Goal: Task Accomplishment & Management: Use online tool/utility

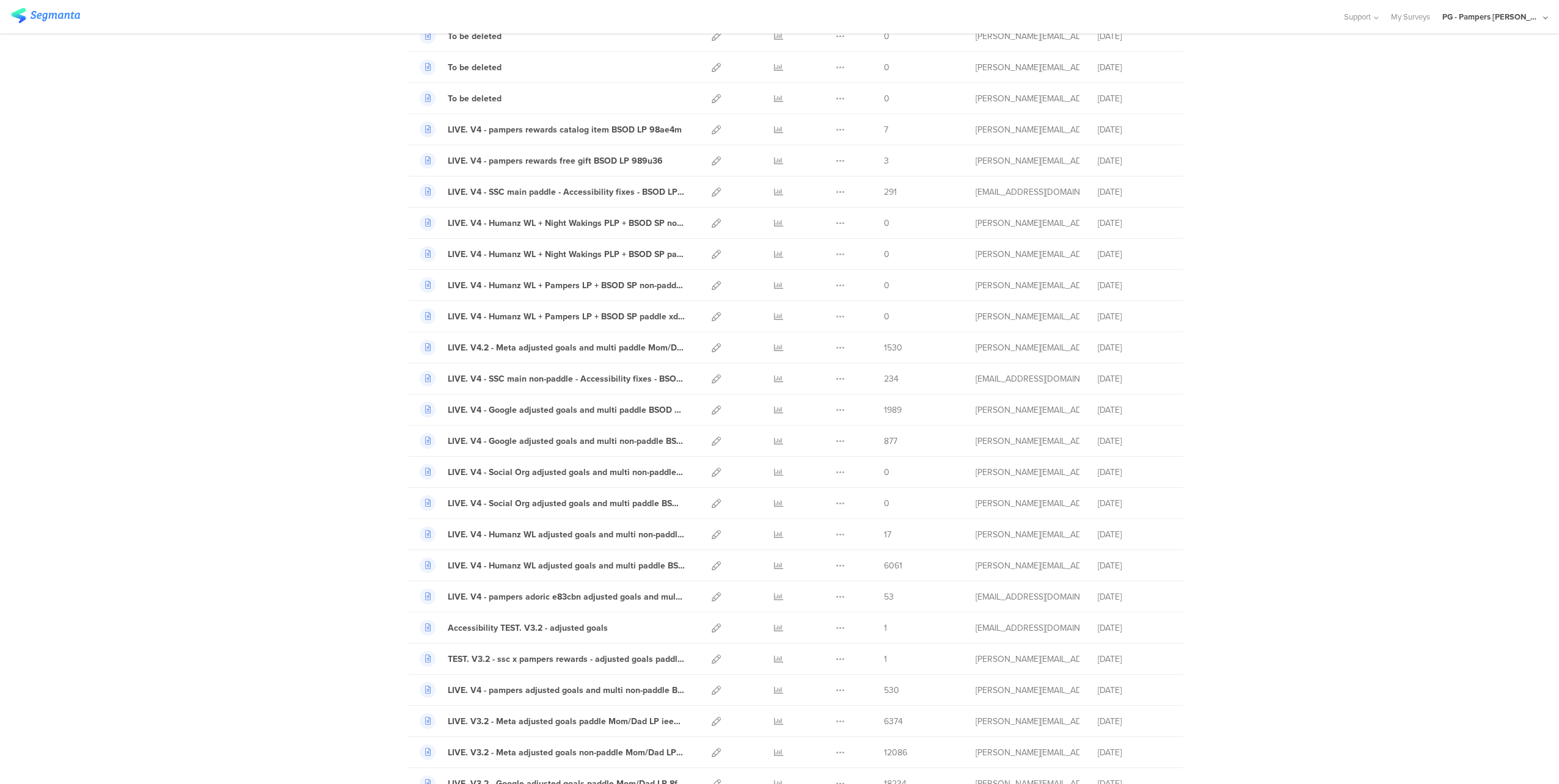
scroll to position [183, 0]
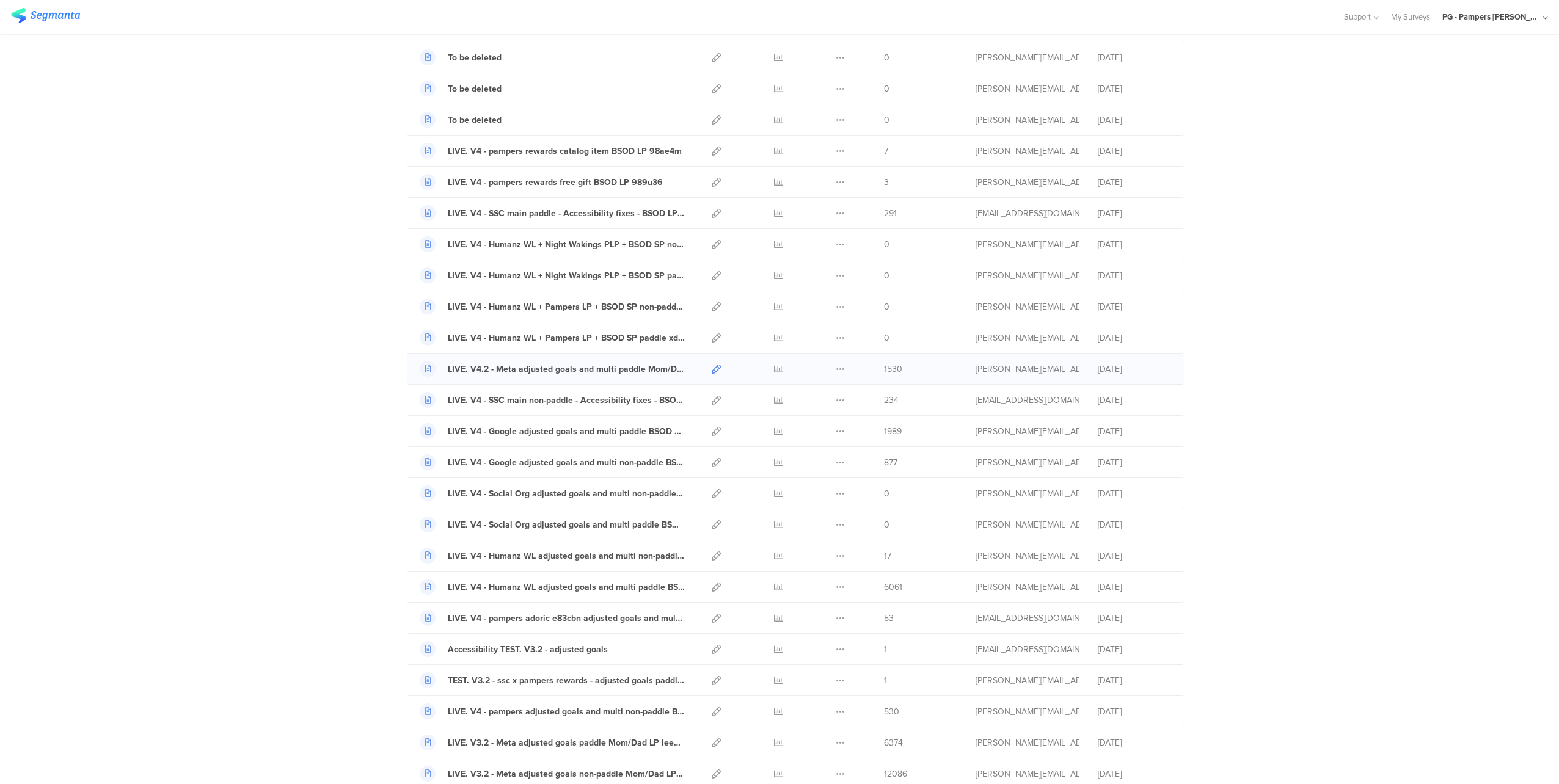
click at [712, 370] on icon at bounding box center [716, 369] width 9 height 9
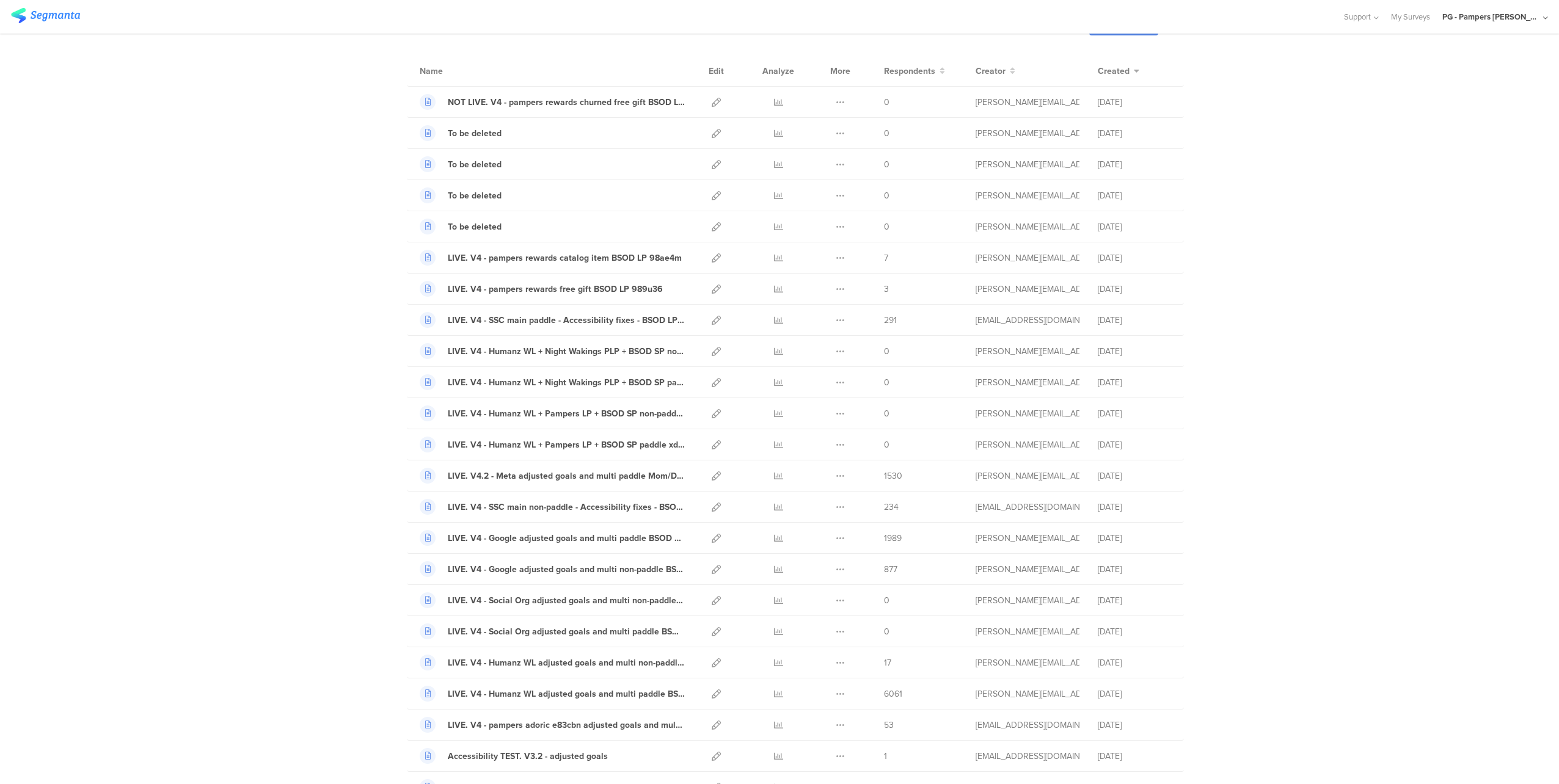
scroll to position [0, 0]
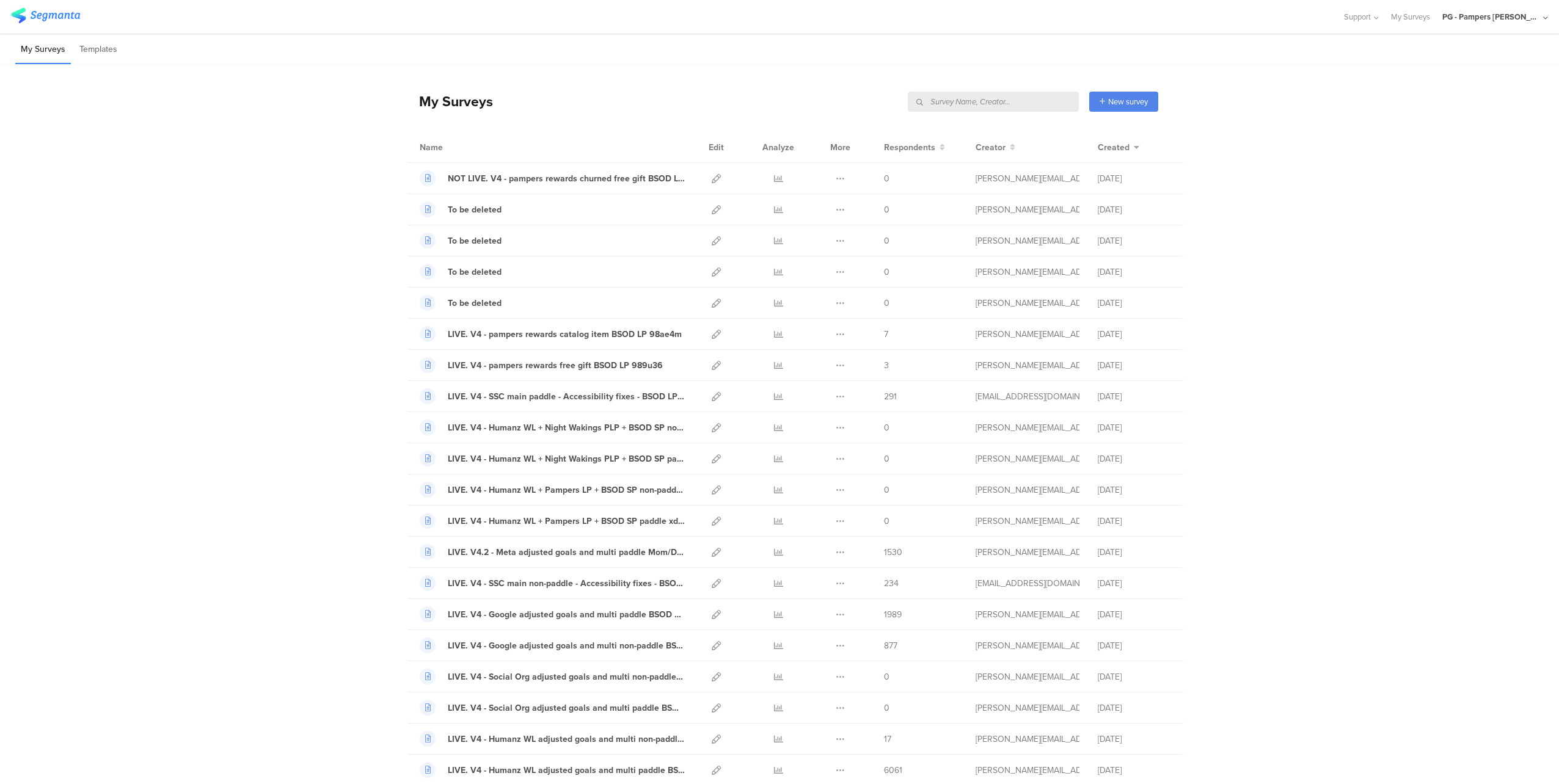
click at [1018, 96] on input "text" at bounding box center [993, 101] width 171 height 20
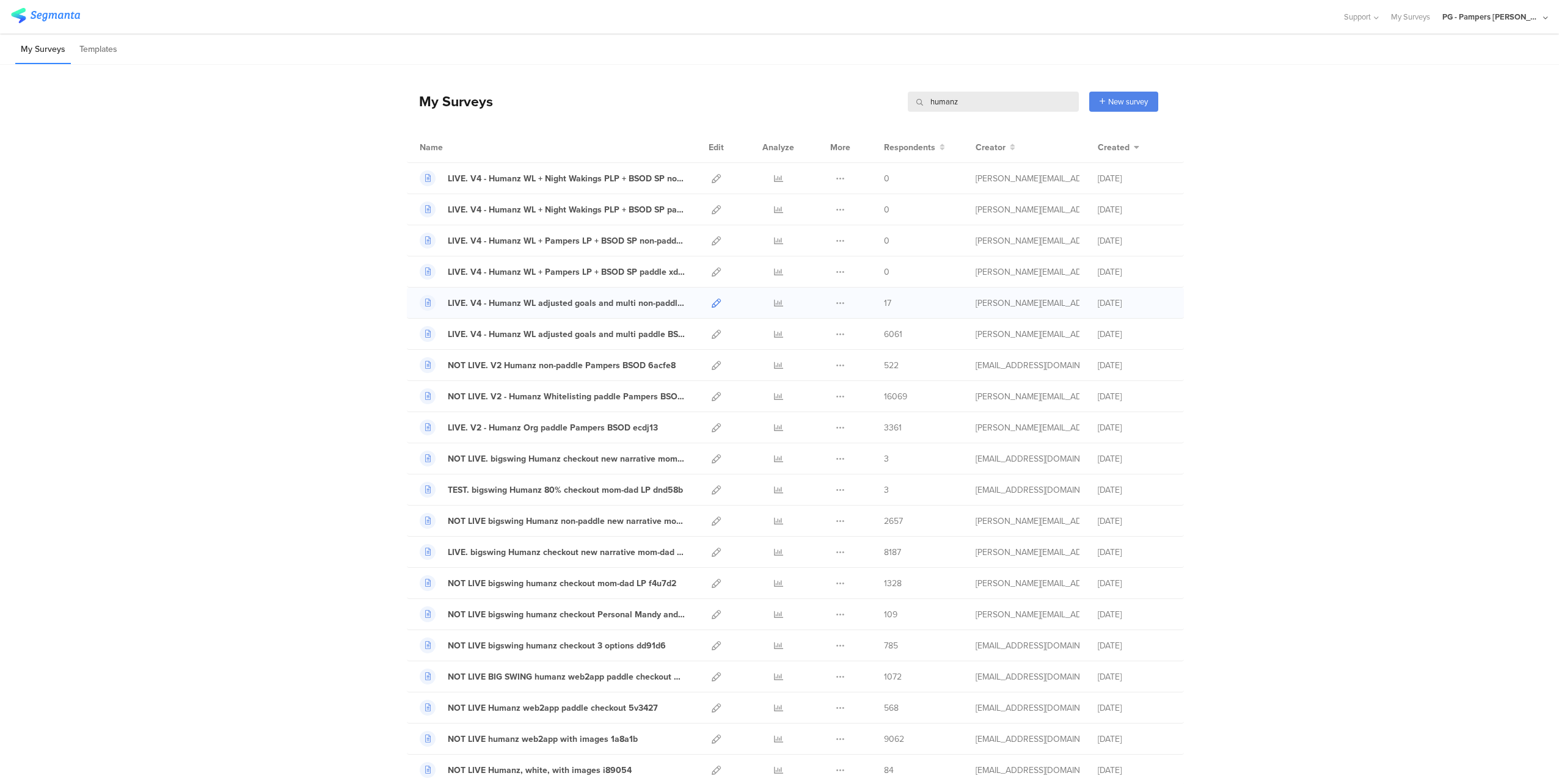
click at [712, 303] on icon at bounding box center [716, 303] width 9 height 9
click at [712, 332] on icon at bounding box center [716, 334] width 9 height 9
click at [712, 426] on icon at bounding box center [716, 428] width 9 height 9
click at [967, 108] on input "humanz" at bounding box center [993, 101] width 171 height 20
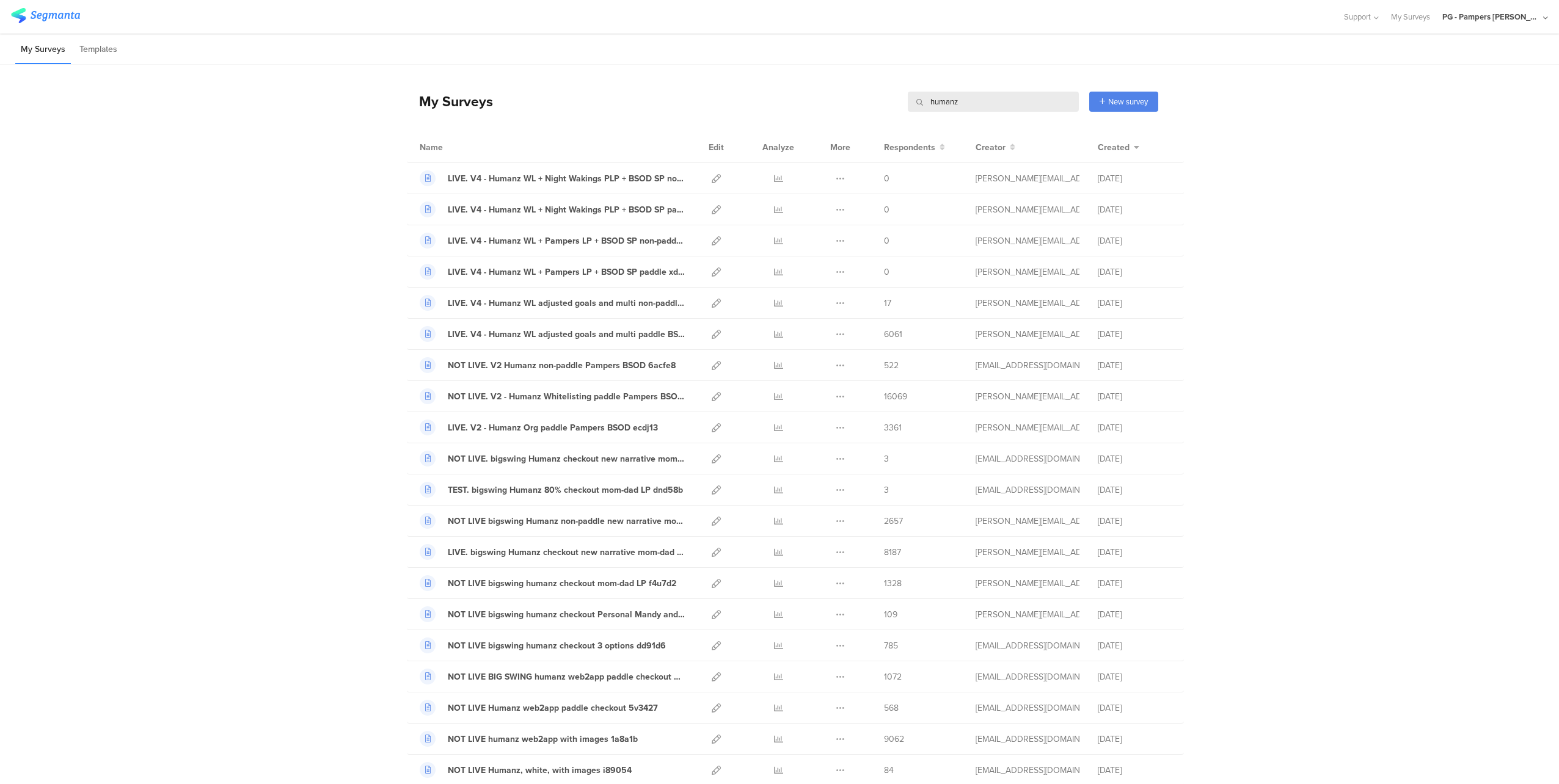
paste input "6acfe8"
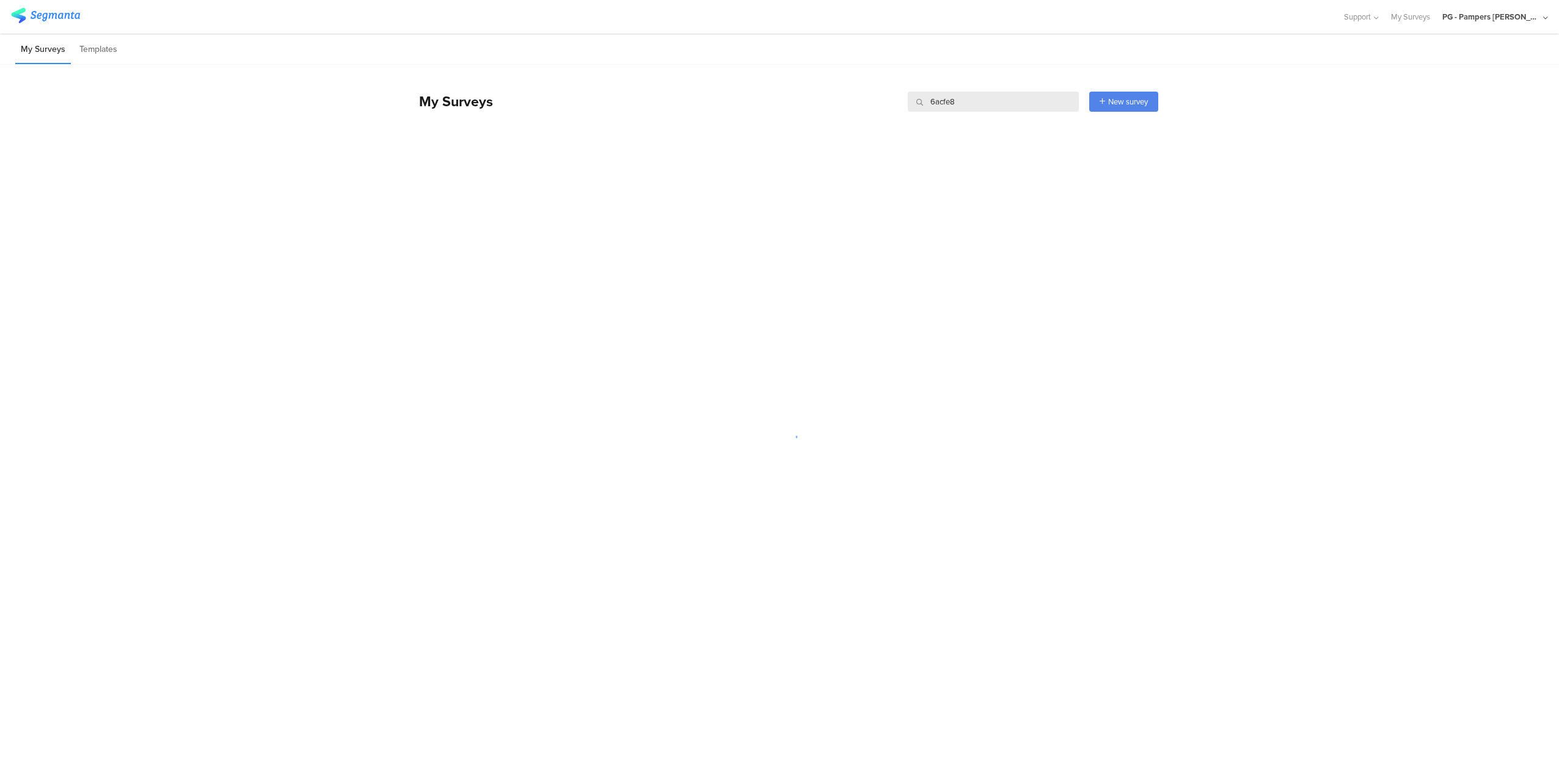
type input "6acfe8"
click at [716, 177] on icon at bounding box center [716, 178] width 9 height 9
click at [40, 47] on li "My Surveys" at bounding box center [42, 49] width 56 height 29
click at [44, 49] on li "My Surveys" at bounding box center [42, 49] width 56 height 29
click at [60, 11] on img at bounding box center [45, 15] width 69 height 15
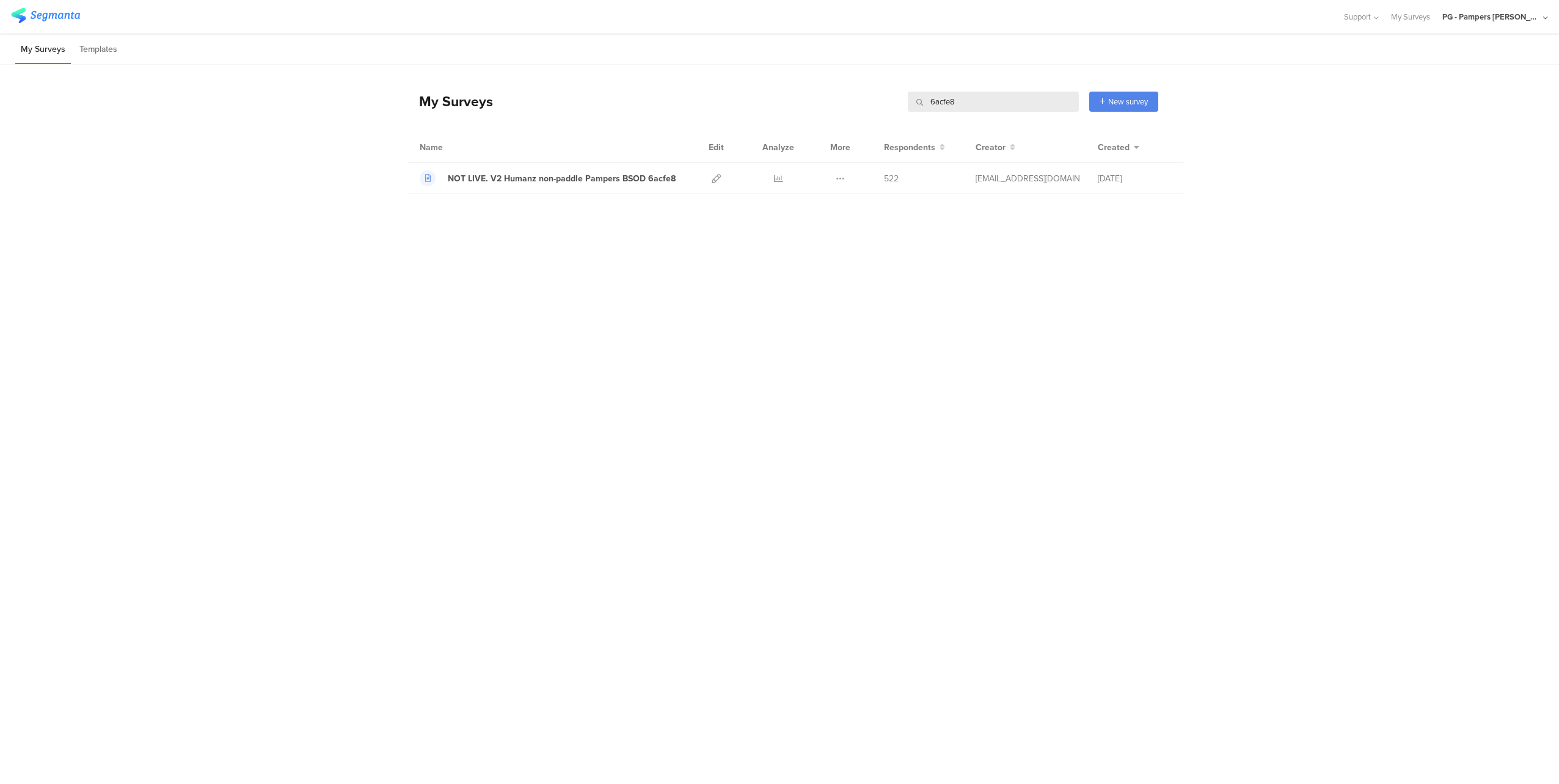
click at [955, 97] on input "6acfe8" at bounding box center [993, 101] width 171 height 20
click at [963, 74] on div "My Surveys New survey Start from scratch Choose from templates Name Edit Analyz…" at bounding box center [783, 129] width 752 height 130
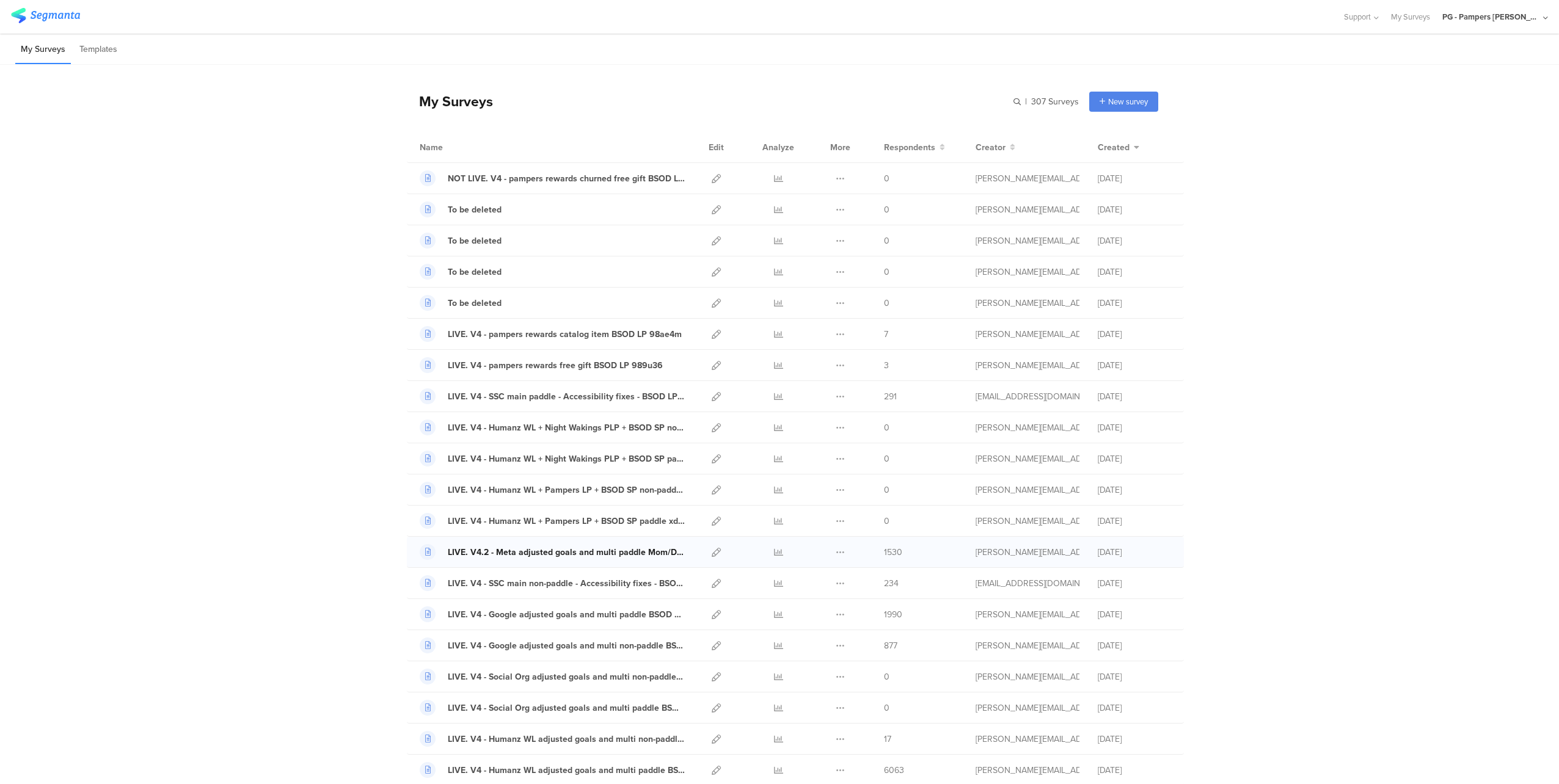
scroll to position [61, 0]
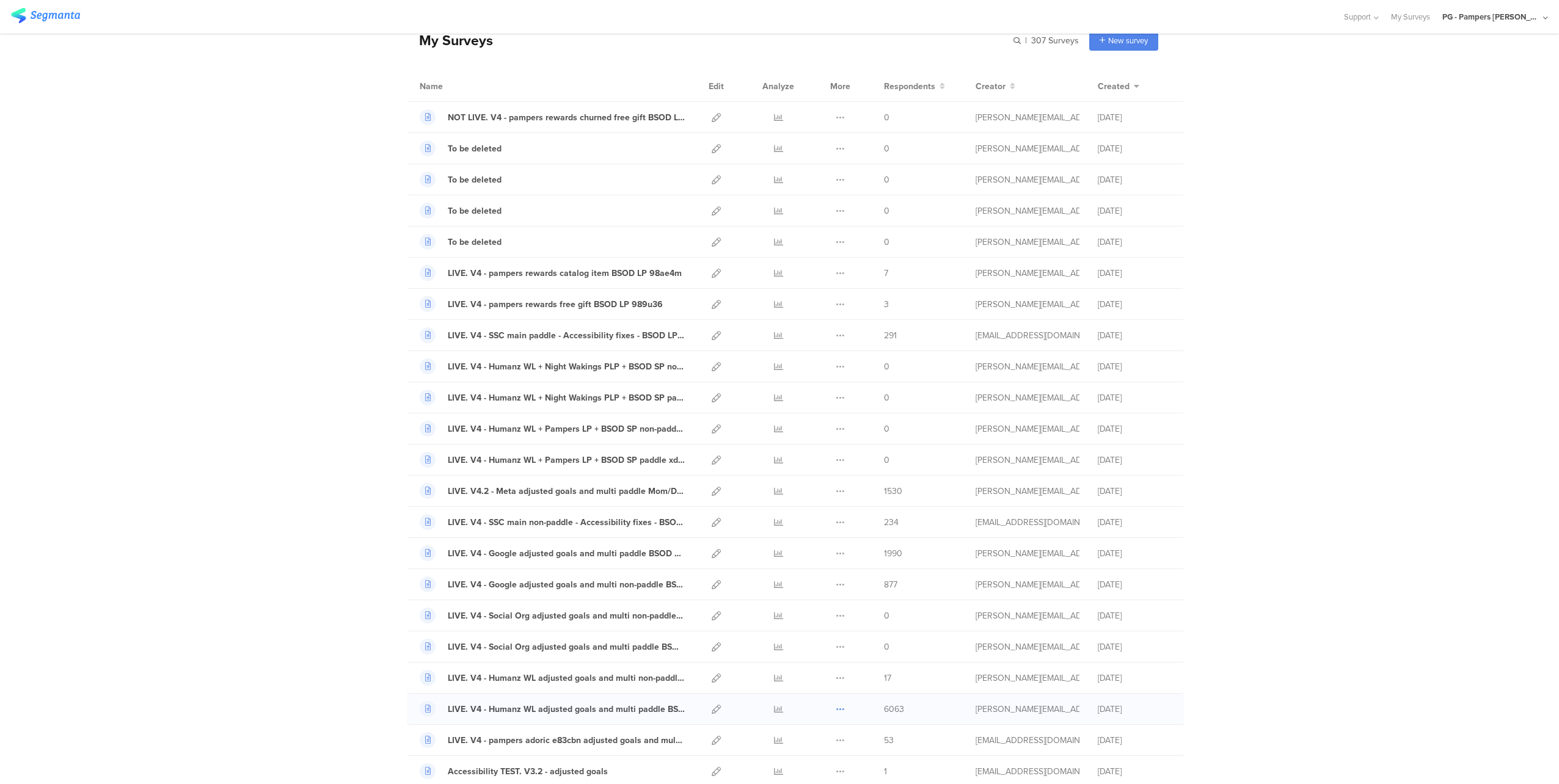
click at [836, 709] on icon at bounding box center [840, 709] width 9 height 9
click at [801, 739] on button "Duplicate" at bounding box center [816, 740] width 67 height 22
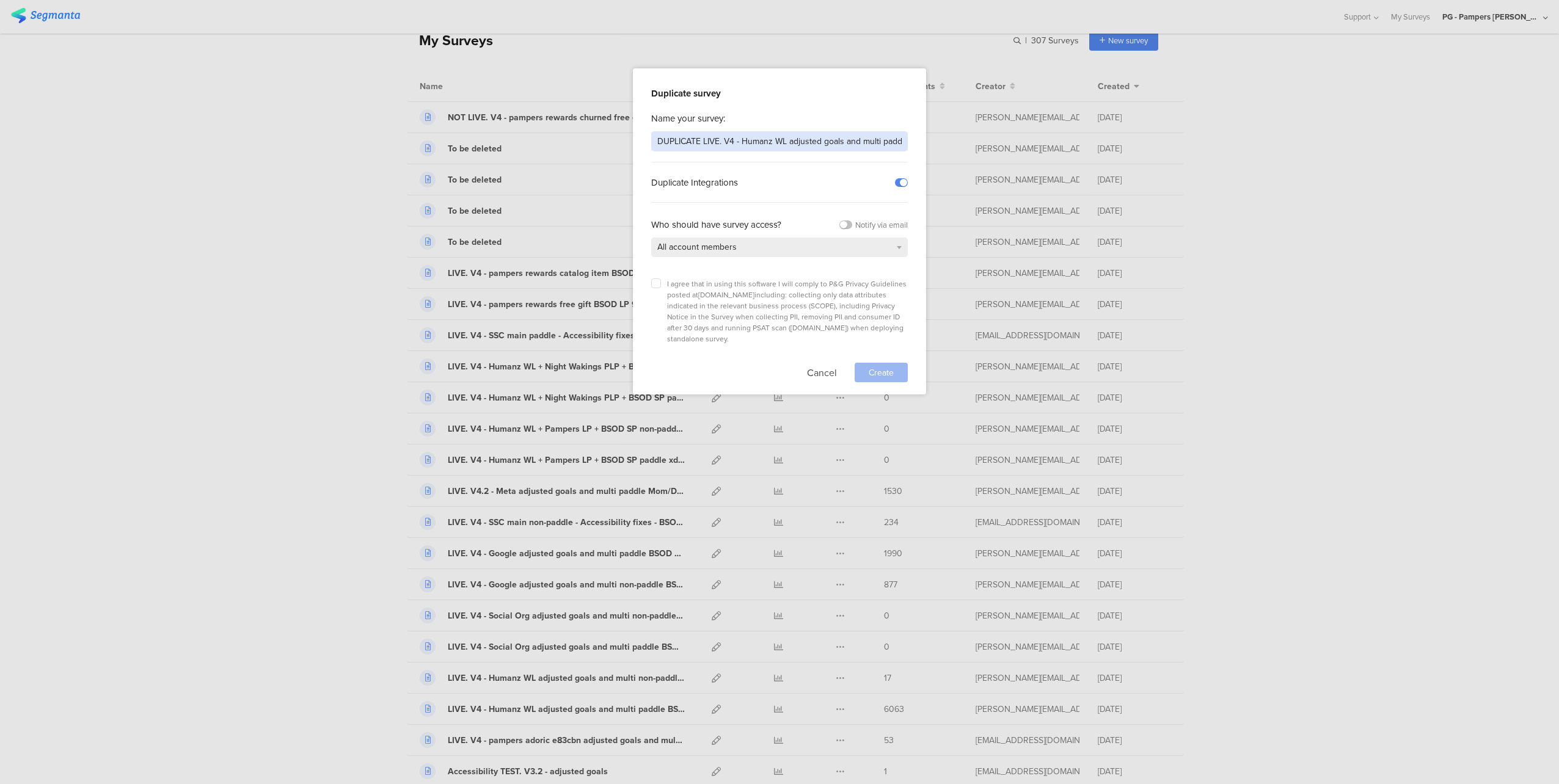
click at [678, 140] on input "DUPLICATE LIVE. V4 - Humanz WL adjusted goals and multi paddle BSOD LP ua6eed" at bounding box center [779, 141] width 257 height 20
click at [731, 138] on input "LIVE. V4 - Humanz WL adjusted goals and multi paddle BSOD LP ua6eed" at bounding box center [779, 141] width 257 height 20
type input "LIVE. V4 - Humanz Org adjusted goals and multi paddle BSOD LP ua6eed"
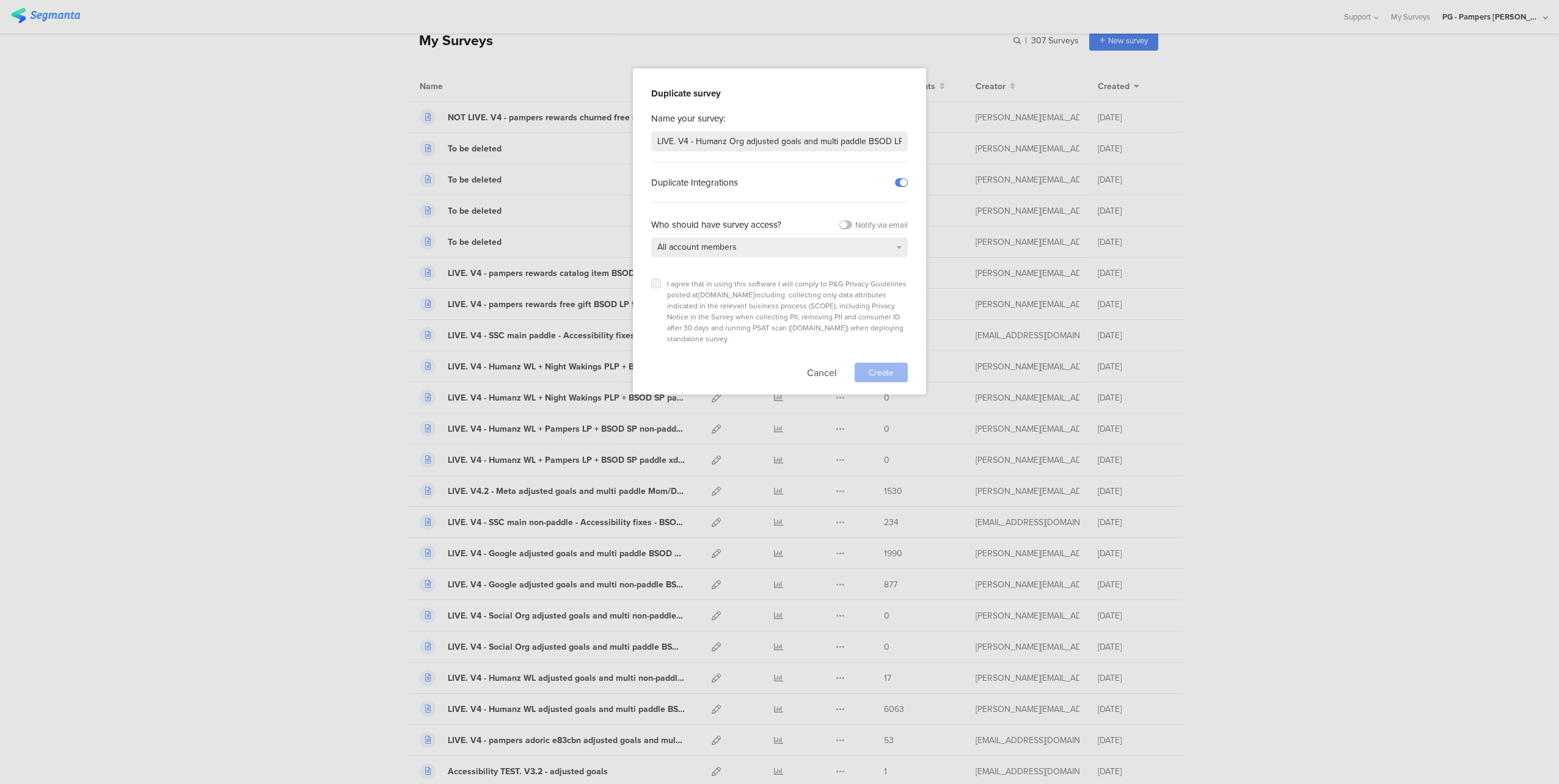
click at [656, 285] on label at bounding box center [656, 283] width 10 height 10
click at [0, 0] on input "checkbox" at bounding box center [0, 0] width 0 height 0
click at [875, 366] on span "Create" at bounding box center [881, 372] width 25 height 13
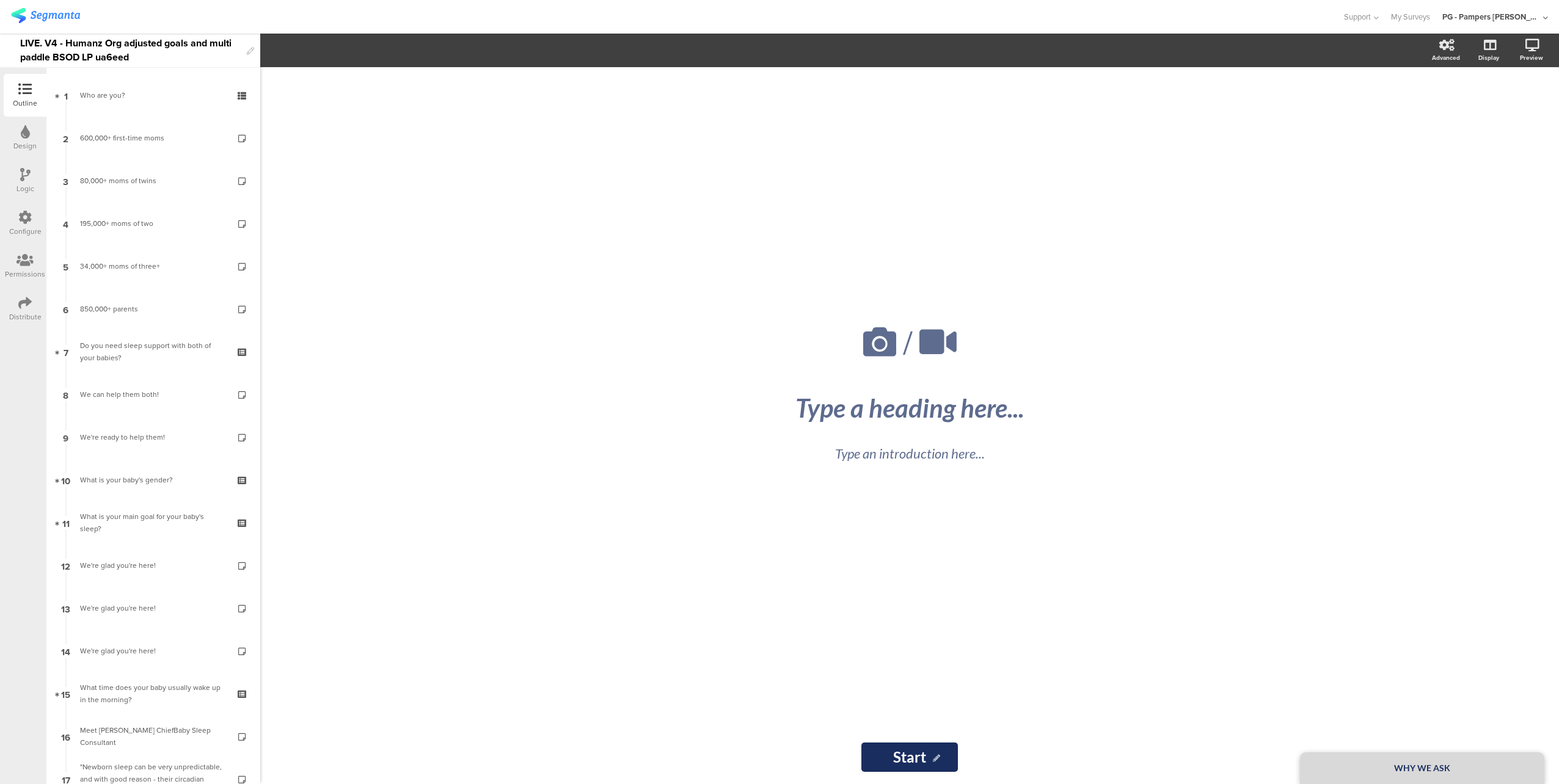
click at [393, 450] on div "/ WHY WE ASK Type a heading here... Type an introduction here... Start Start" at bounding box center [910, 425] width 1299 height 717
click at [160, 61] on div "LIVE. V4 - Humanz Org adjusted goals and multi paddle BSOD LP ua6eed" at bounding box center [131, 50] width 221 height 34
click at [142, 18] on div at bounding box center [671, 17] width 1320 height 20
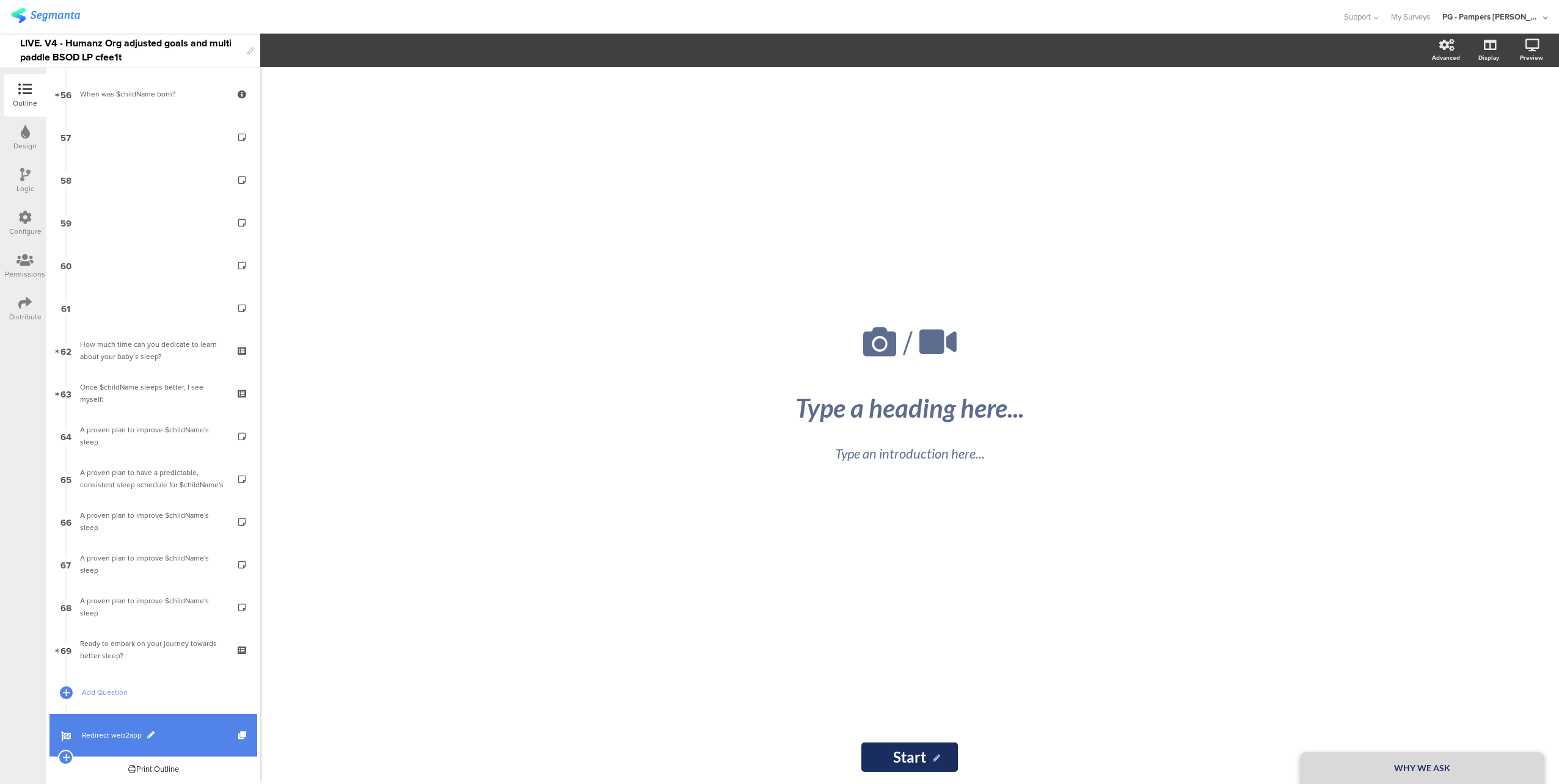
click at [191, 735] on span "Redirect web2app" at bounding box center [160, 735] width 156 height 12
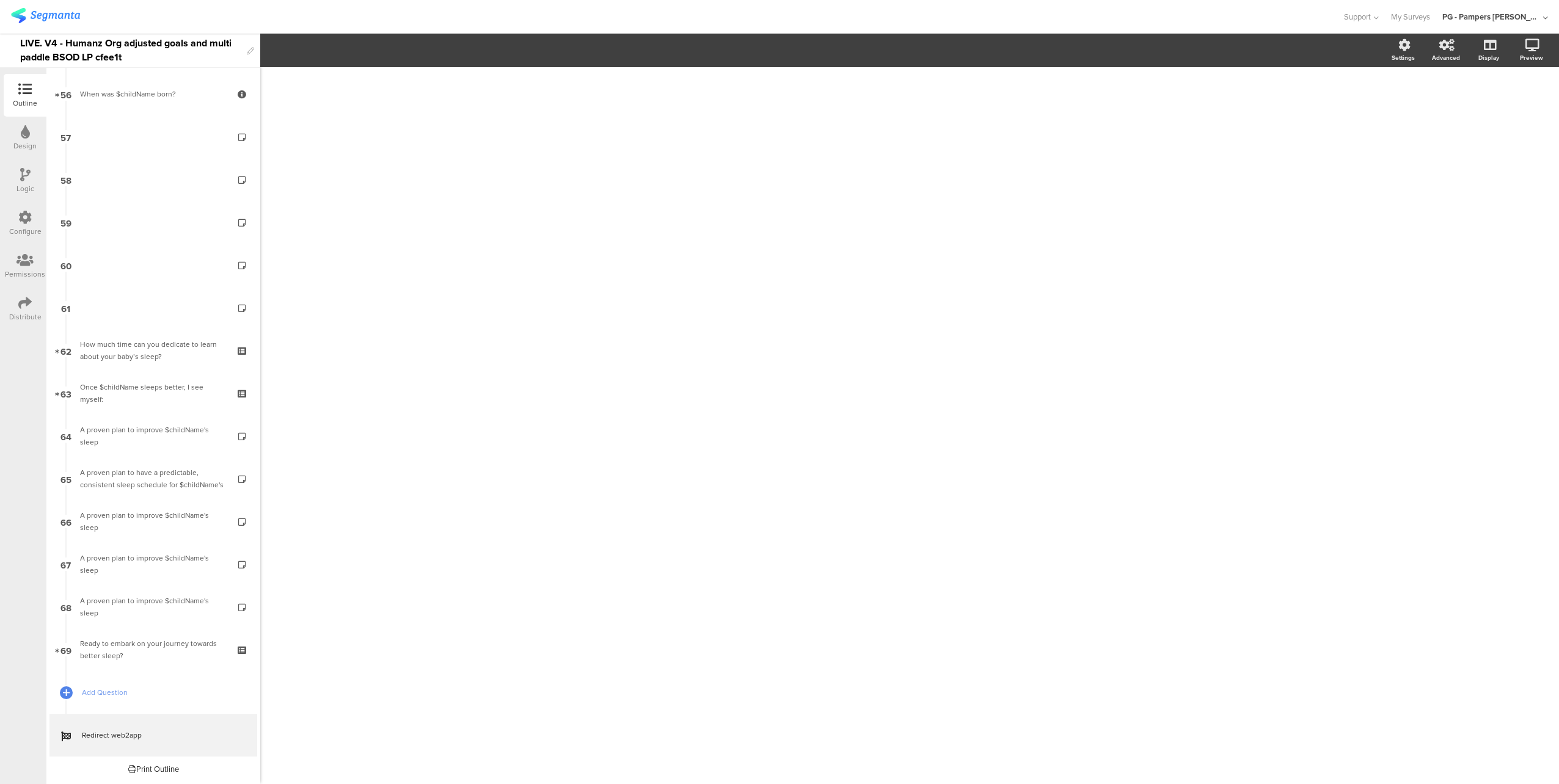
click at [164, 39] on div "LIVE. V4 - Humanz Org adjusted goals and multi paddle BSOD LP cfee1t" at bounding box center [131, 50] width 221 height 34
copy div "LIVE. V4 - Humanz Org adjusted goals and multi paddle BSOD LP cfee1t"
click at [154, 46] on div "LIVE. V4 - Humanz Org adjusted goals and multi paddle BSOD LP cfee1t" at bounding box center [131, 50] width 221 height 34
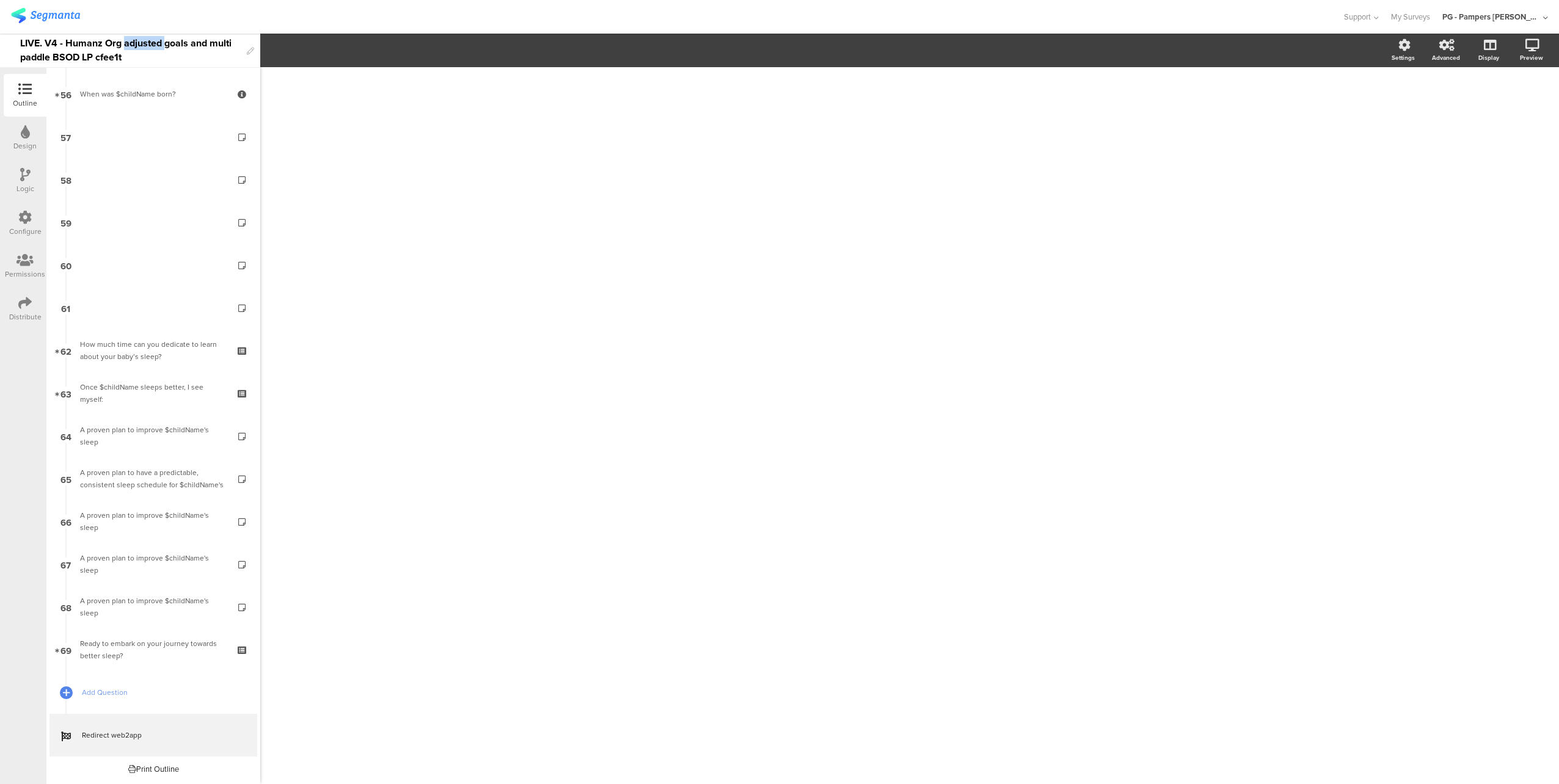
click at [154, 46] on div "LIVE. V4 - Humanz Org adjusted goals and multi paddle BSOD LP cfee1t" at bounding box center [131, 50] width 221 height 34
copy div "LIVE. V4 - Humanz Org adjusted goals and multi paddle BSOD LP cfee1t"
click at [1369, 124] on input "https://smartsleepcoach.com/finalize-account?sessionId=$sessionId&childName=$ch…" at bounding box center [1359, 129] width 94 height 15
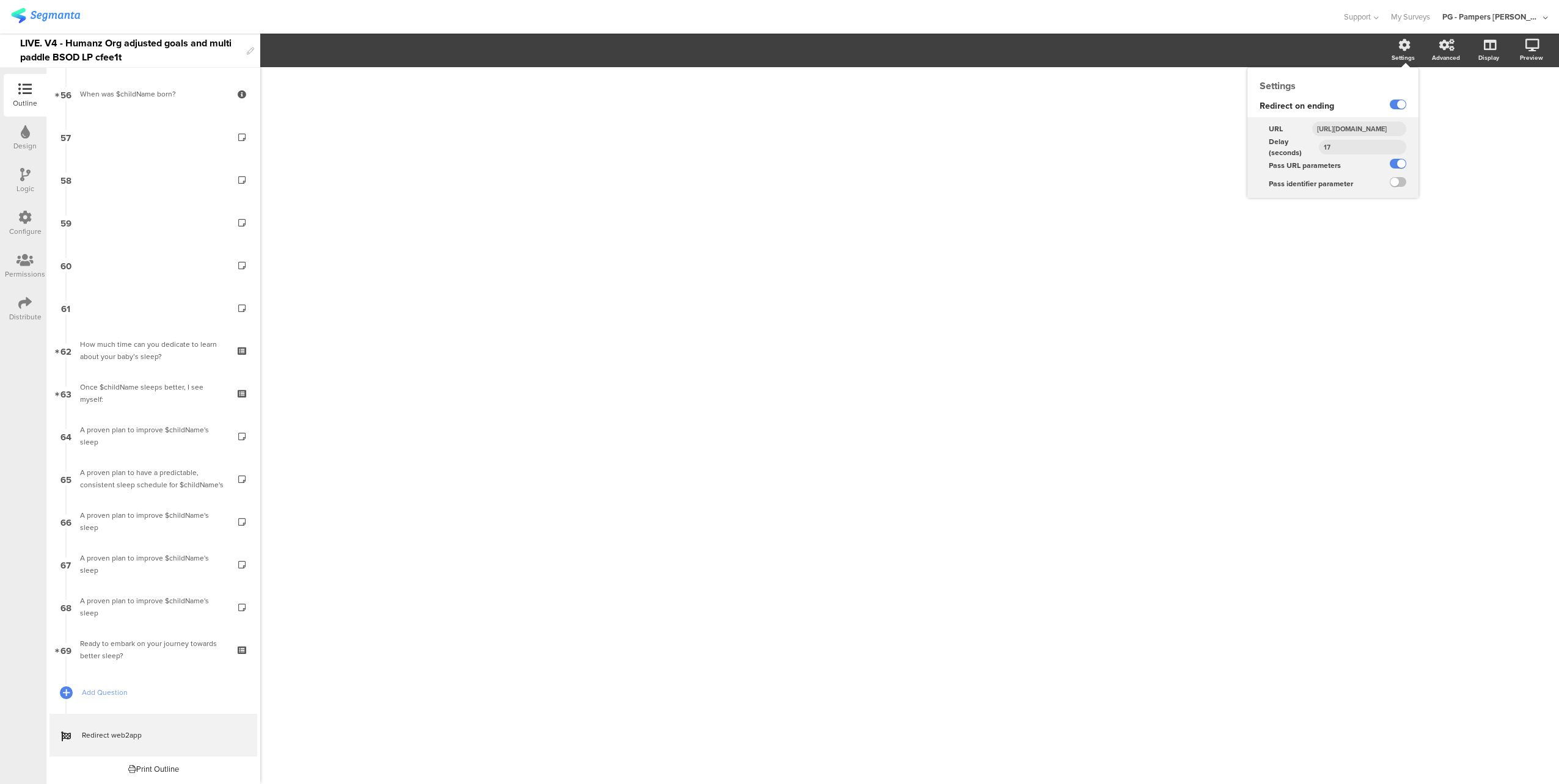
click at [1369, 124] on input "https://smartsleepcoach.com/finalize-account?sessionId=$sessionId&childName=$ch…" at bounding box center [1359, 129] width 94 height 15
click at [1382, 131] on input "https://smartsleepcoach.com/finalize-account?sessionId=$sessionId&childName=$ch…" at bounding box center [1359, 129] width 94 height 15
paste input "promocode&restore_params=1&promocode&ending_page=humanz-org-w2a-paddle"
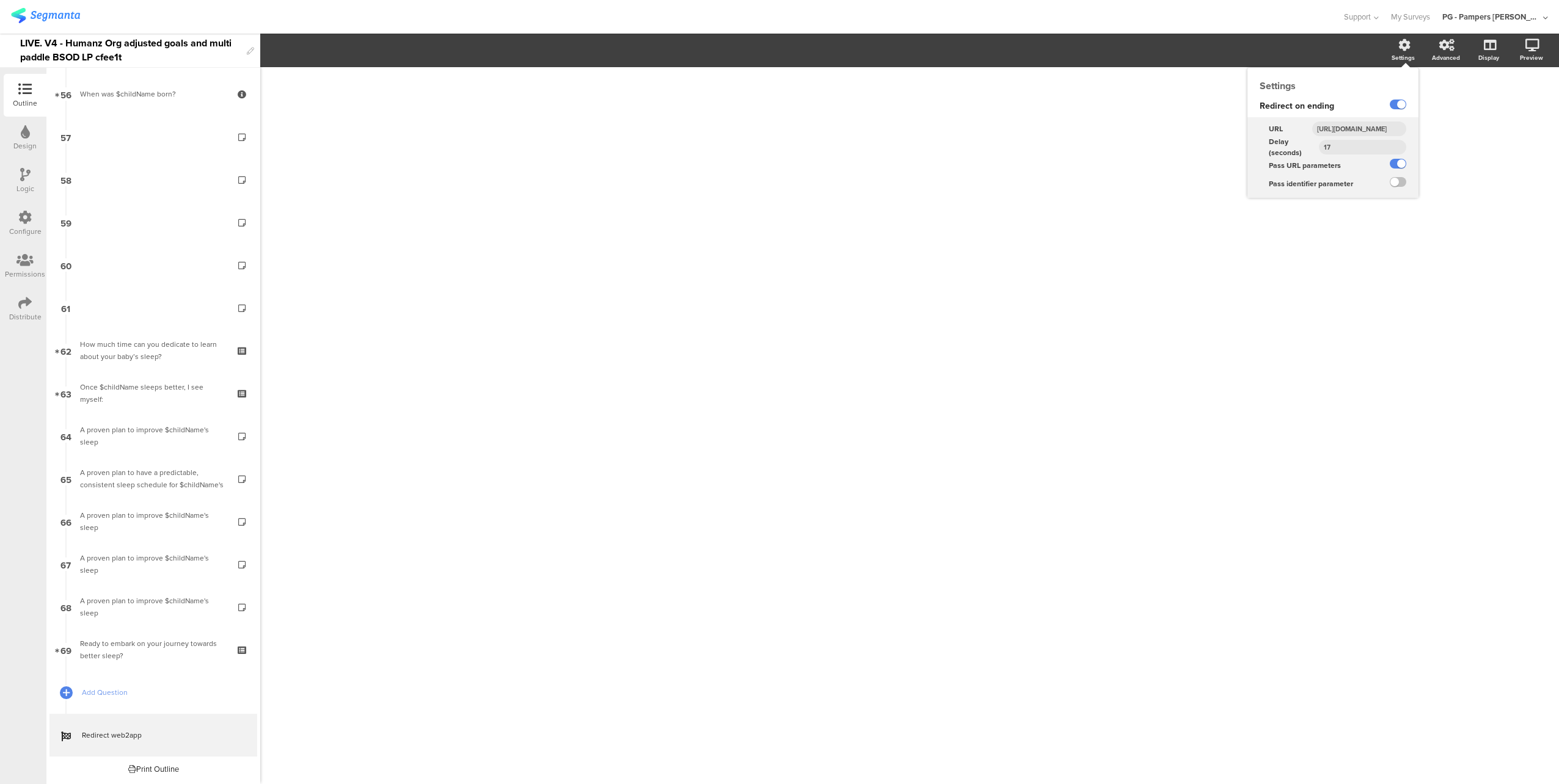
scroll to position [0, 685]
type input "https://smartsleepcoach.com/finalize-account?sessionId=$sessionId&childName=$ch…"
click at [1413, 138] on div "17" at bounding box center [1368, 146] width 100 height 19
click at [1458, 157] on div "/" at bounding box center [910, 425] width 1299 height 717
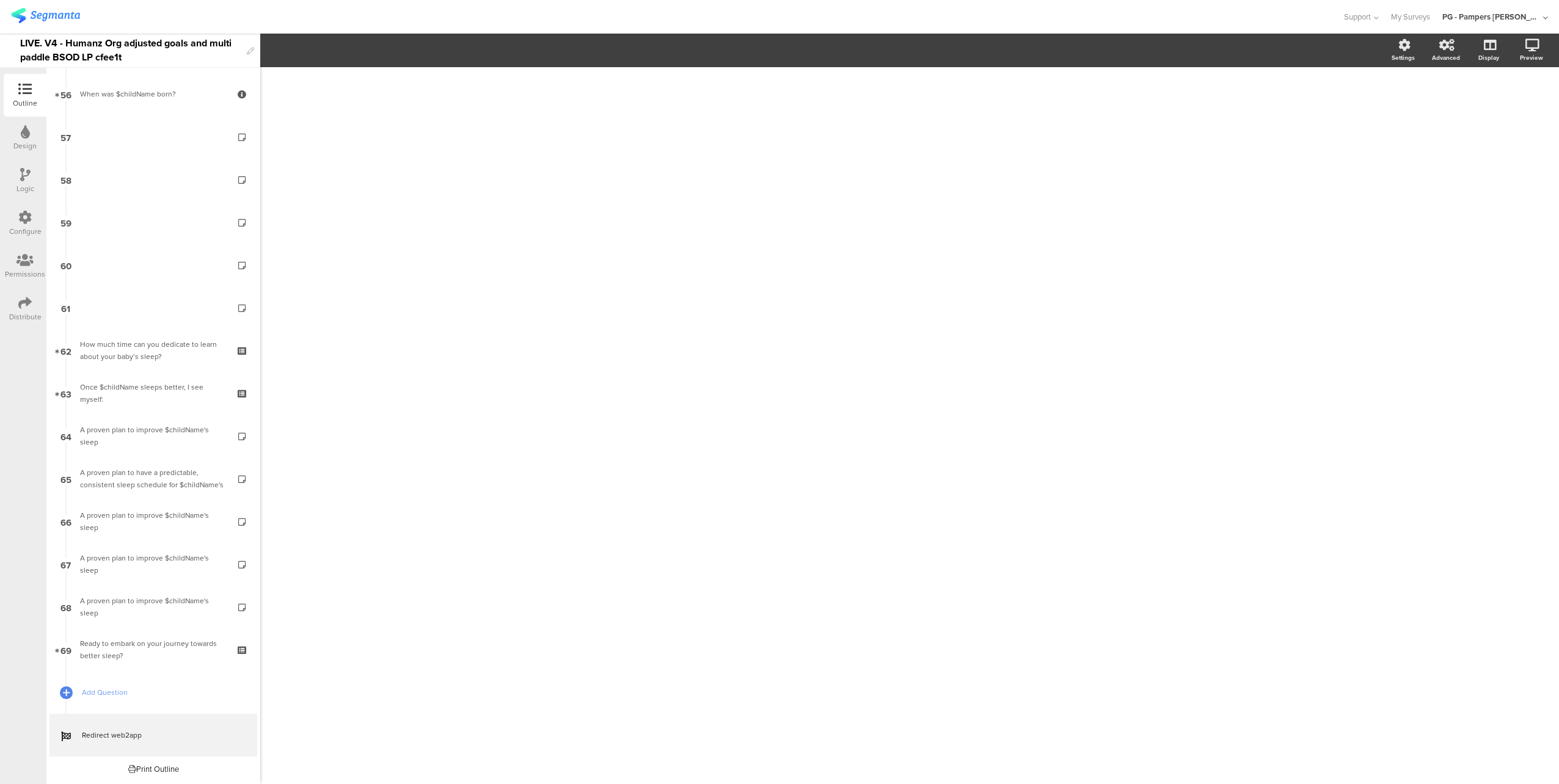
click at [15, 220] on div "Configure" at bounding box center [25, 223] width 42 height 42
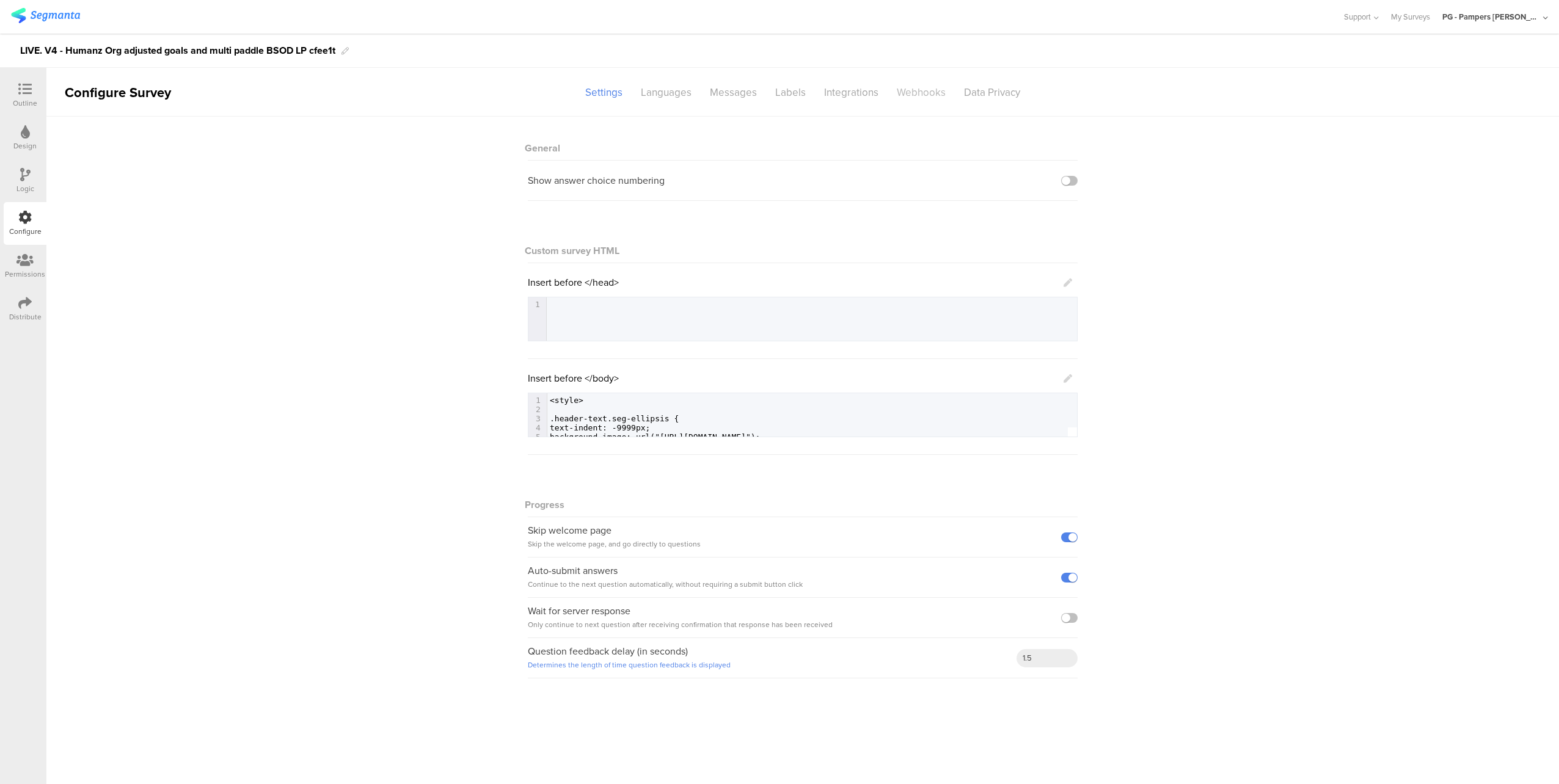
click at [911, 93] on div "Webhooks" at bounding box center [921, 93] width 67 height 21
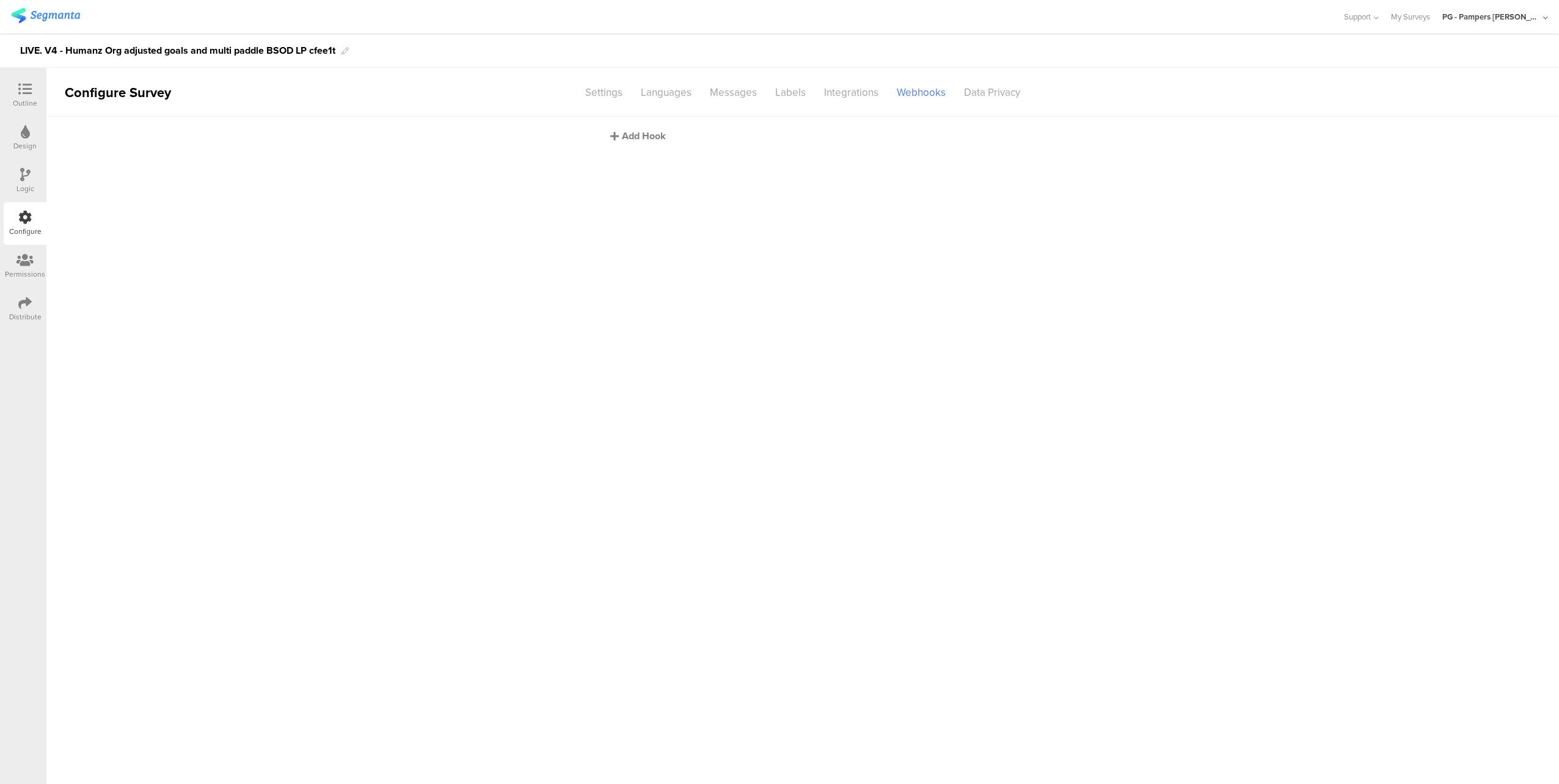
click at [652, 138] on div "Add Hook" at bounding box center [806, 136] width 391 height 14
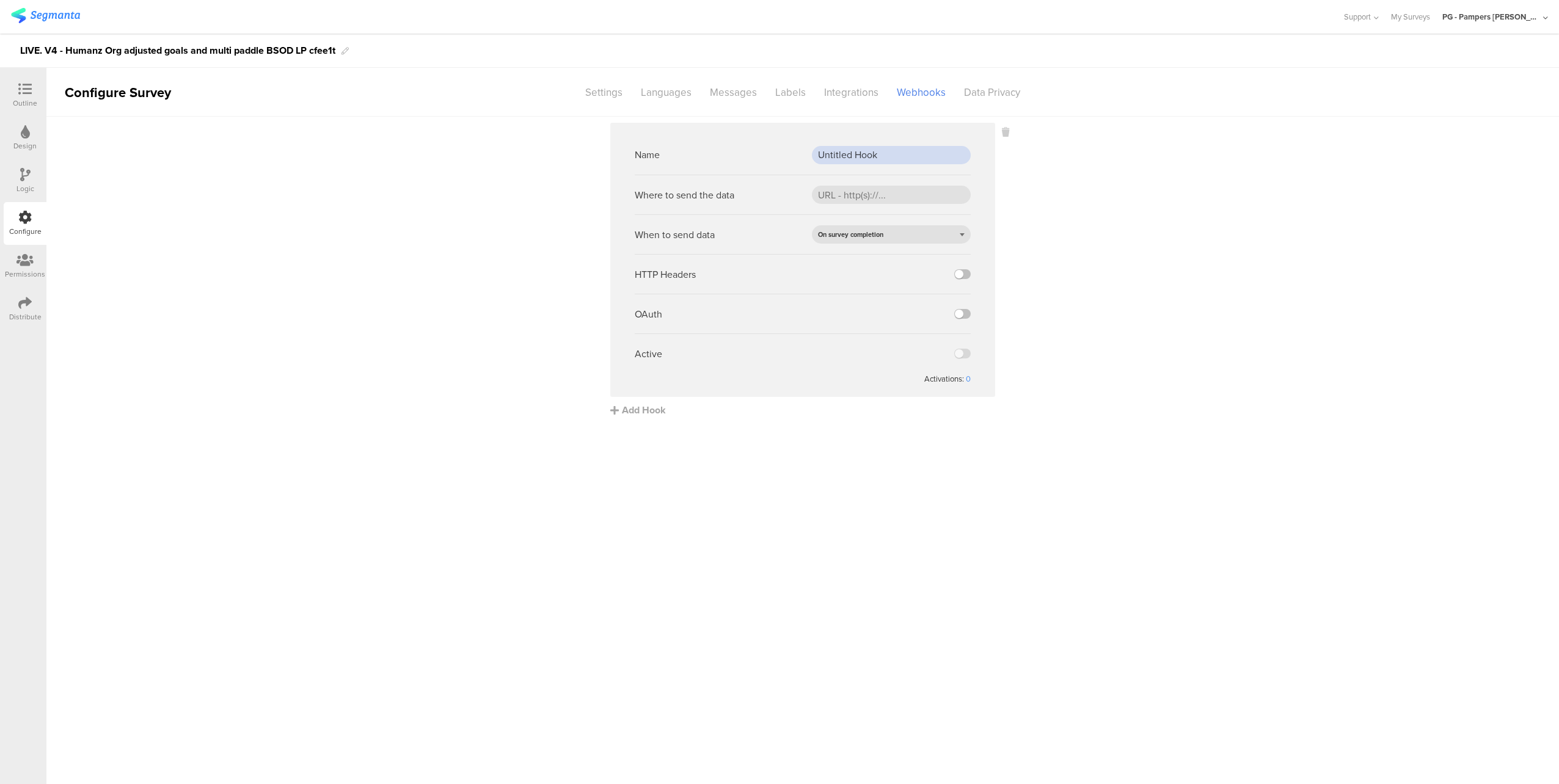
click at [865, 154] on input "Untitled Hook" at bounding box center [891, 154] width 159 height 19
paste input "PROD webh"
type input "PROD webhook"
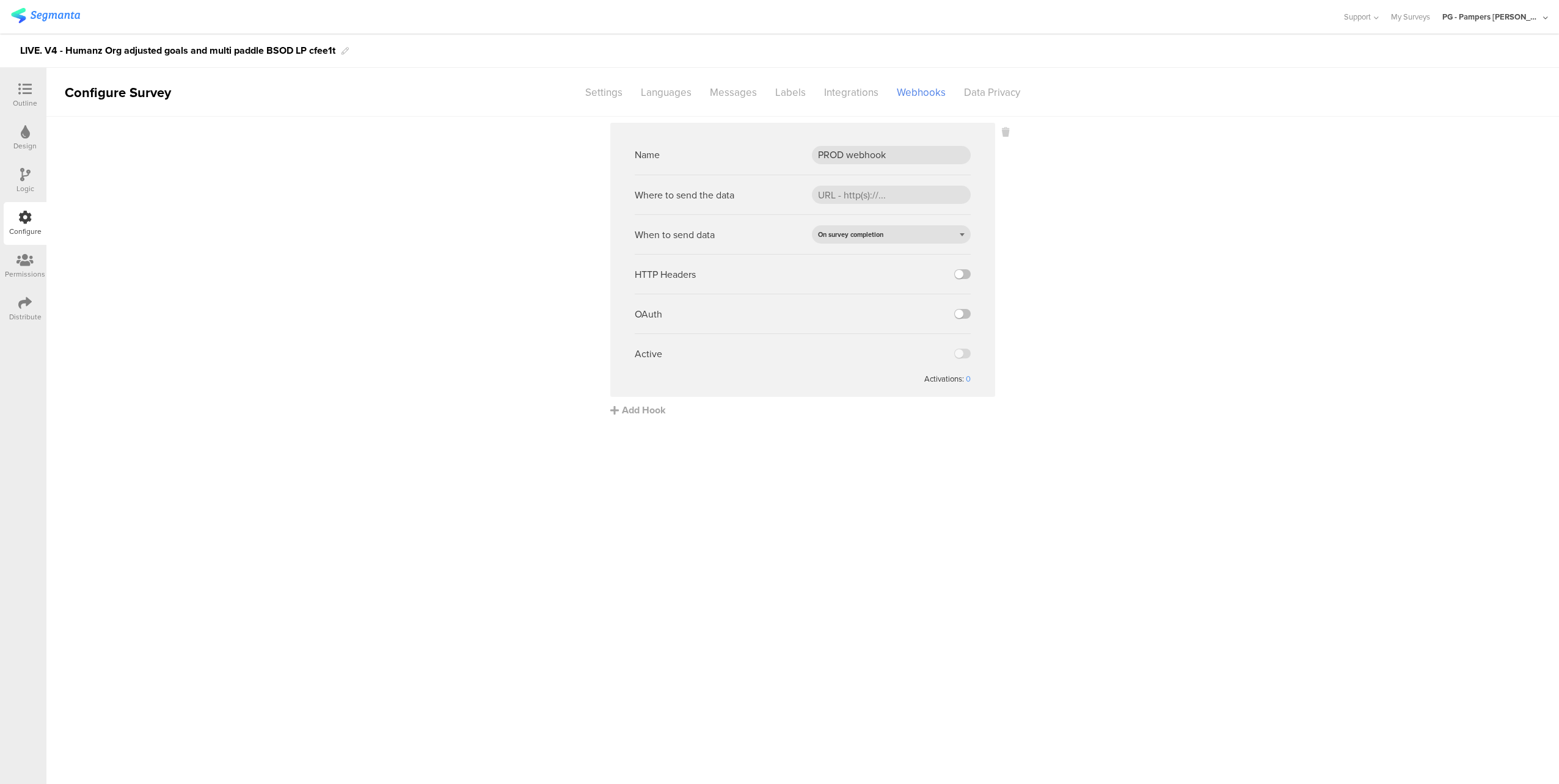
click at [1063, 197] on sg-webhook-settings "Name PROD webhook Where to send the data When to send data On survey completion…" at bounding box center [803, 270] width 1512 height 295
click at [860, 194] on input "url" at bounding box center [891, 194] width 159 height 19
paste input "[URL][DOMAIN_NAME]"
type input "[URL][DOMAIN_NAME]"
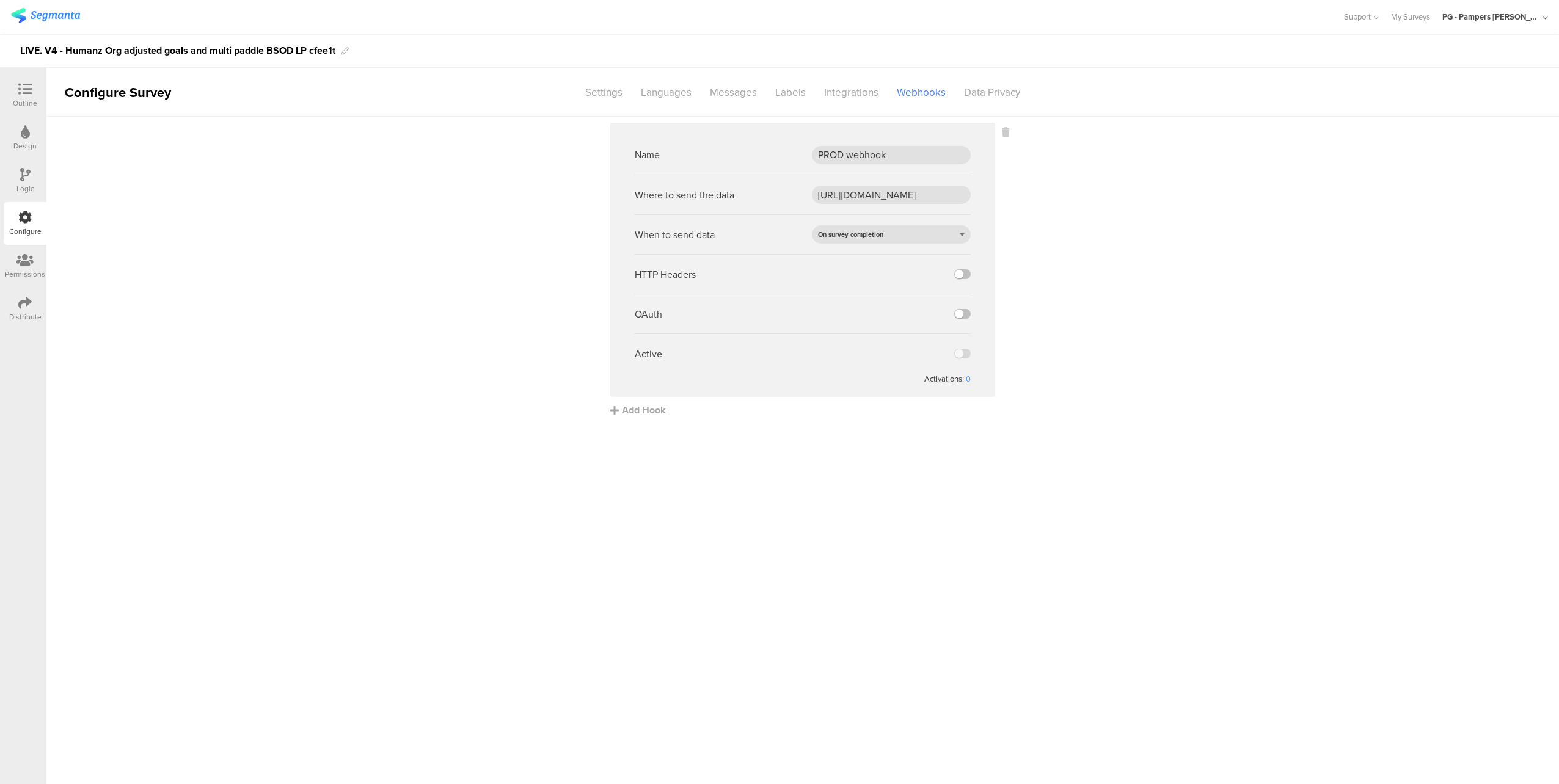
scroll to position [0, 0]
click at [1096, 230] on sg-webhook-settings "Name PROD webhook Where to send the data https://api.pg.com/innovationmanagemen…" at bounding box center [803, 270] width 1512 height 295
click at [952, 270] on div "HTTP Headers" at bounding box center [802, 273] width 336 height 40
click at [961, 274] on label at bounding box center [963, 273] width 17 height 10
click at [0, 0] on input "checkbox" at bounding box center [0, 0] width 0 height 0
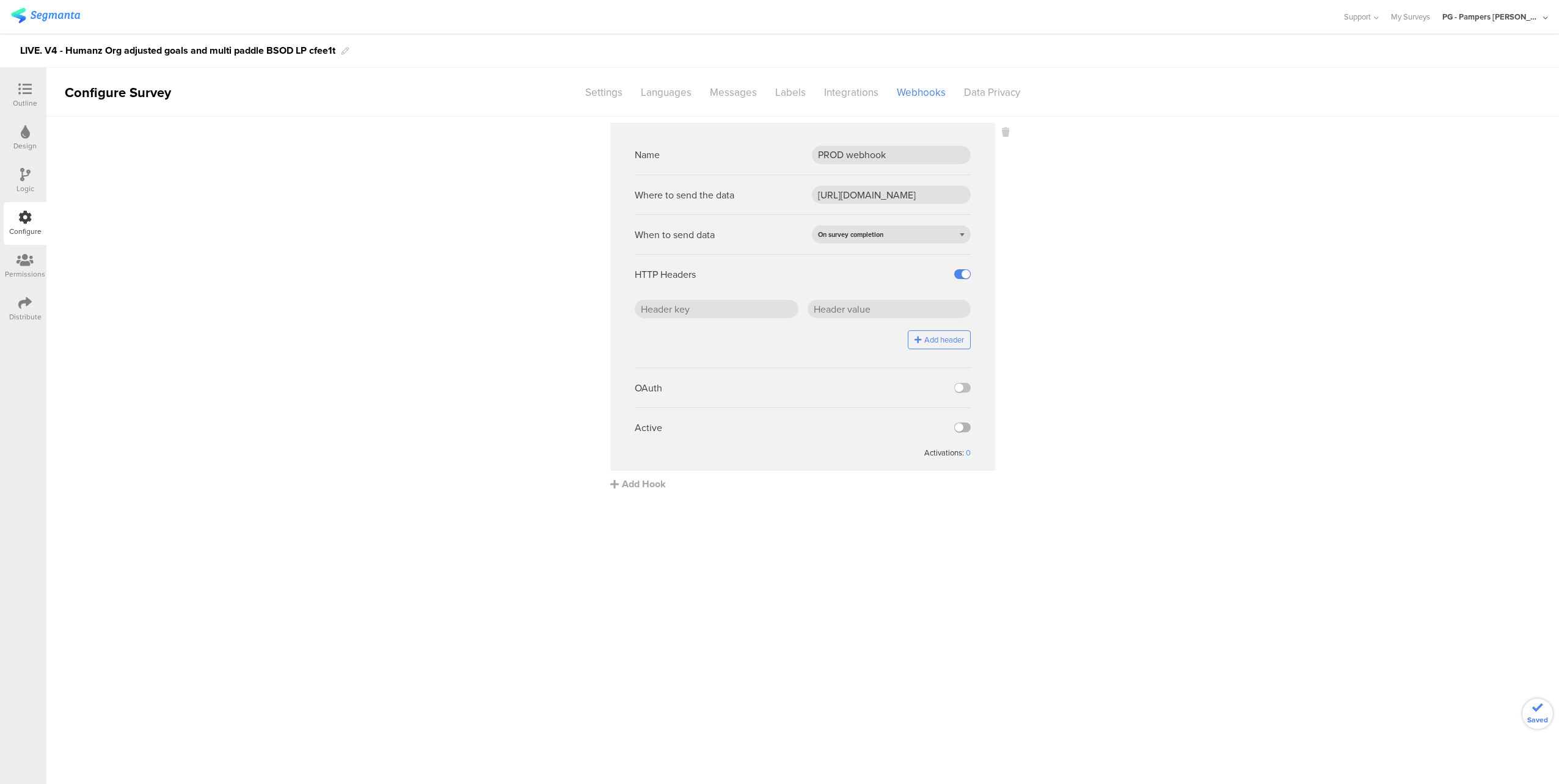
click at [961, 428] on label at bounding box center [963, 427] width 17 height 10
click at [0, 0] on input "checkbox" at bounding box center [0, 0] width 0 height 0
click at [714, 311] on input "text" at bounding box center [716, 309] width 164 height 19
paste input "x-api-key"
type input "x-api-key"
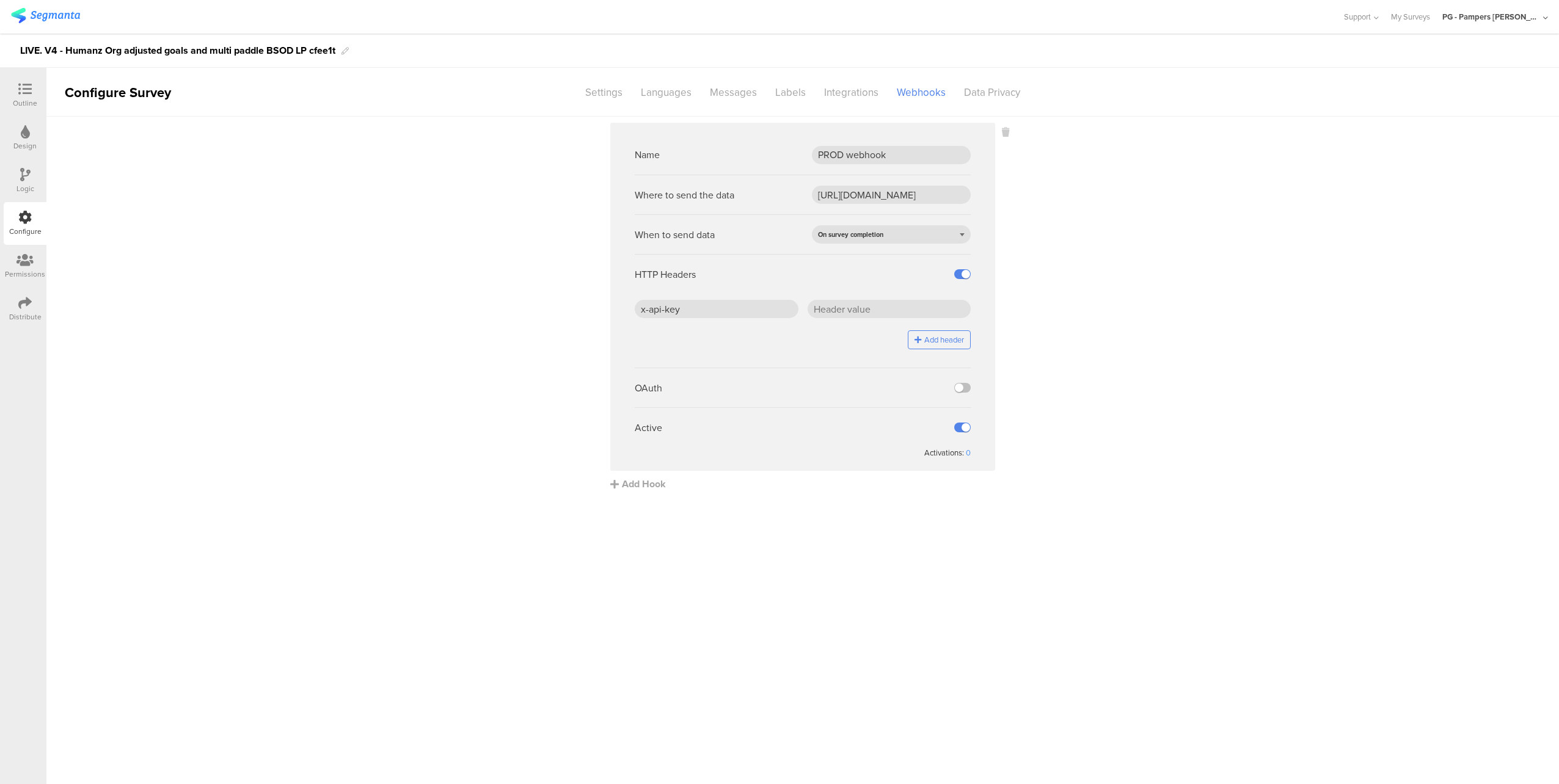
click at [1123, 320] on sg-webhook-settings "Name PROD webhook Where to send the data https://api.pg.com/innovationmanagemen…" at bounding box center [803, 307] width 1512 height 369
click at [860, 308] on input "text" at bounding box center [889, 309] width 164 height 19
paste input "J5/ZHr0SD4BLepgCDGSdCfFOaBqEcW7PLEOwC2jhTjc="
type input "J5/ZHr0SD4BLepgCDGSdCfFOaBqEcW7PLEOwC2jhTjc="
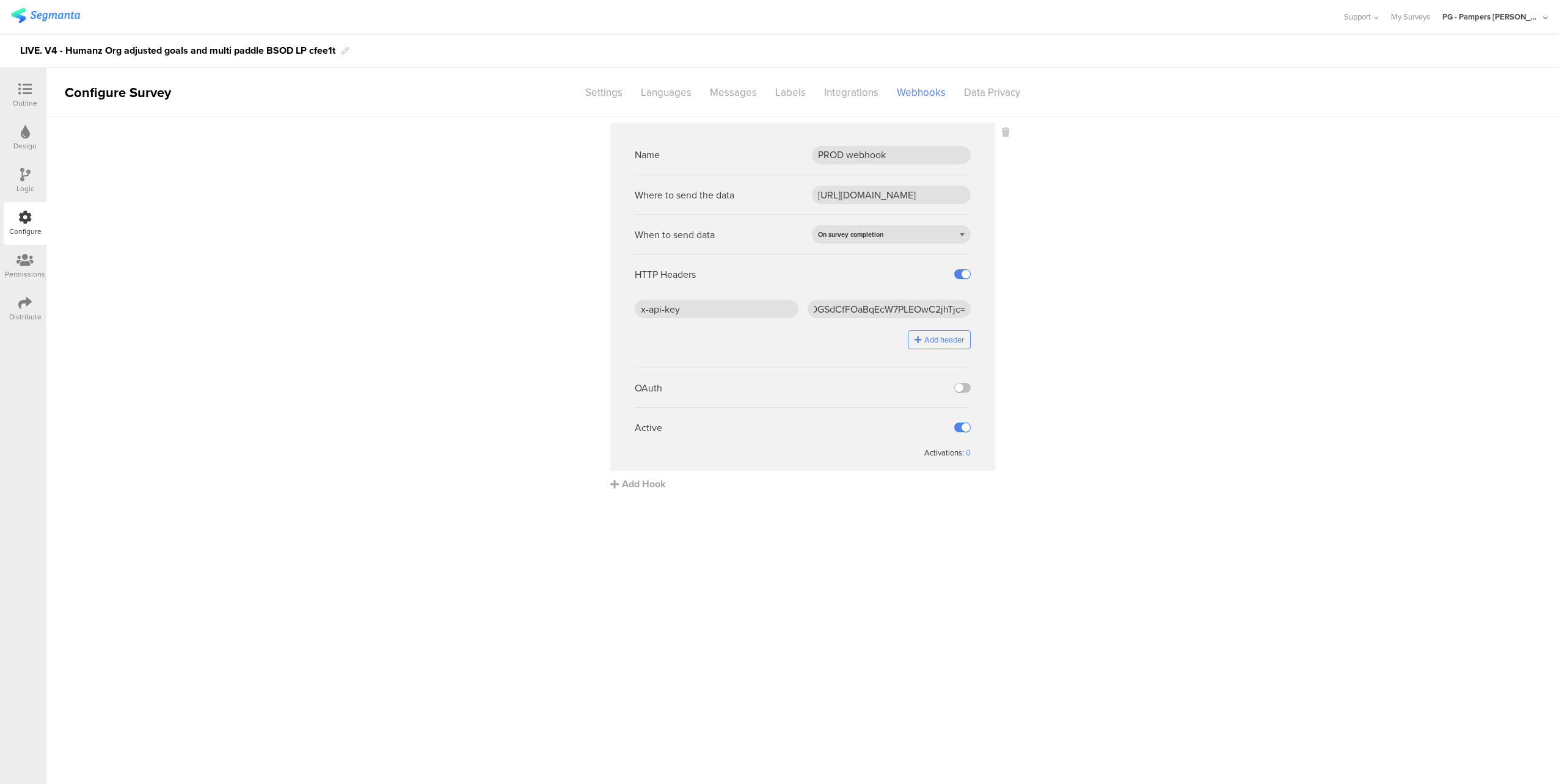
scroll to position [0, 0]
click at [1047, 318] on sg-webhook-settings "Name PROD webhook Where to send the data [URL][DOMAIN_NAME] When to send data O…" at bounding box center [803, 307] width 1512 height 369
click at [406, 309] on sg-webhook-settings "Name PROD webhook Where to send the data [URL][DOMAIN_NAME] When to send data O…" at bounding box center [803, 307] width 1512 height 369
click at [1115, 328] on sg-webhook-settings "Name PROD webhook Where to send the data [URL][DOMAIN_NAME] When to send data O…" at bounding box center [803, 307] width 1512 height 369
click at [31, 84] on icon at bounding box center [25, 88] width 13 height 13
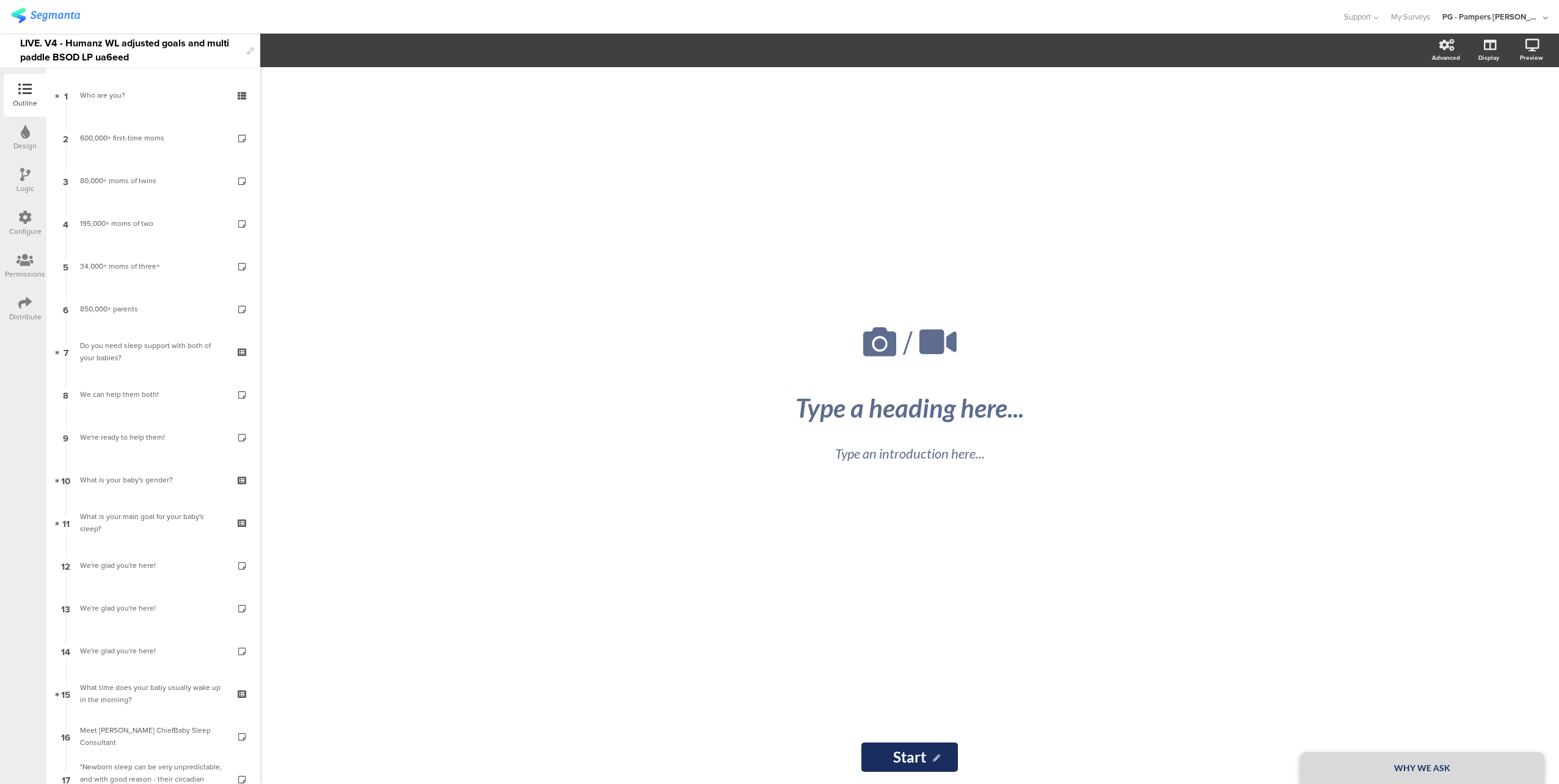
click at [116, 42] on div "LIVE. V4 - Humanz WL adjusted goals and multi paddle BSOD LP ua6eed" at bounding box center [131, 50] width 221 height 34
copy div "LIVE. V4 - Humanz WL adjusted goals and multi paddle BSOD LP ua6eed"
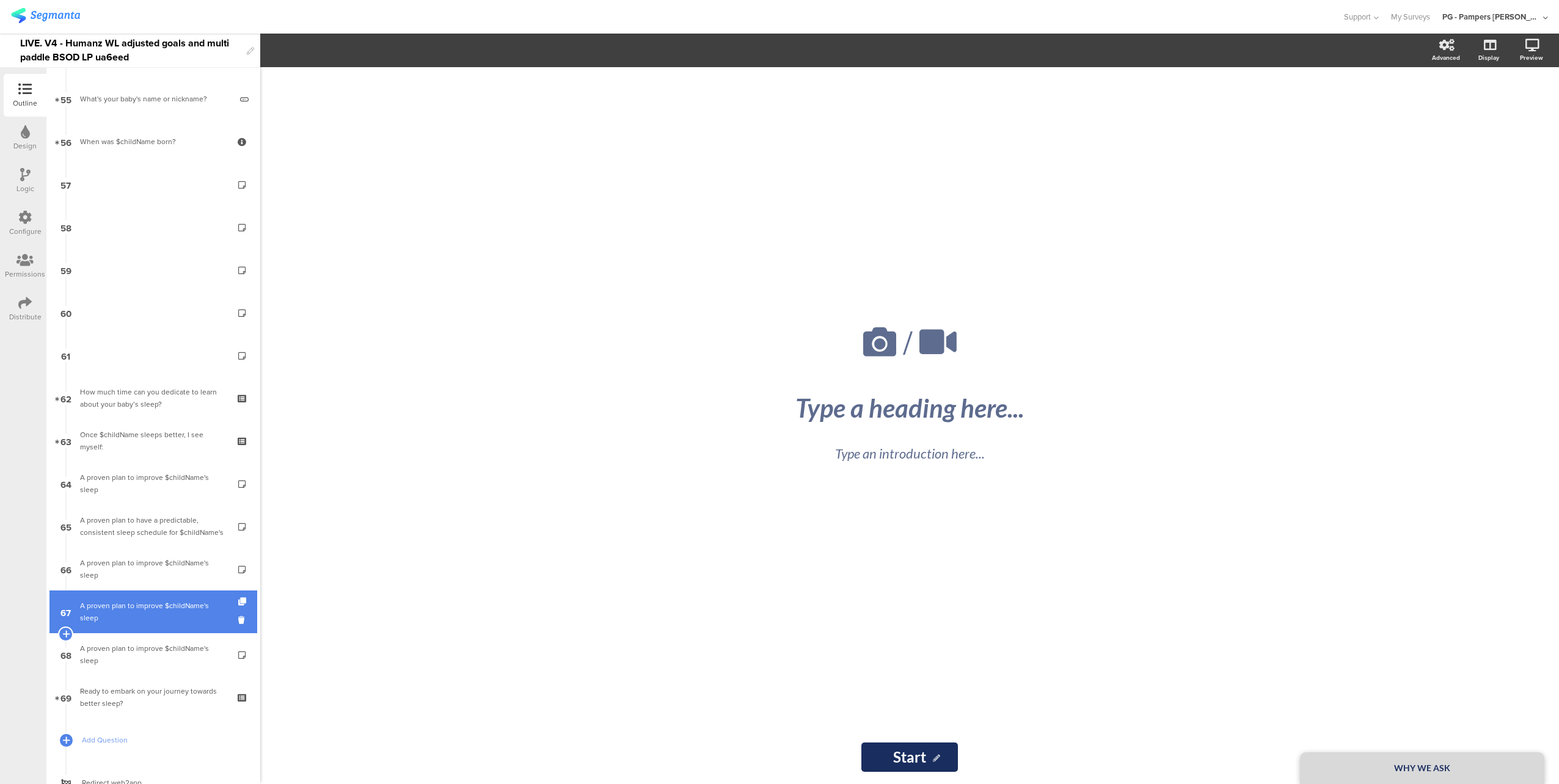
scroll to position [2352, 0]
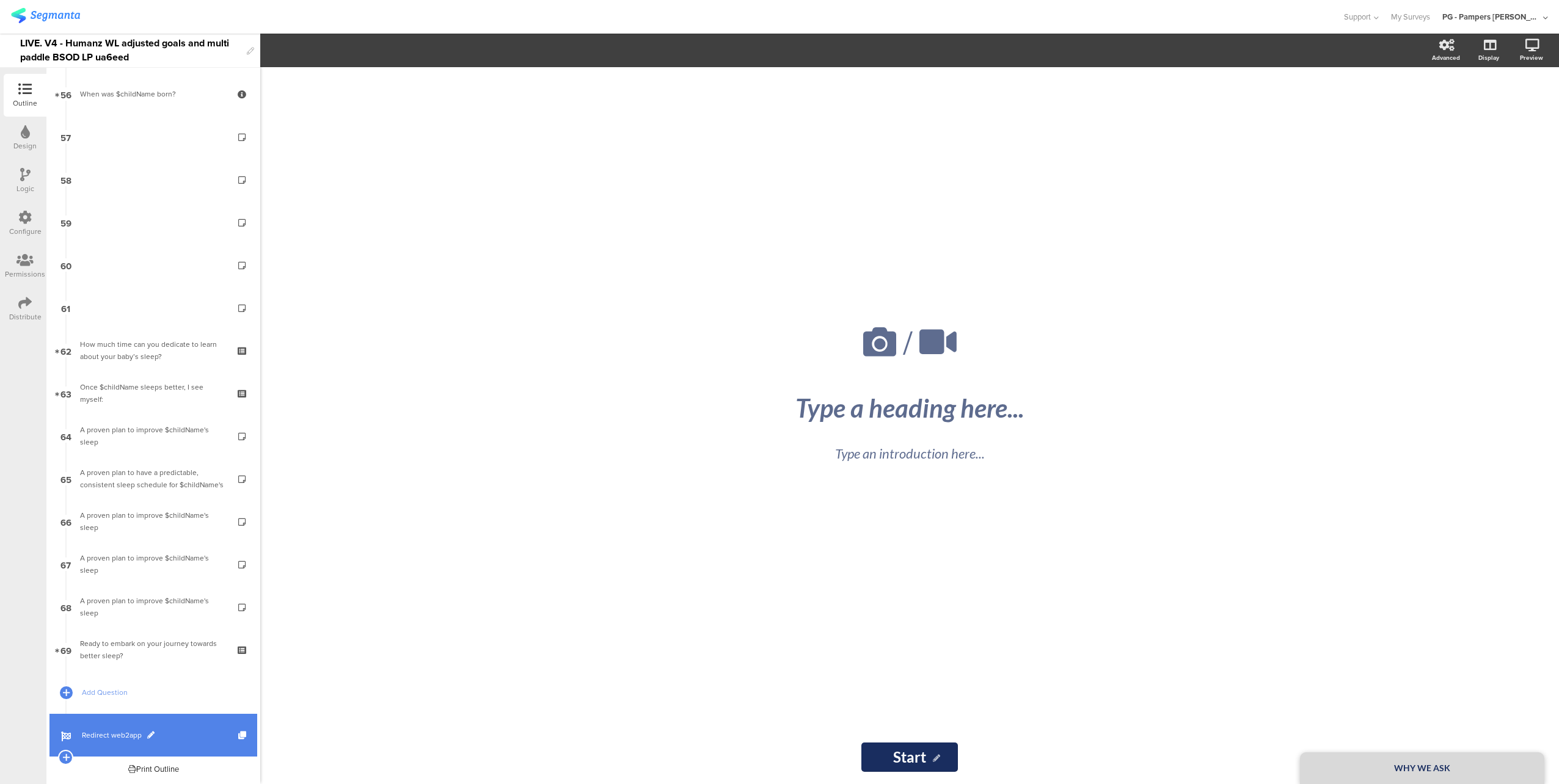
click at [194, 737] on span "Redirect web2app" at bounding box center [160, 735] width 156 height 12
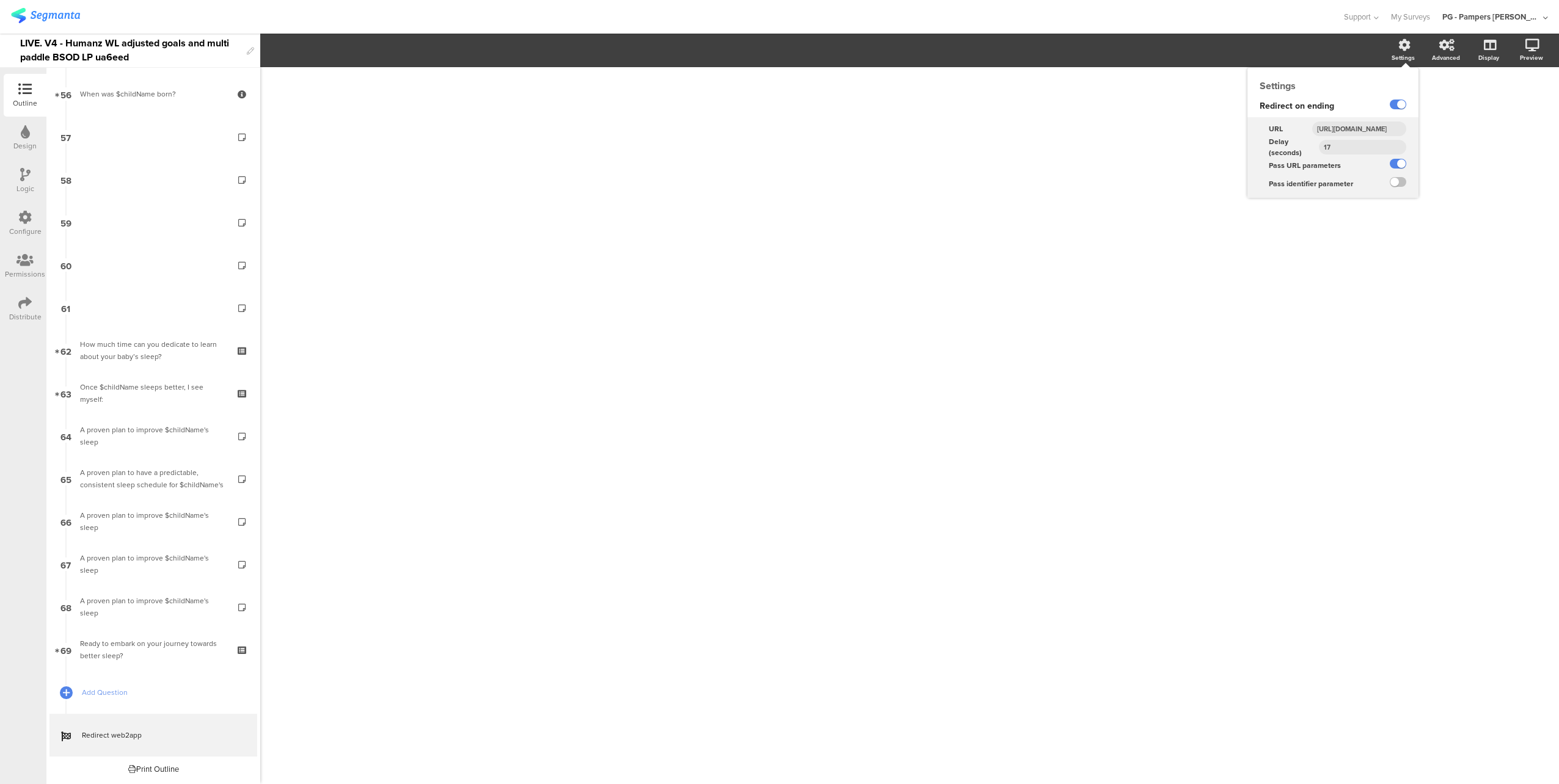
click at [1369, 128] on input "https://smartsleepcoach.com/finalize-account?sessionId=$sessionId&childName=$ch…" at bounding box center [1359, 129] width 94 height 15
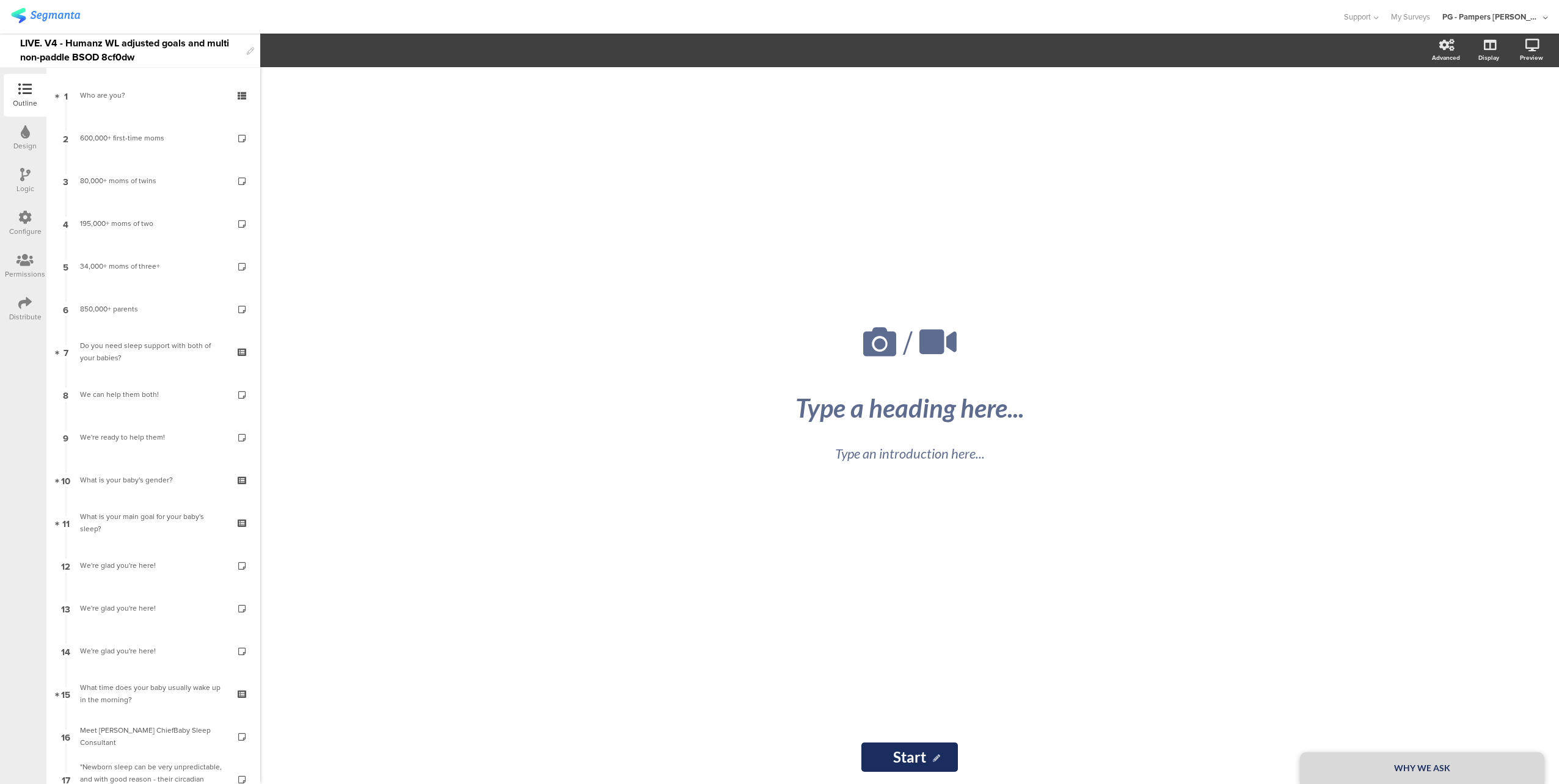
click at [164, 49] on div "LIVE. V4 - Humanz WL adjusted goals and multi non-paddle BSOD 8cf0dw" at bounding box center [131, 50] width 221 height 34
click at [163, 49] on div "LIVE. V4 - Humanz WL adjusted goals and multi non-paddle BSOD 8cf0dw" at bounding box center [131, 50] width 221 height 34
copy div "LIVE. V4 - Humanz WL adjusted goals and multi non-paddle BSOD 8cf0dw"
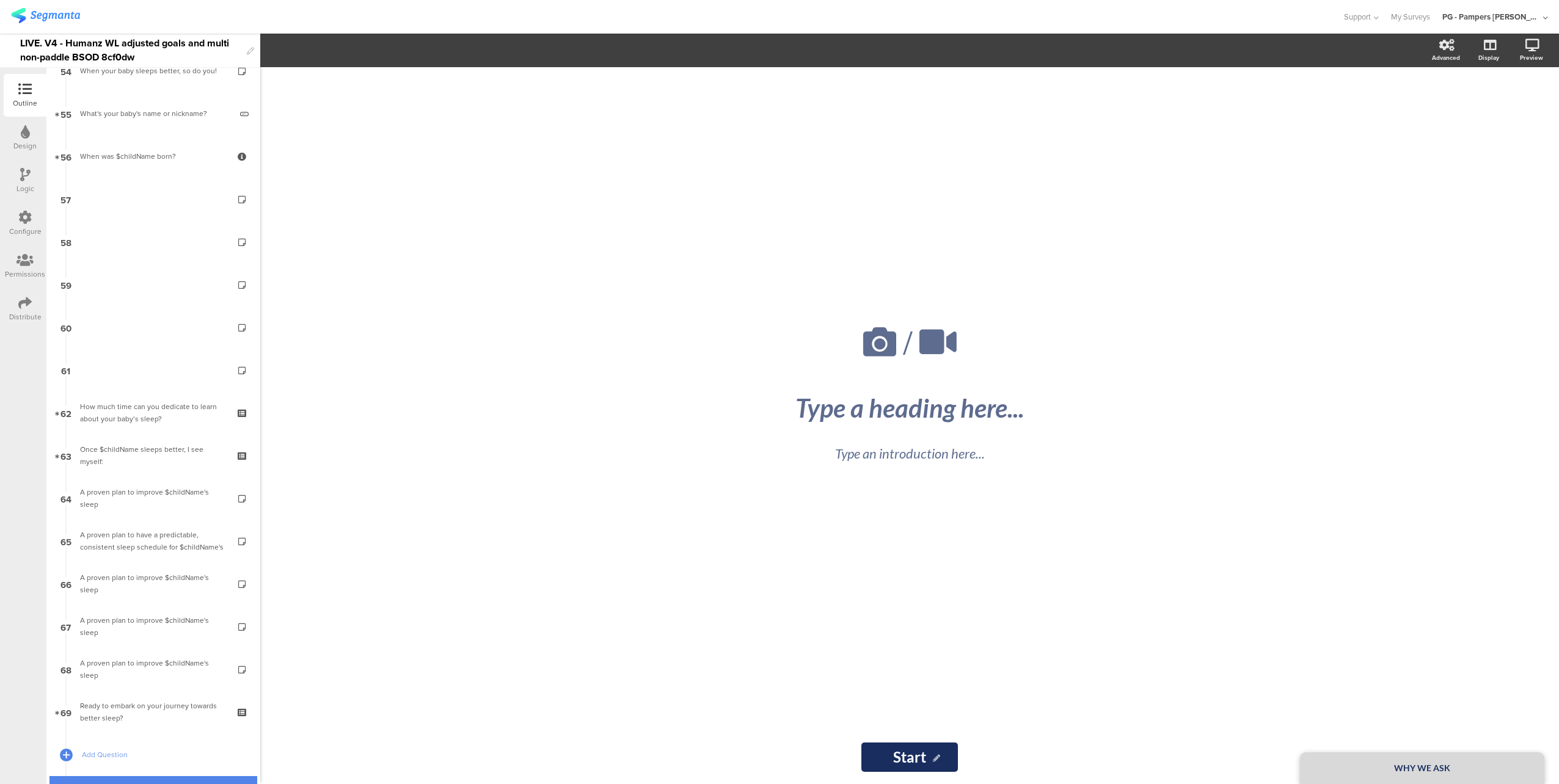
scroll to position [2352, 0]
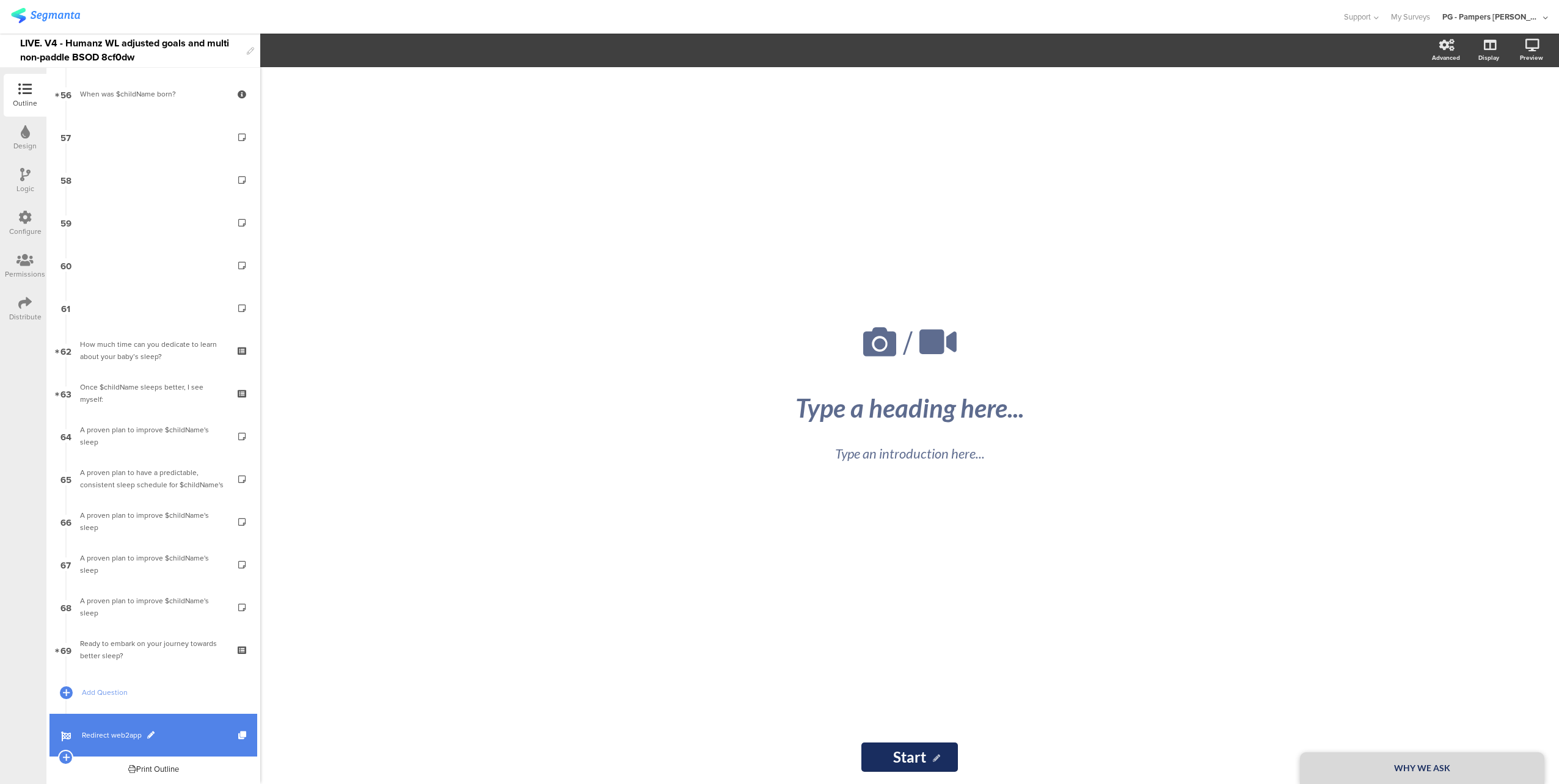
click at [184, 739] on span "Redirect web2app" at bounding box center [160, 735] width 156 height 12
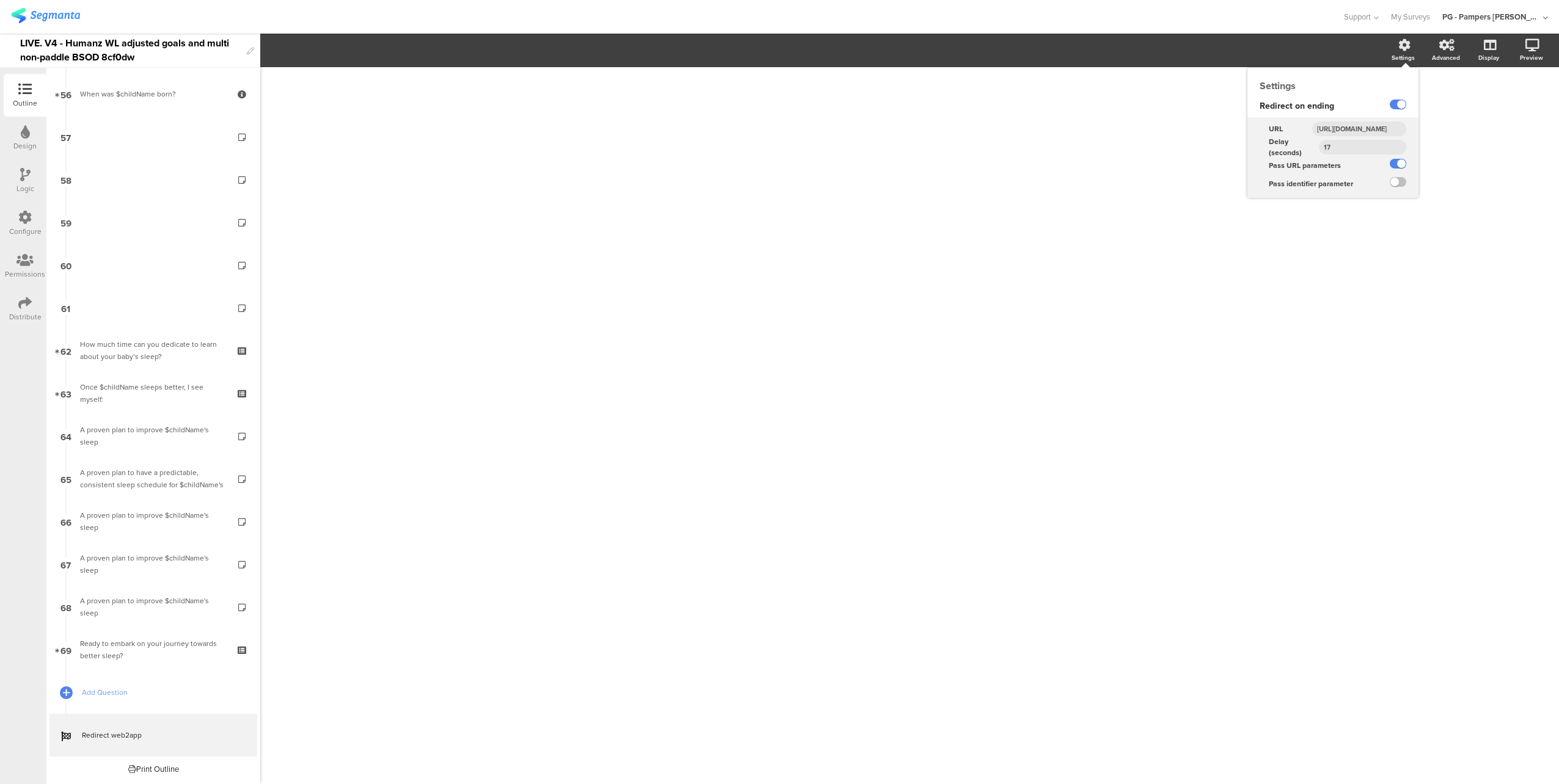
click at [1360, 126] on input "https://smartsleepcoach.com/finalize-account?sessionId=$sessionId&childName=$ch…" at bounding box center [1359, 129] width 94 height 15
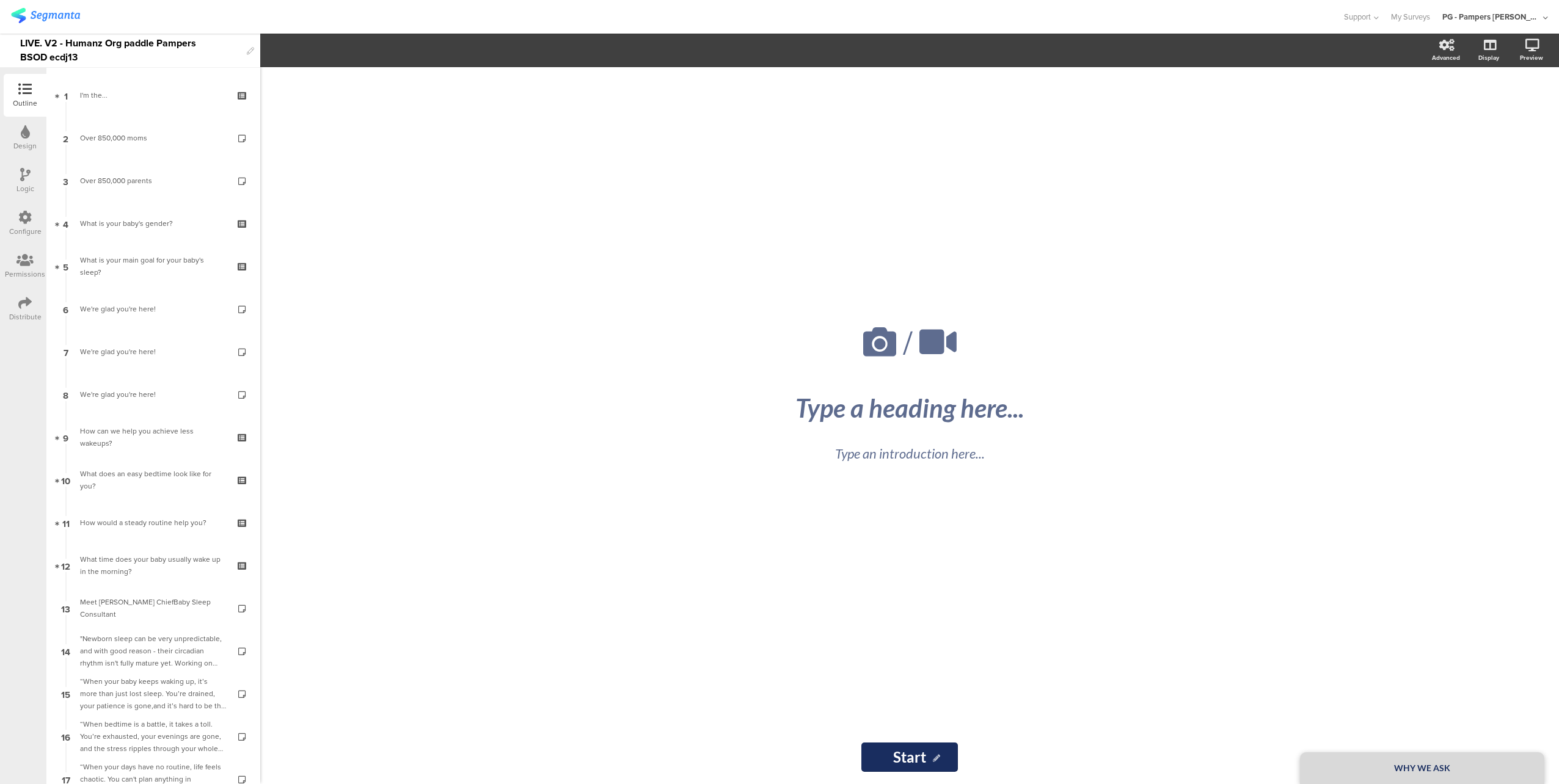
click at [31, 217] on icon at bounding box center [25, 217] width 13 height 13
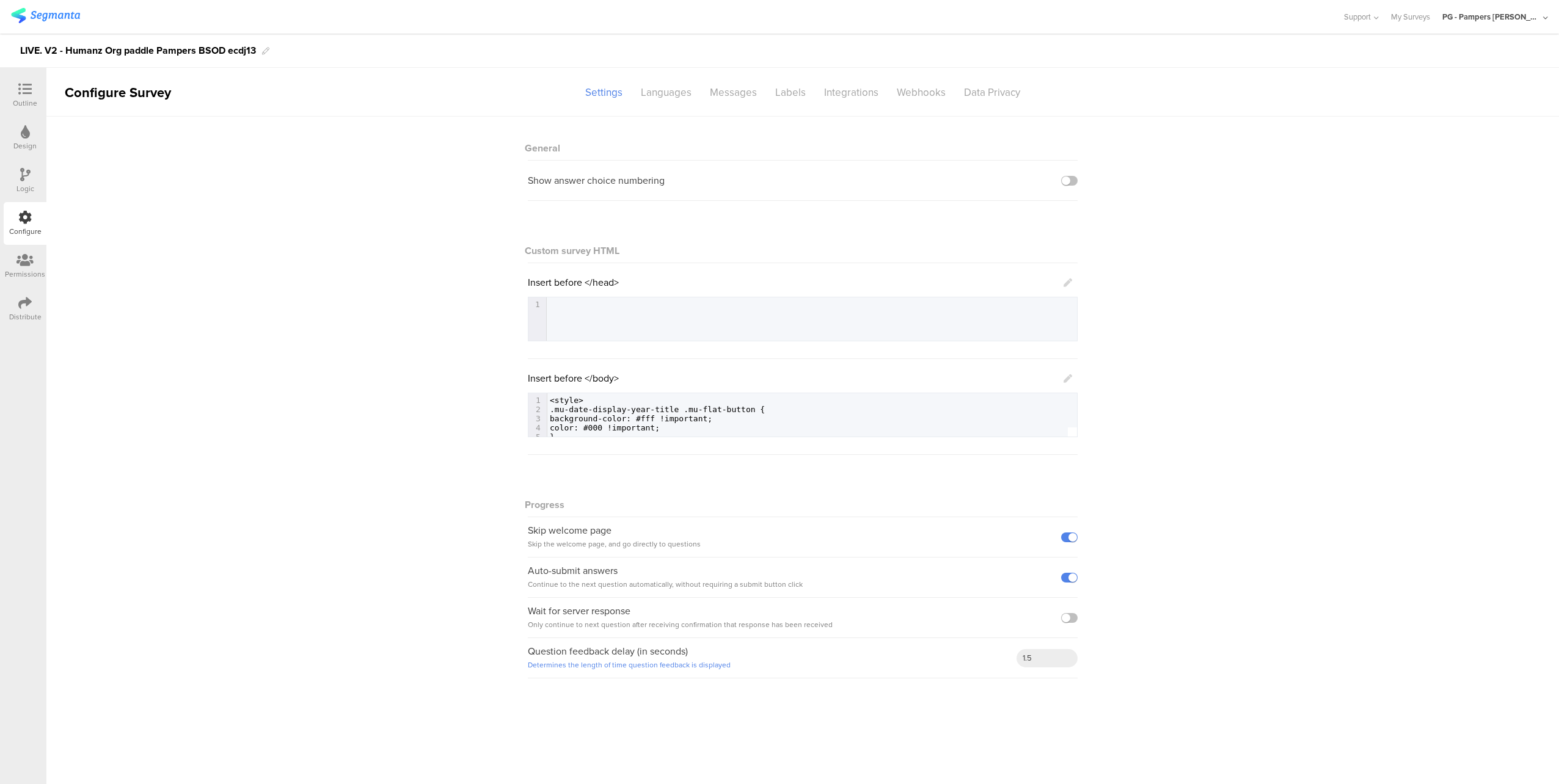
click at [26, 99] on div "Outline" at bounding box center [26, 103] width 25 height 11
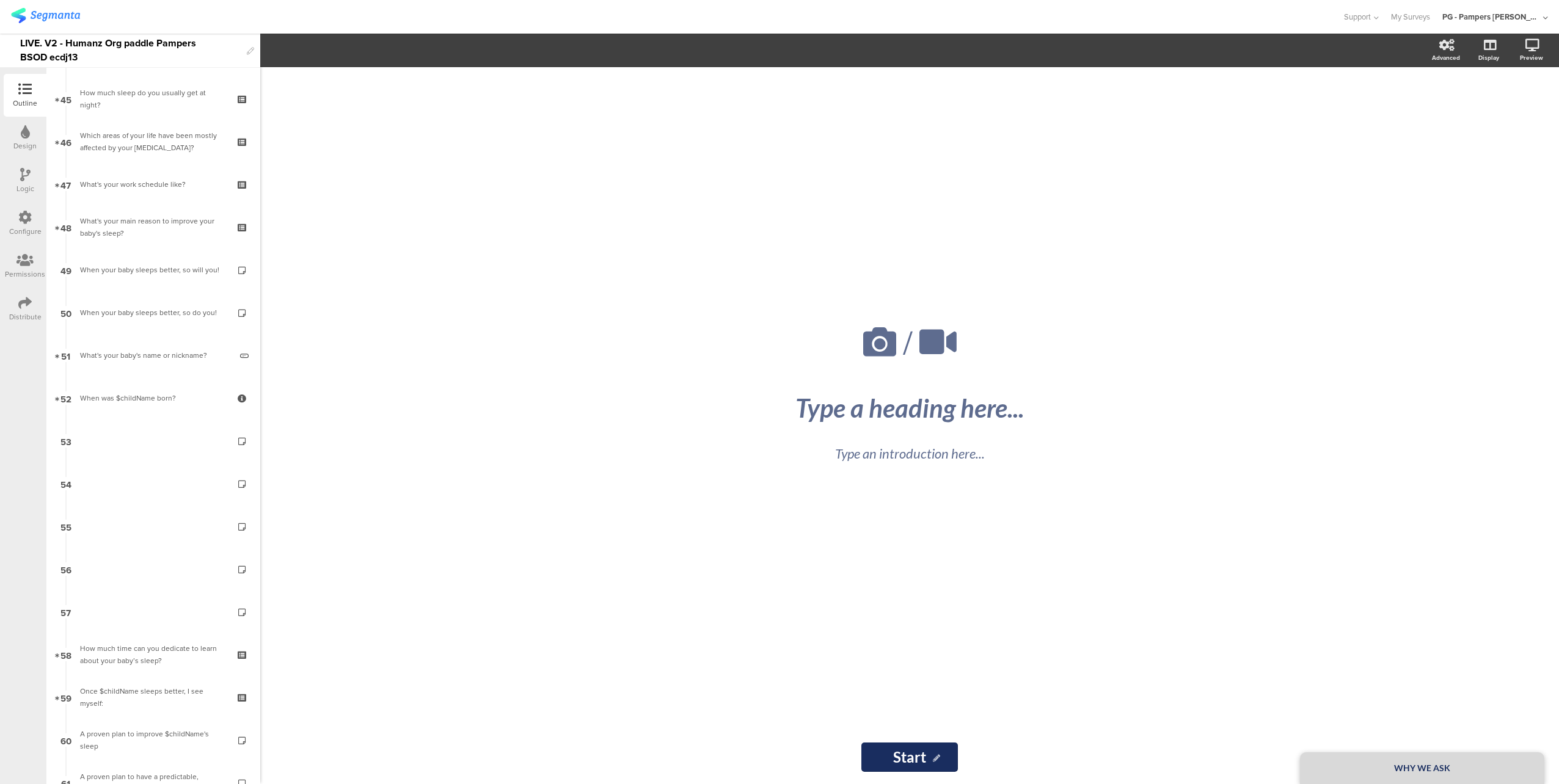
scroll to position [2181, 0]
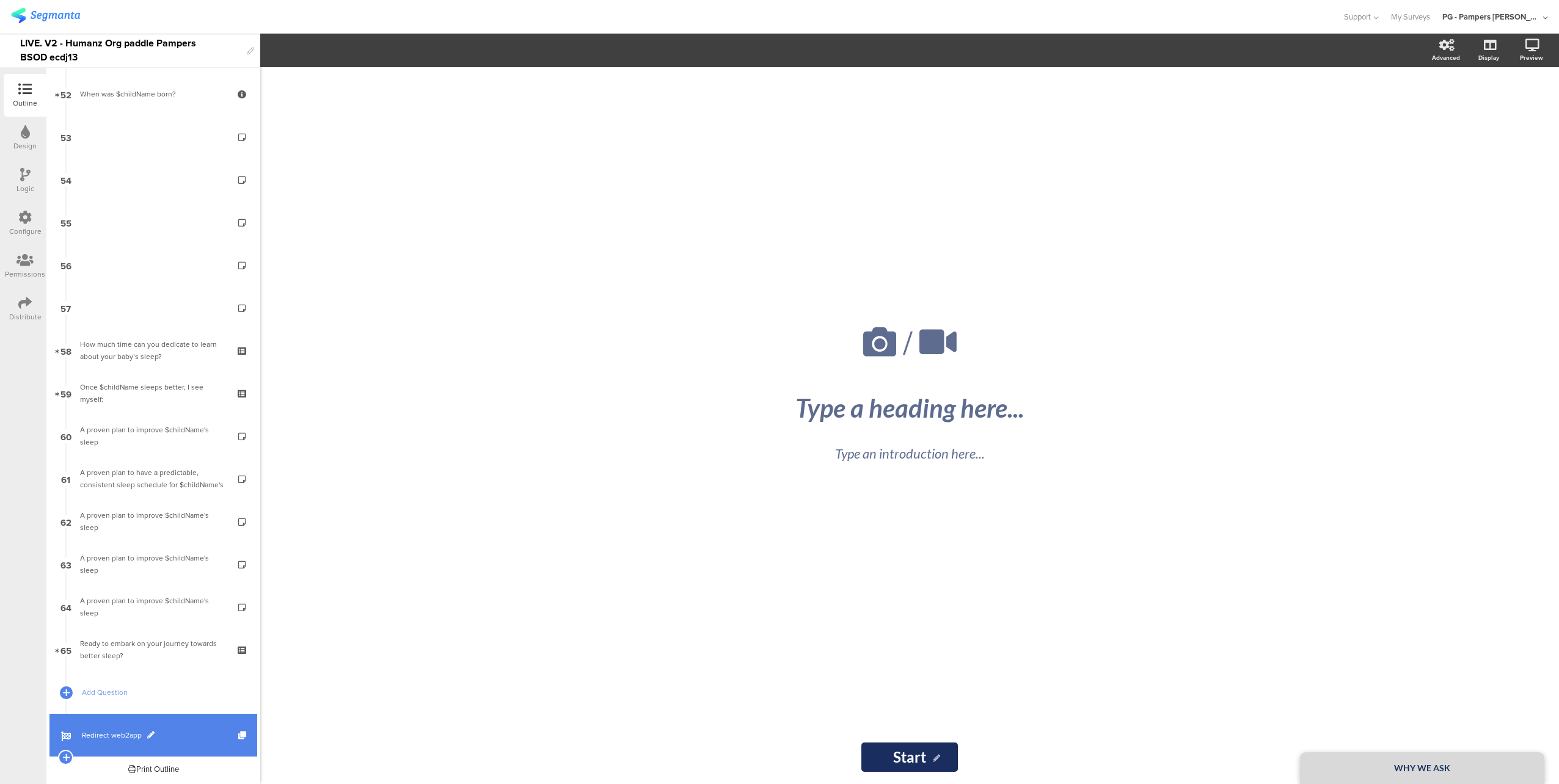
click at [194, 742] on link "Redirect web2app" at bounding box center [153, 735] width 207 height 42
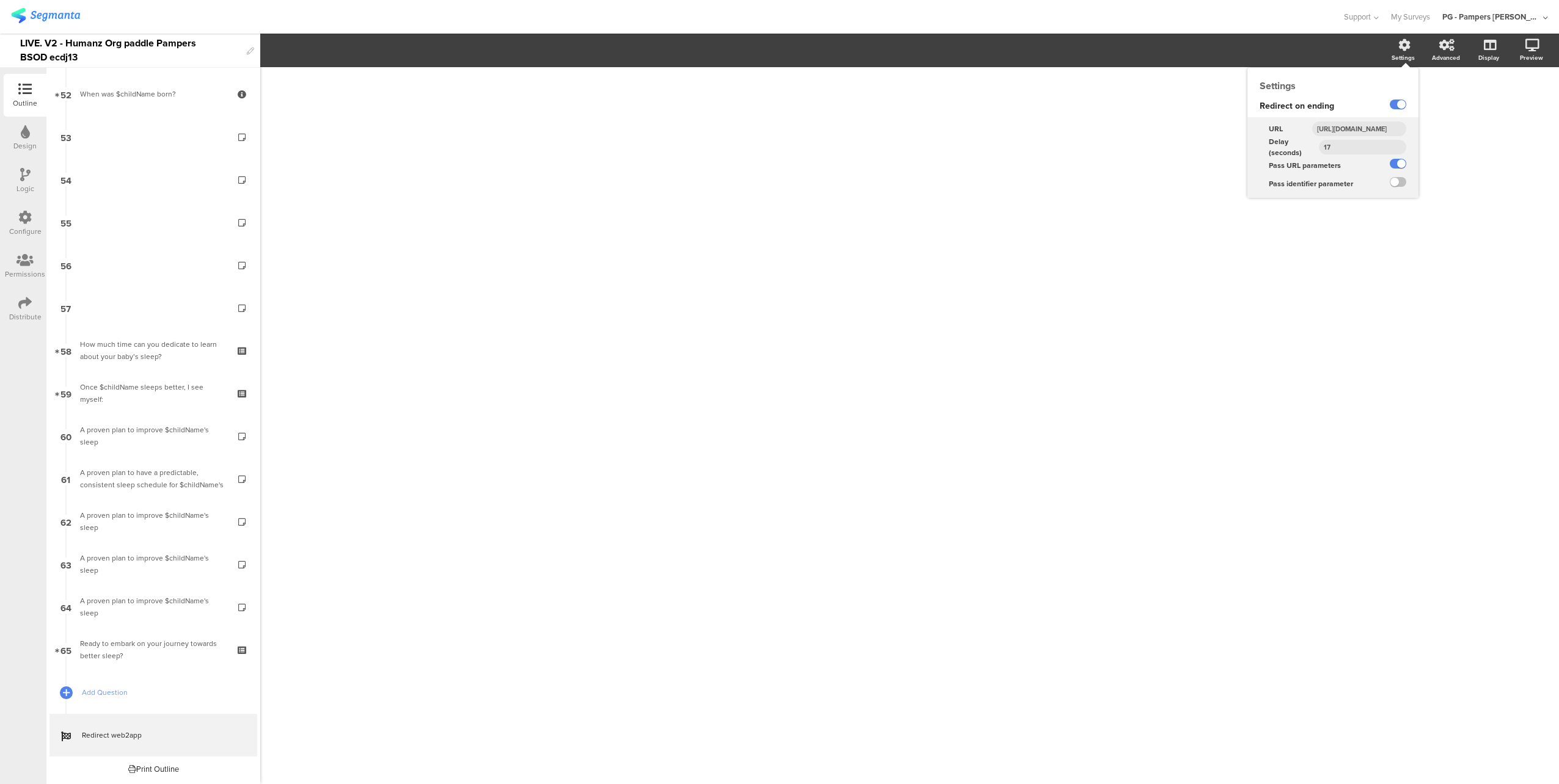
click at [1367, 128] on input "[URL][DOMAIN_NAME]" at bounding box center [1359, 129] width 94 height 15
click at [1367, 128] on input "https://smartsleepcoach.com/finalize-account?sessionId=$sessionId&childName=$ch…" at bounding box center [1359, 129] width 94 height 15
click at [25, 45] on div "LIVE. V2 - Humanz Org paddle Pampers BSOD ecdj13" at bounding box center [131, 50] width 221 height 34
click at [23, 45] on div "LIVE. V2 - Humanz Org paddle Pampers BSOD ecdj13" at bounding box center [131, 50] width 221 height 34
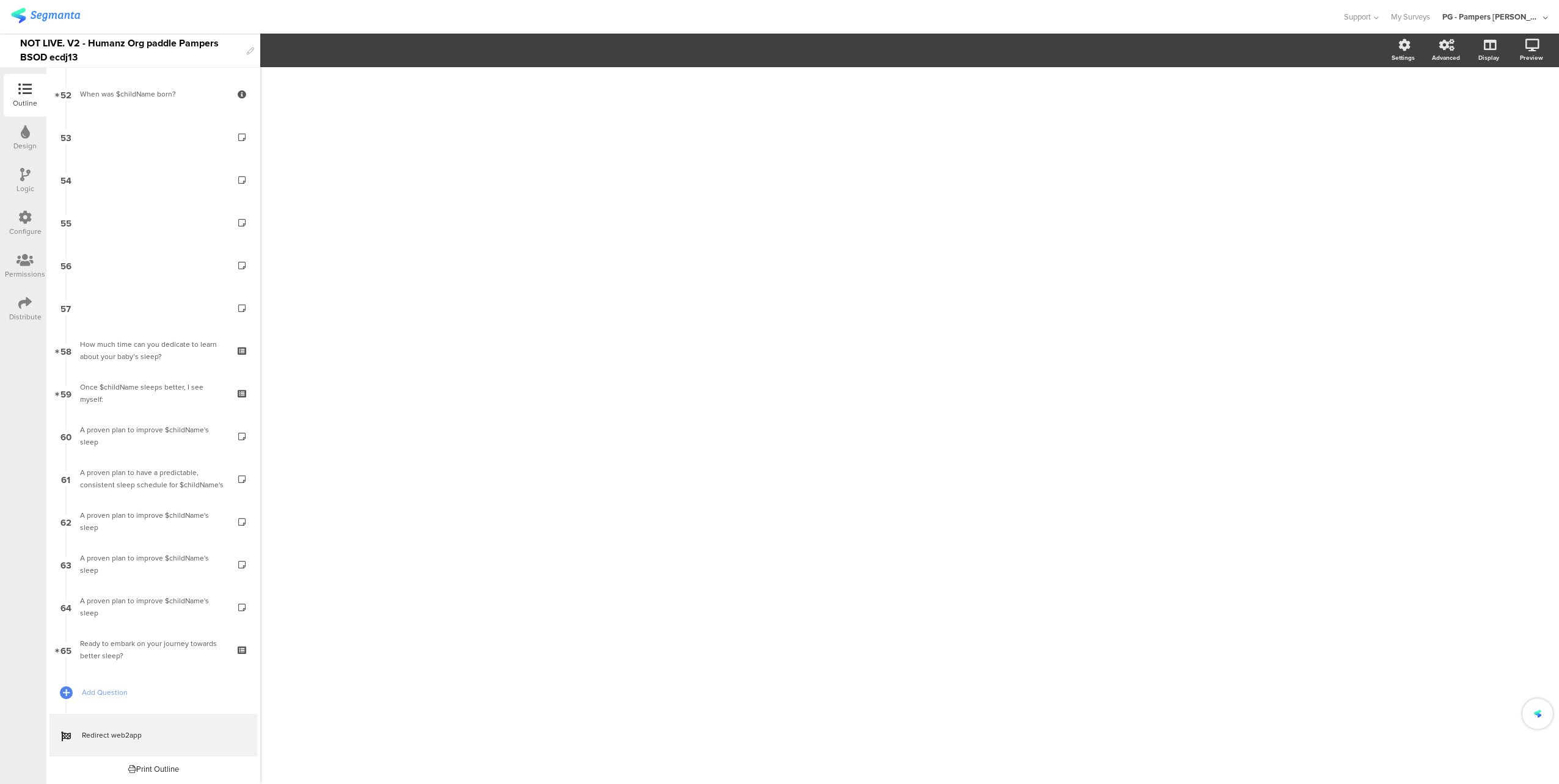
click at [168, 17] on div at bounding box center [671, 17] width 1320 height 20
click at [16, 221] on div "Configure" at bounding box center [25, 223] width 42 height 42
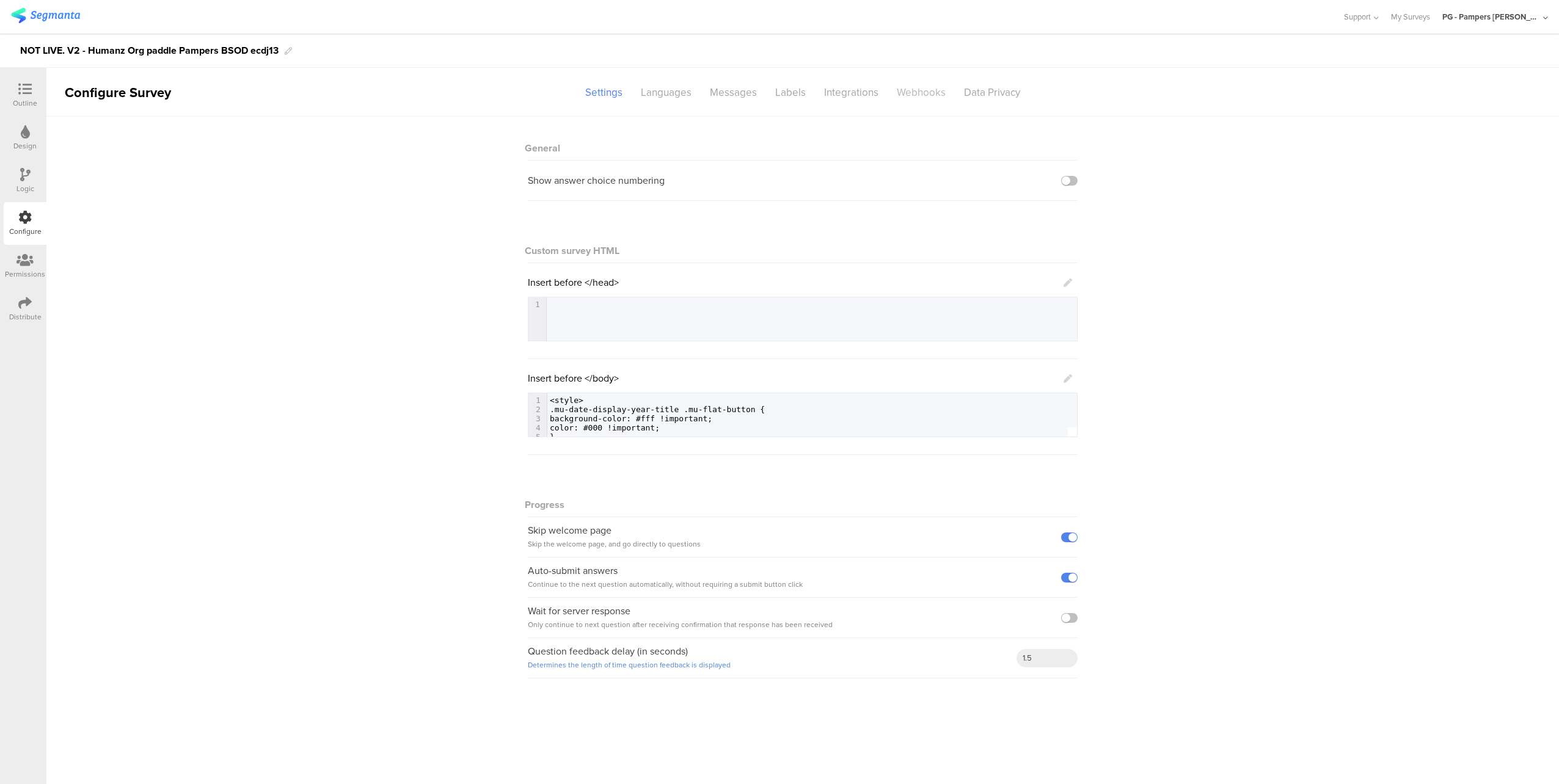
click at [912, 93] on div "Webhooks" at bounding box center [921, 93] width 67 height 21
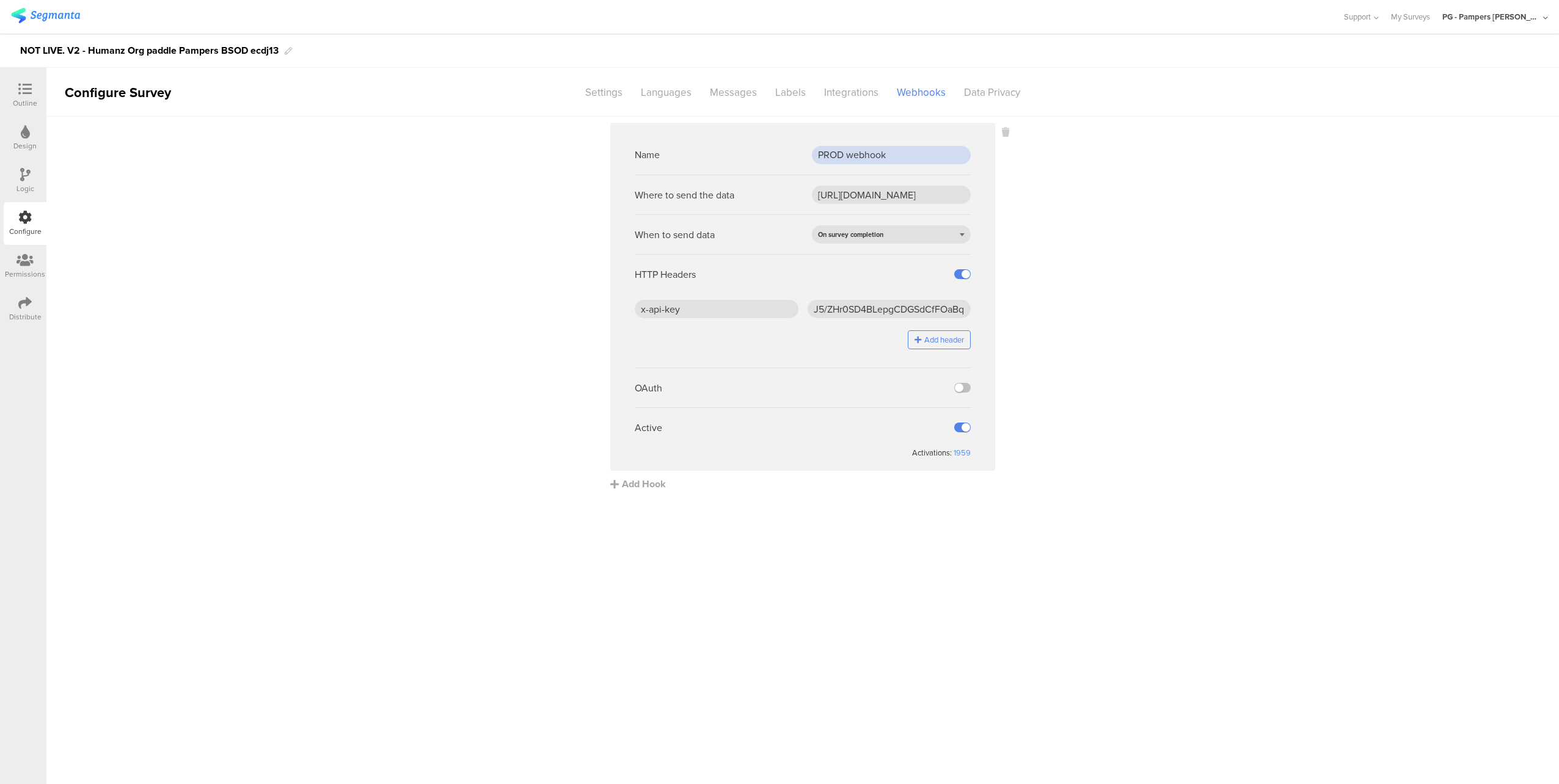
click at [861, 154] on input "PROD webhook" at bounding box center [891, 154] width 159 height 19
click at [862, 191] on input "https://api.pg.com/innovationmanagement/testing/v1/lumimobileapp/webhooks/regis…" at bounding box center [891, 194] width 159 height 19
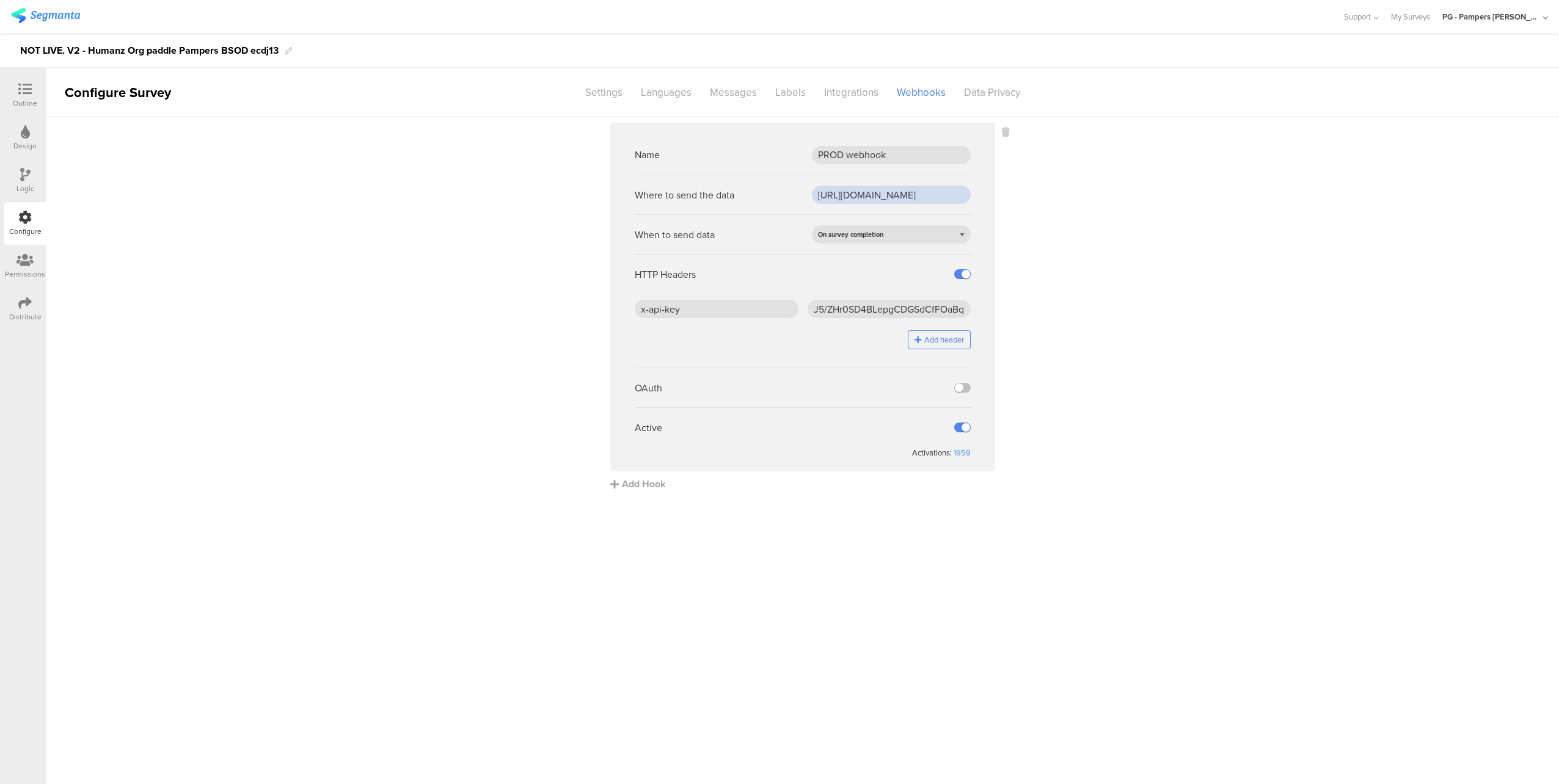
click at [862, 191] on input "https://api.pg.com/innovationmanagement/testing/v1/lumimobileapp/webhooks/regis…" at bounding box center [891, 194] width 159 height 19
click at [742, 310] on input "x-api-key" at bounding box center [716, 309] width 164 height 19
click at [861, 305] on input "J5/ZHr0SD4BLepgCDGSdCfFOaBqEcW7PLEOwC2jhTjc=" at bounding box center [889, 309] width 164 height 19
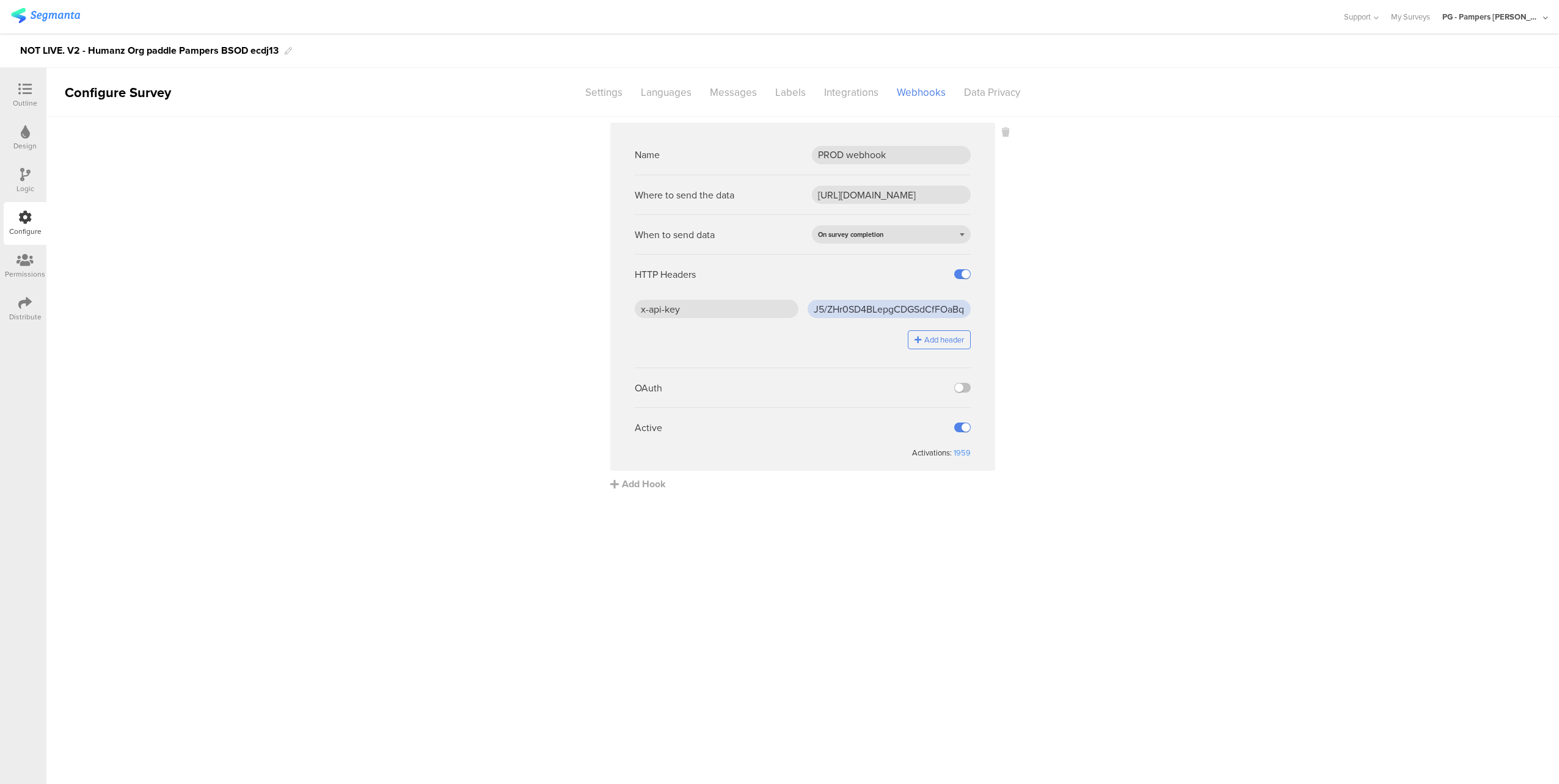
click at [861, 305] on input "J5/ZHr0SD4BLepgCDGSdCfFOaBqEcW7PLEOwC2jhTjc=" at bounding box center [889, 309] width 164 height 19
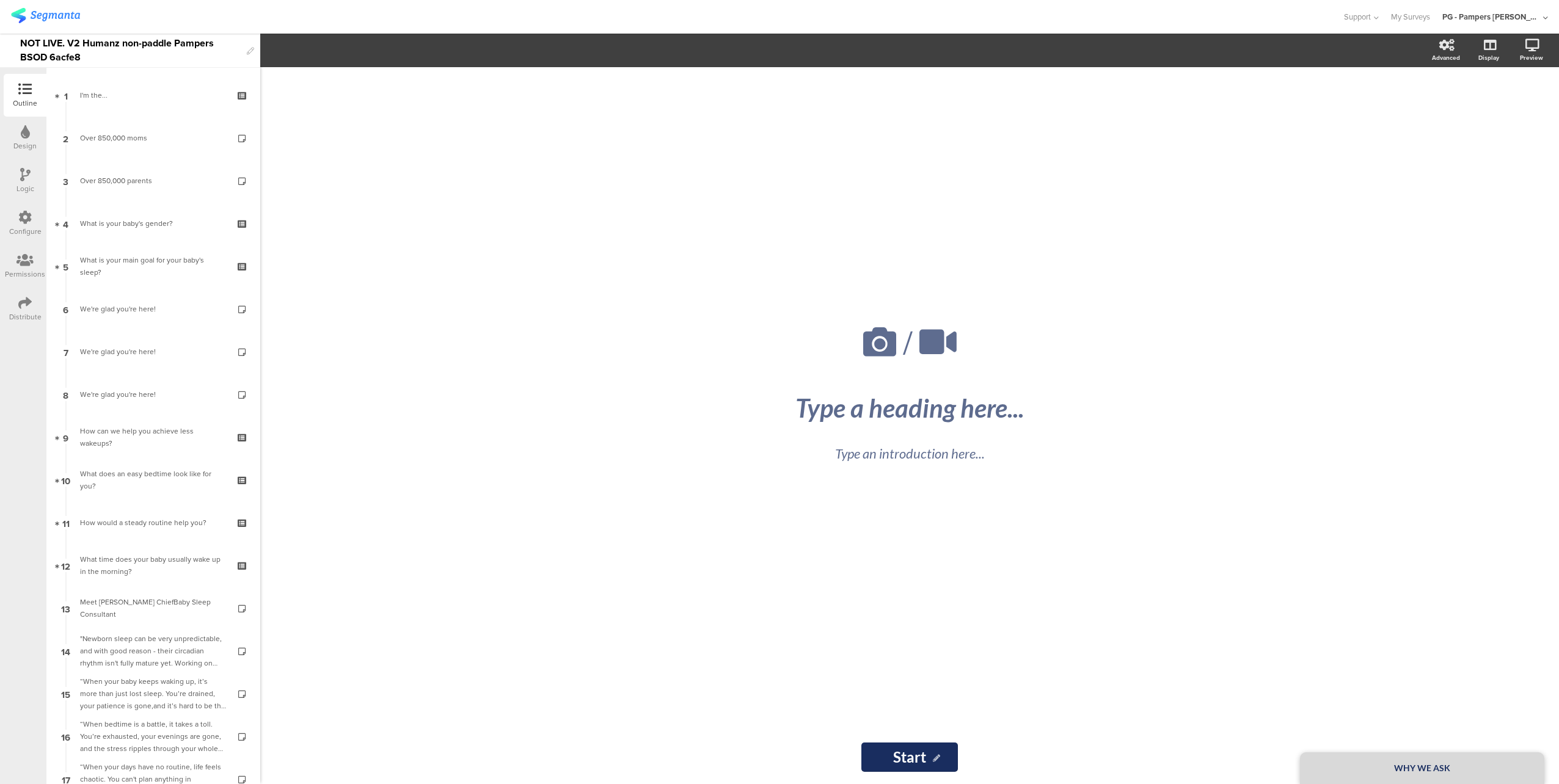
click at [273, 18] on div at bounding box center [671, 17] width 1320 height 20
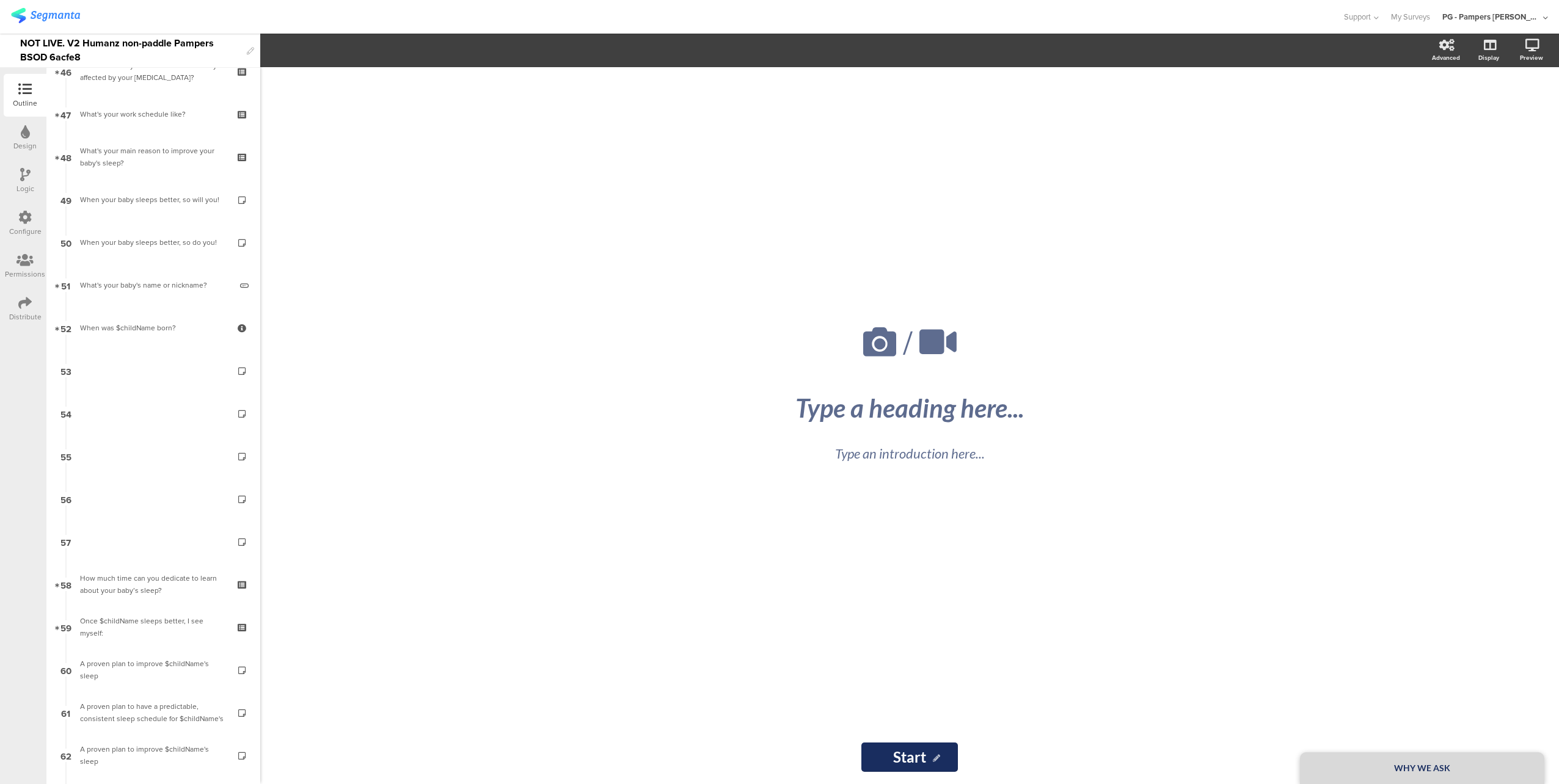
scroll to position [2181, 0]
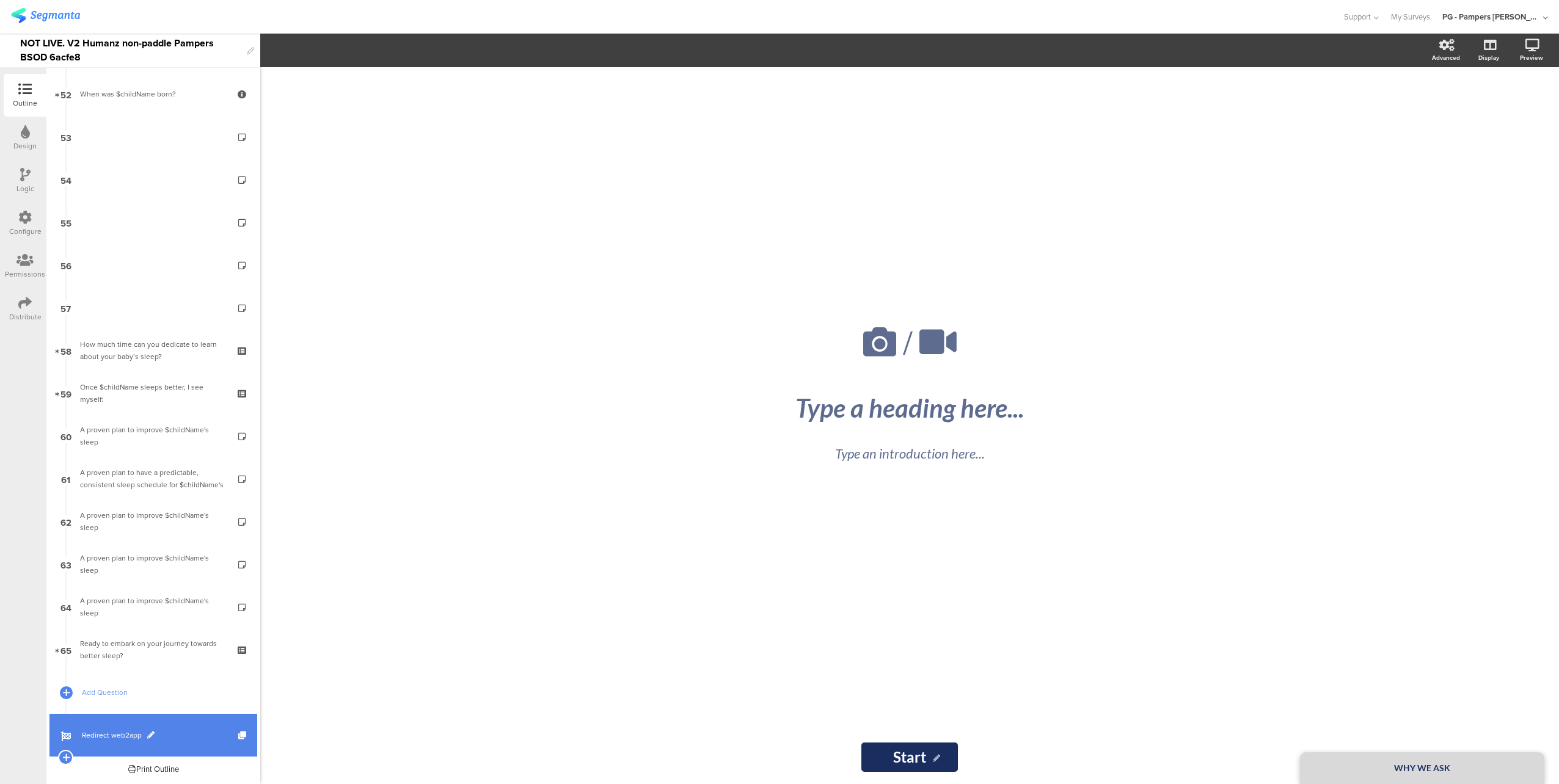
click at [174, 737] on span "Redirect web2app" at bounding box center [160, 735] width 156 height 12
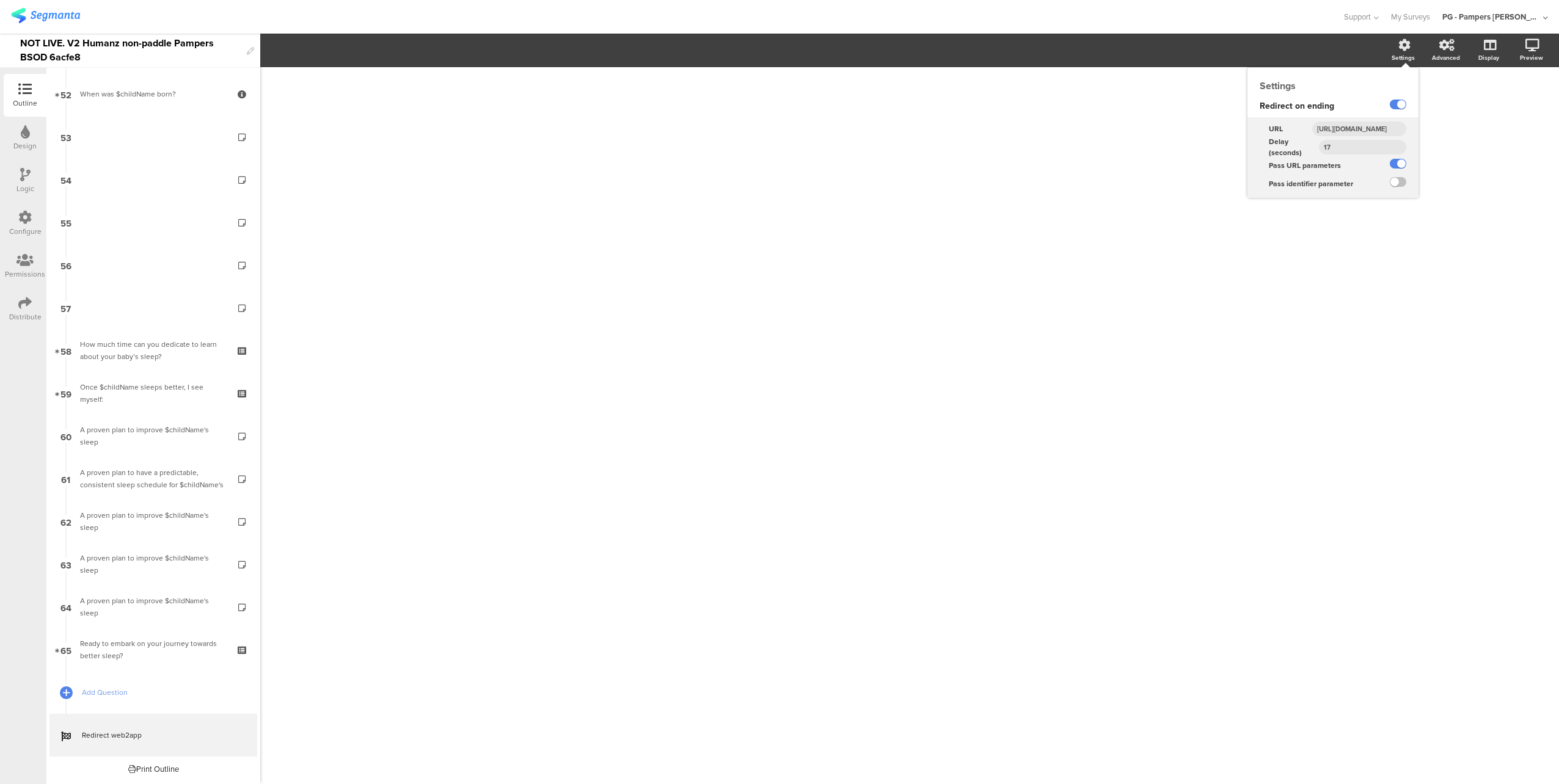
click at [1362, 123] on input "[URL][DOMAIN_NAME]" at bounding box center [1359, 129] width 94 height 15
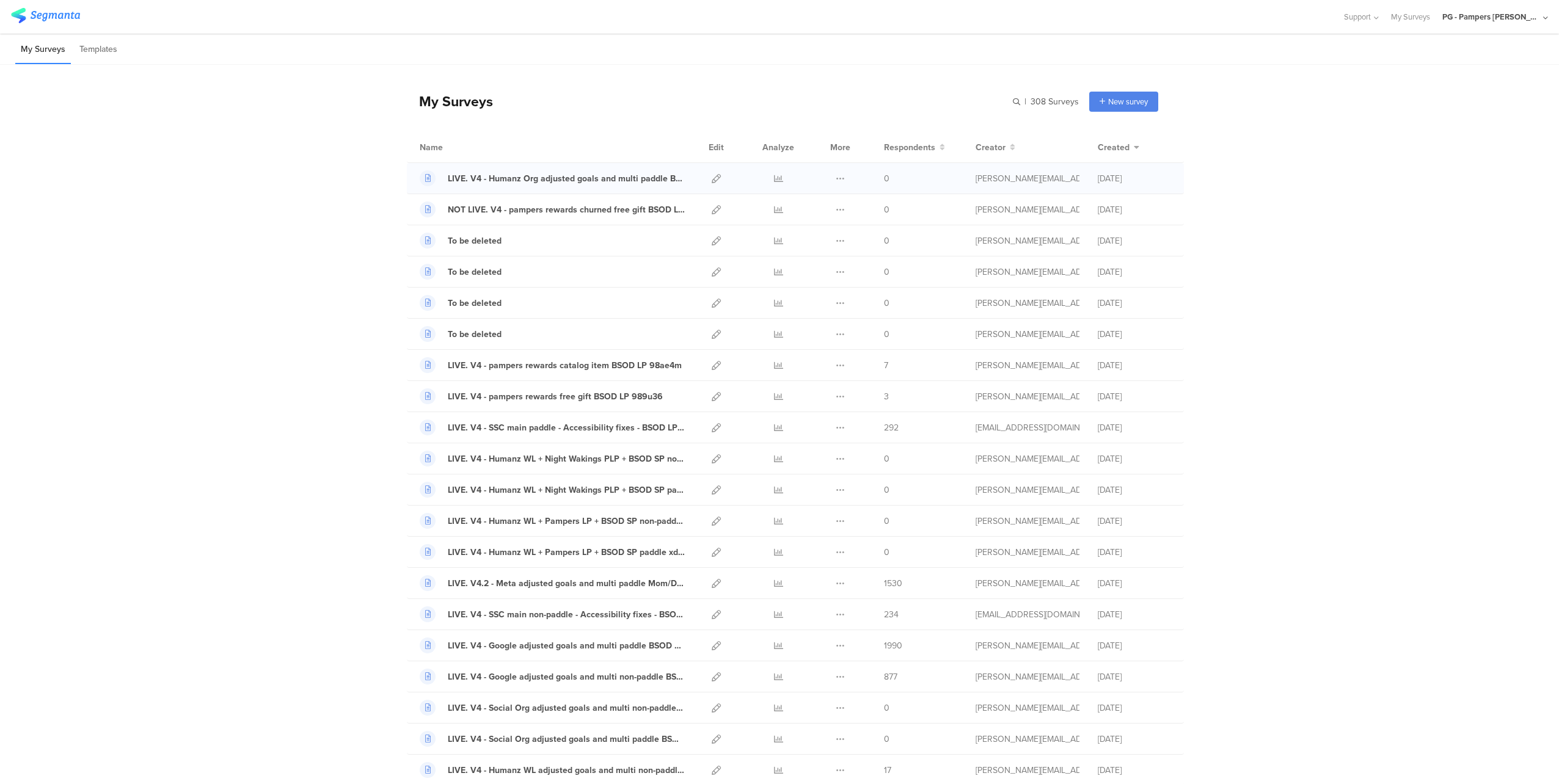
click at [843, 175] on div "Duplicate Export" at bounding box center [840, 178] width 26 height 31
click at [836, 178] on icon at bounding box center [840, 178] width 9 height 9
click at [807, 210] on button "Duplicate" at bounding box center [816, 209] width 67 height 22
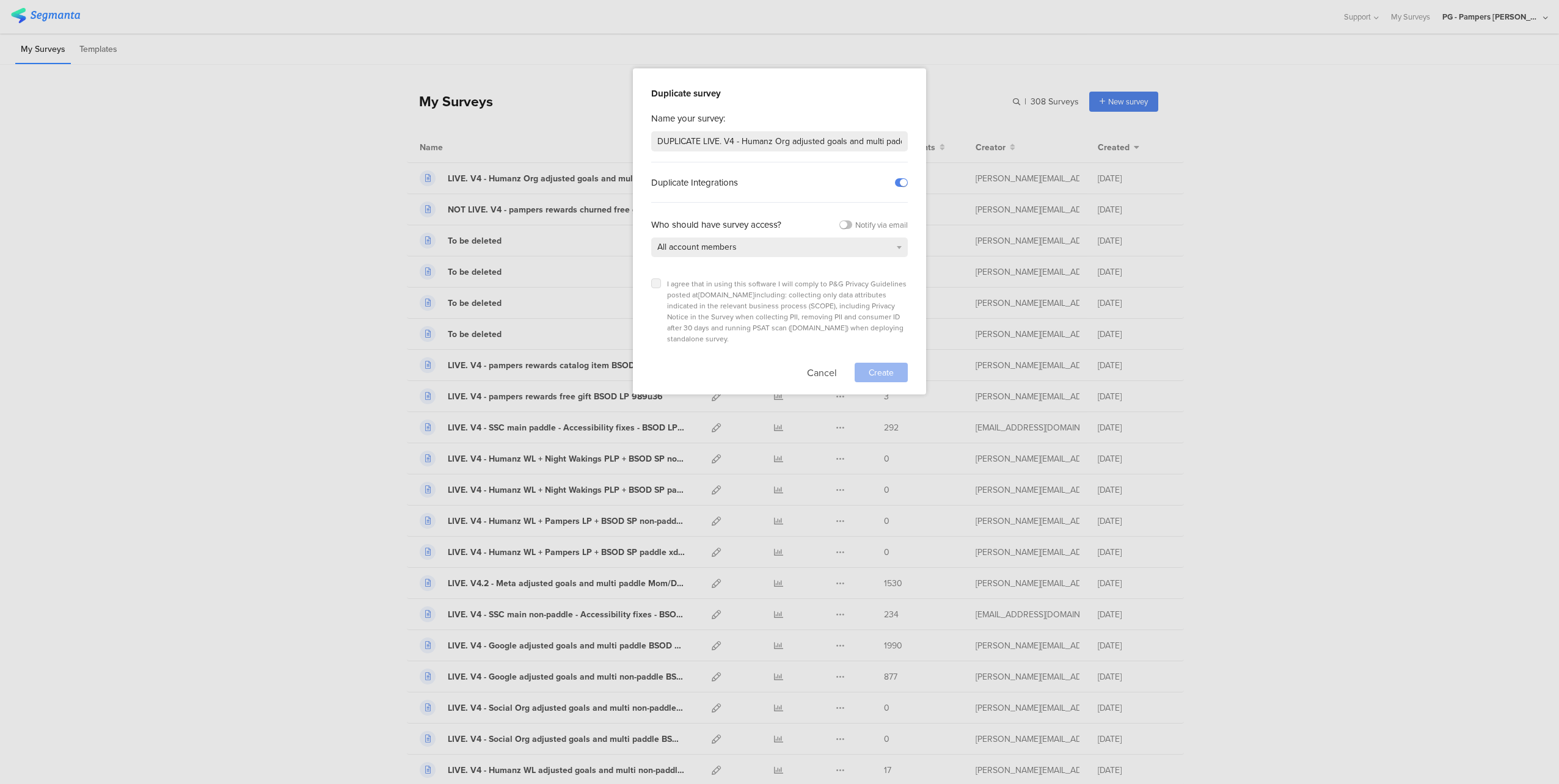
click at [659, 282] on label at bounding box center [656, 283] width 10 height 10
click at [0, 0] on input "checkbox" at bounding box center [0, 0] width 0 height 0
click at [666, 140] on input "DUPLICATE LIVE. V4 - Humanz Org adjusted goals and multi paddle BSOD LP cfee1t" at bounding box center [779, 141] width 257 height 20
click at [840, 142] on input "LIVE. V4 - Humanz Org adjusted goals and multi paddle BSOD LP cfee1t" at bounding box center [779, 141] width 257 height 20
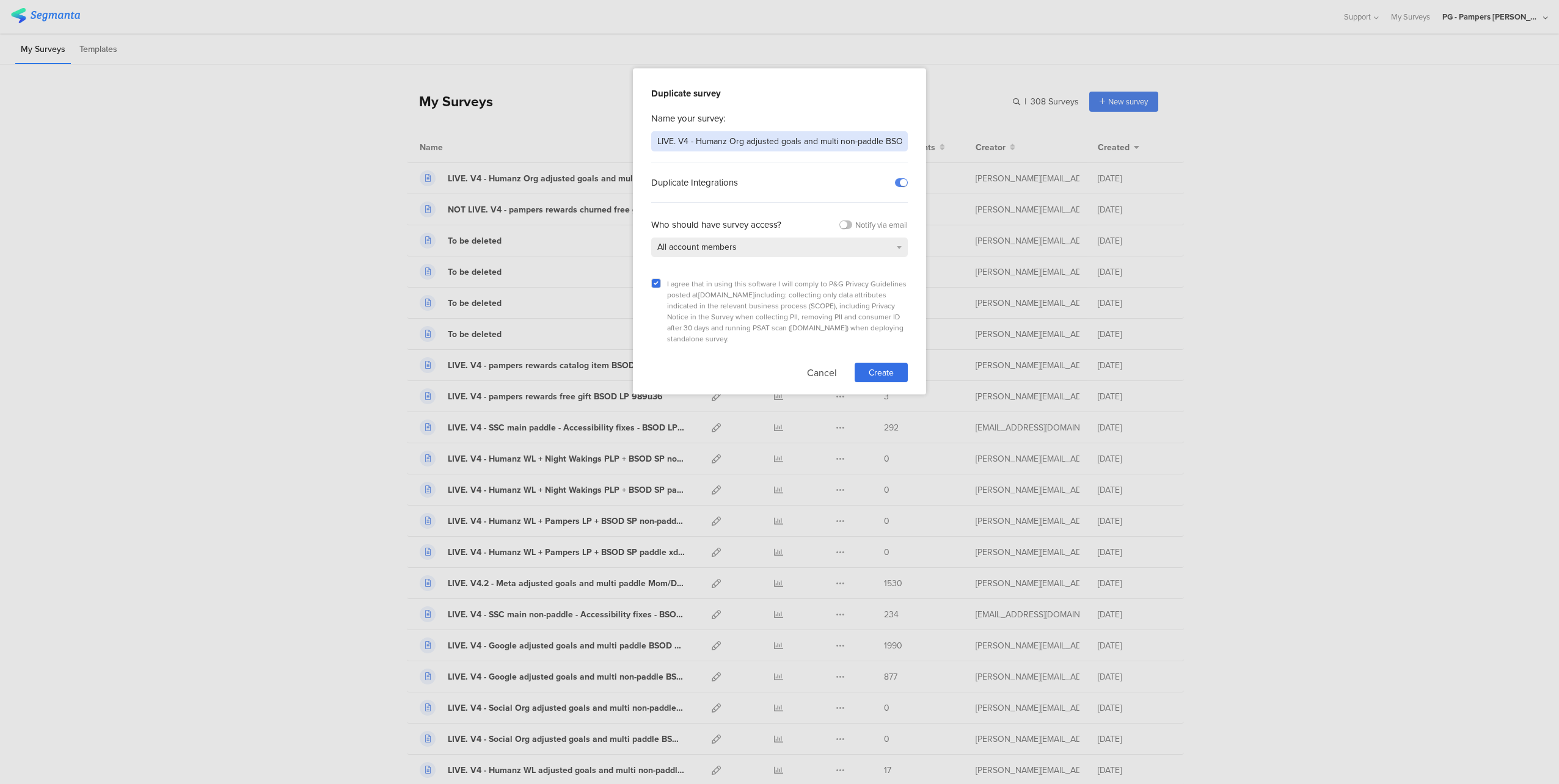
type input "LIVE. V4 - Humanz Org adjusted goals and multi non-paddle BSOD LP cfee1t"
click at [871, 347] on div "I agree that in using this software I will comply to P&G Privacy Guidelines pos…" at bounding box center [779, 327] width 257 height 110
click at [875, 366] on span "Create" at bounding box center [881, 372] width 25 height 13
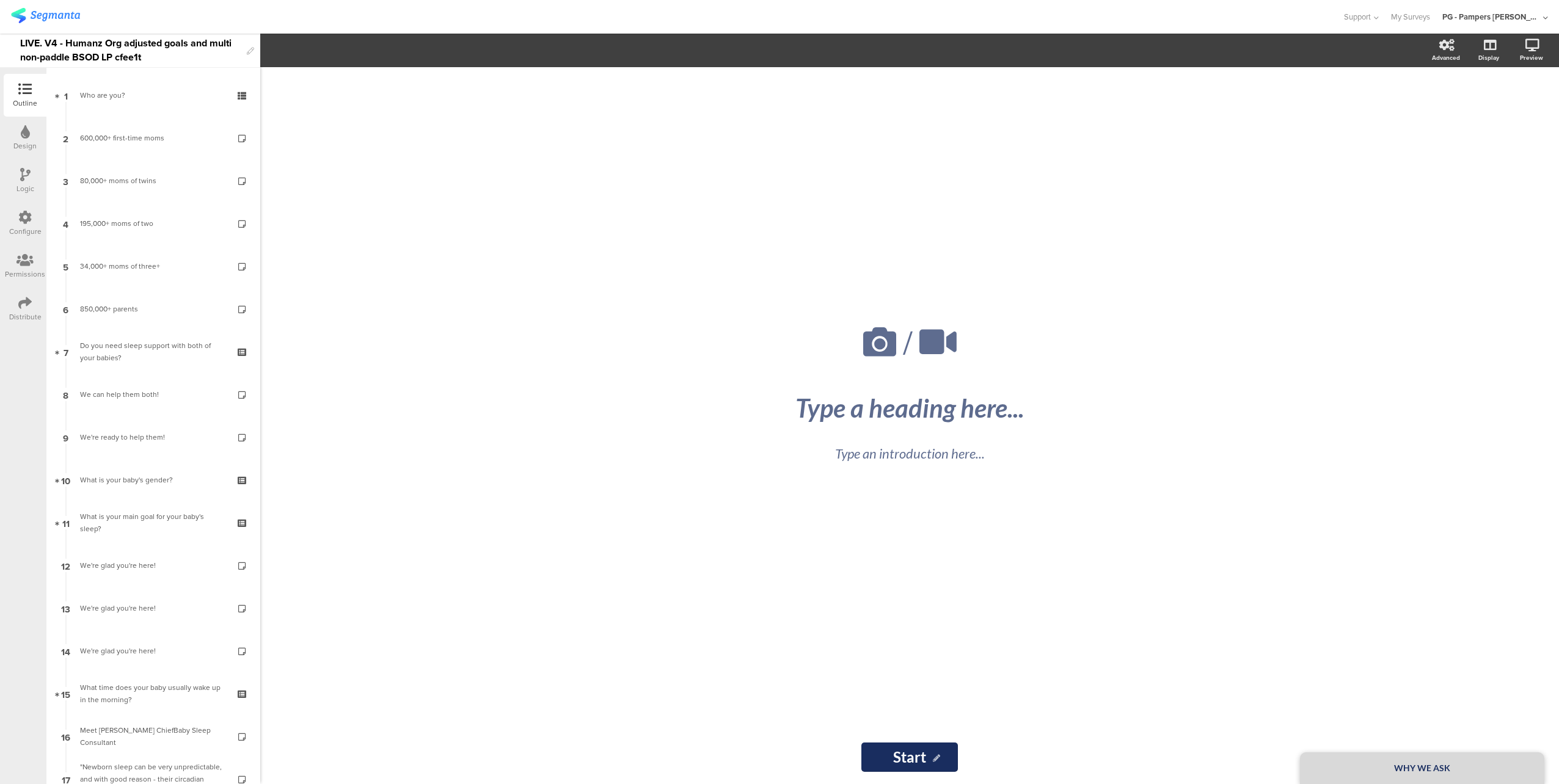
click at [166, 58] on div "LIVE. V4 - Humanz Org adjusted goals and multi non-paddle BSOD LP cfee1t" at bounding box center [131, 50] width 221 height 34
click at [196, 19] on div at bounding box center [671, 17] width 1320 height 20
click at [25, 227] on div "Configure" at bounding box center [25, 231] width 33 height 11
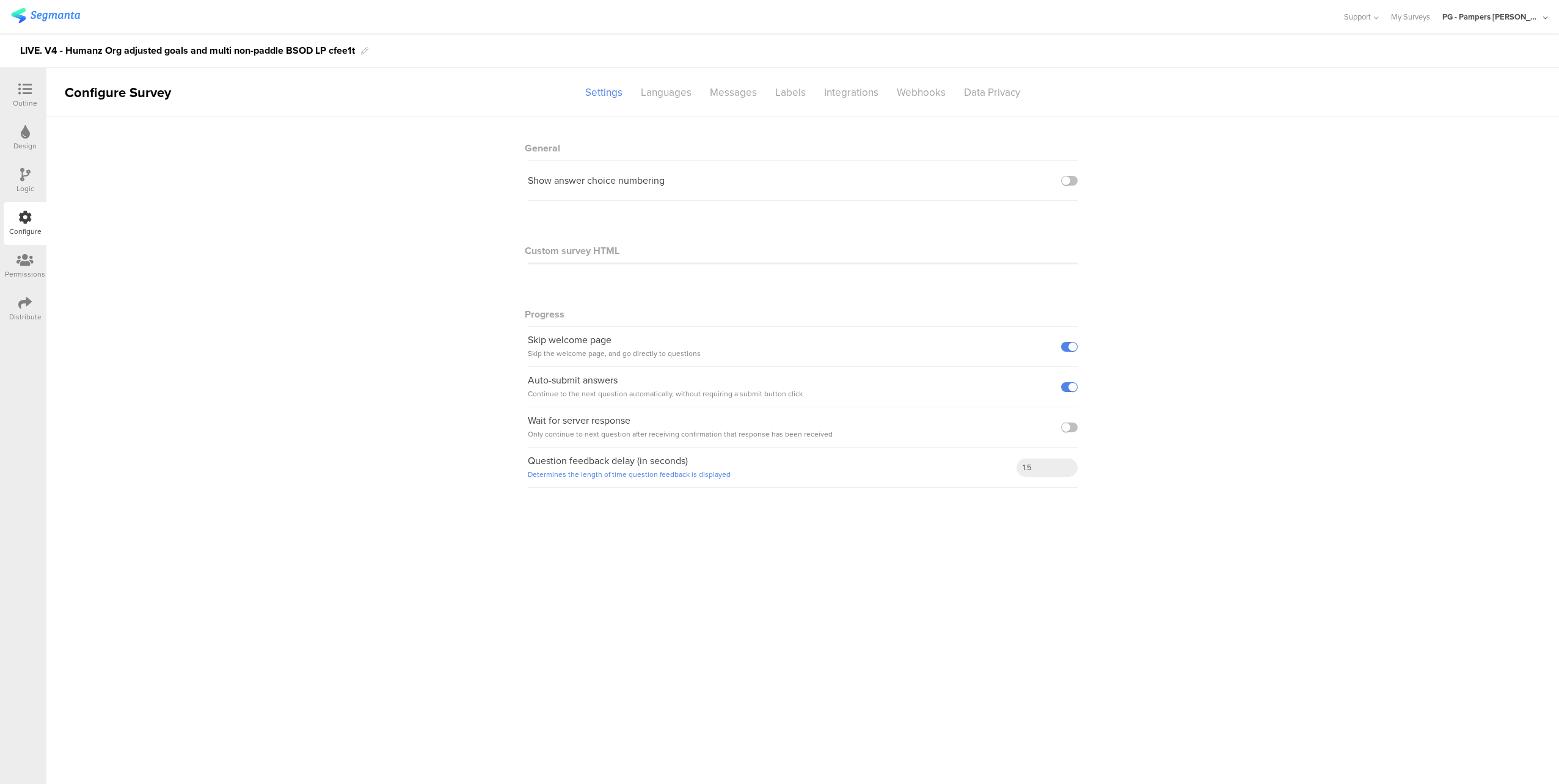
click at [26, 93] on icon at bounding box center [25, 88] width 13 height 13
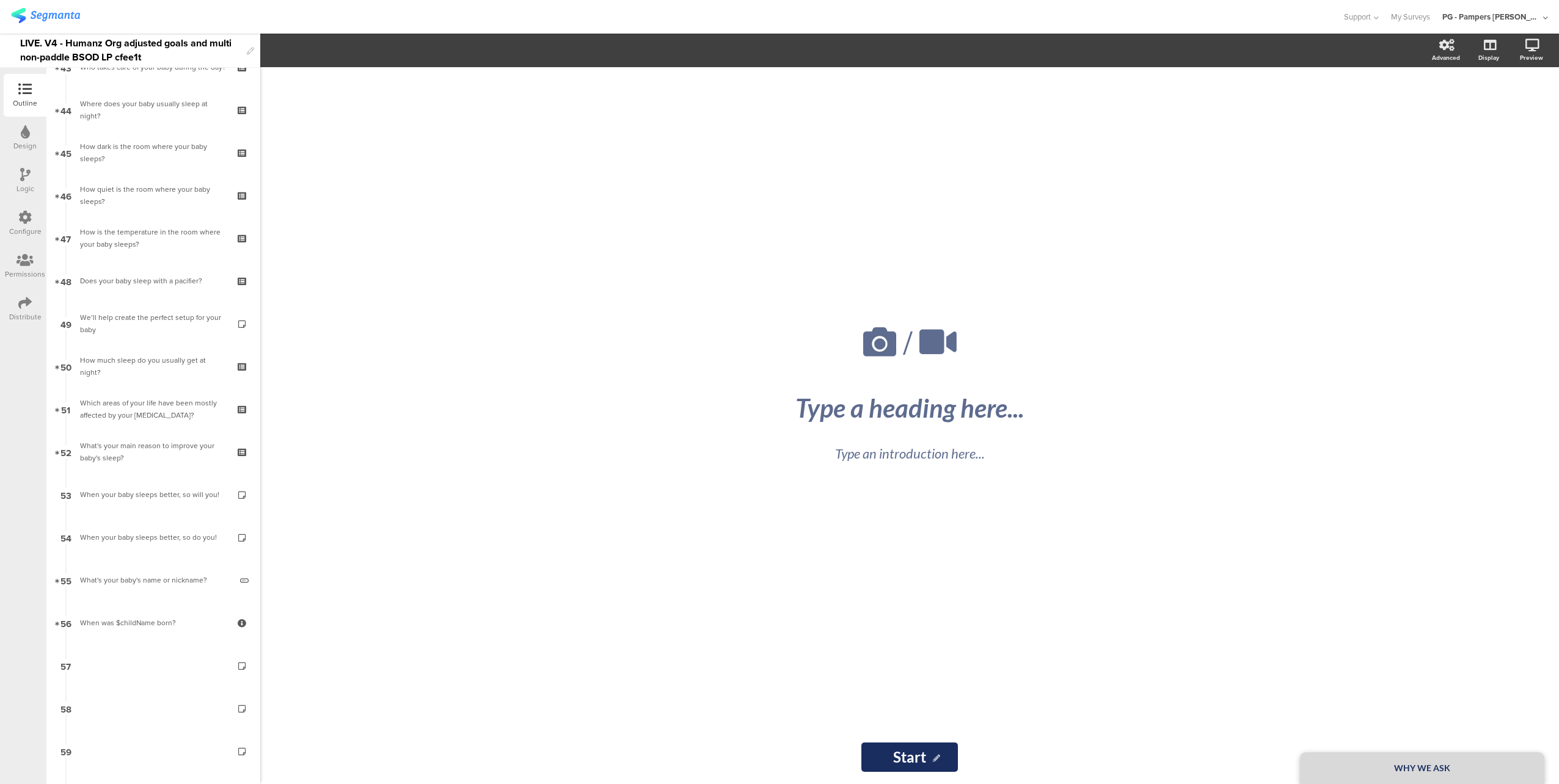
scroll to position [2076, 0]
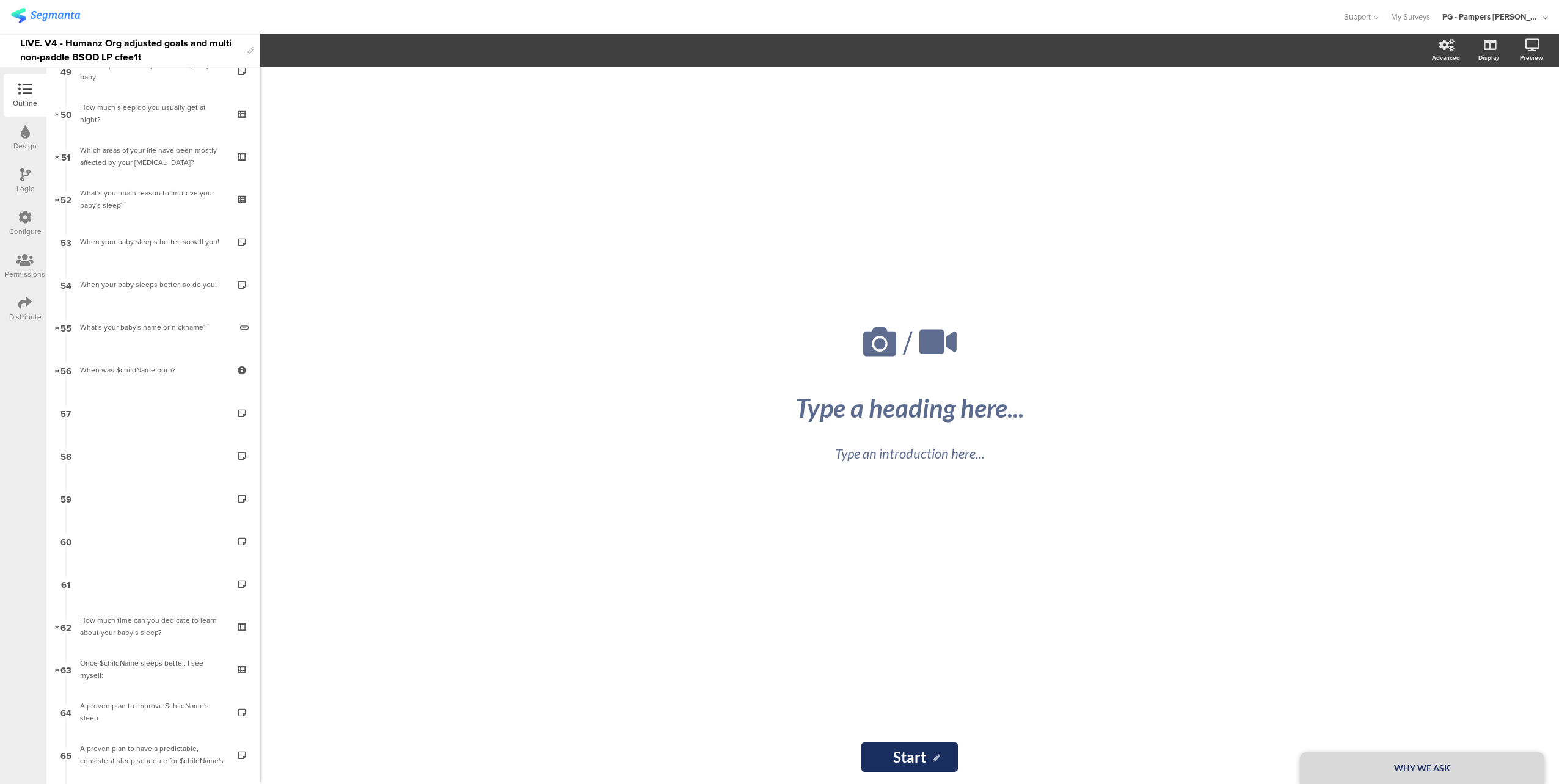
click at [444, 427] on div "/ WHY WE ASK Type a heading here... Type an introduction here... Start Start" at bounding box center [910, 425] width 1299 height 717
click at [130, 55] on div "LIVE. V4 - Humanz Org adjusted goals and multi non-paddle BSOD LP cfee1t" at bounding box center [131, 50] width 221 height 34
click at [156, 56] on div "LIVE. V4 - Humanz Org adjusted goals and multi non-paddle BSOD LP cfee1t" at bounding box center [131, 50] width 221 height 34
click at [241, 13] on div at bounding box center [671, 17] width 1320 height 20
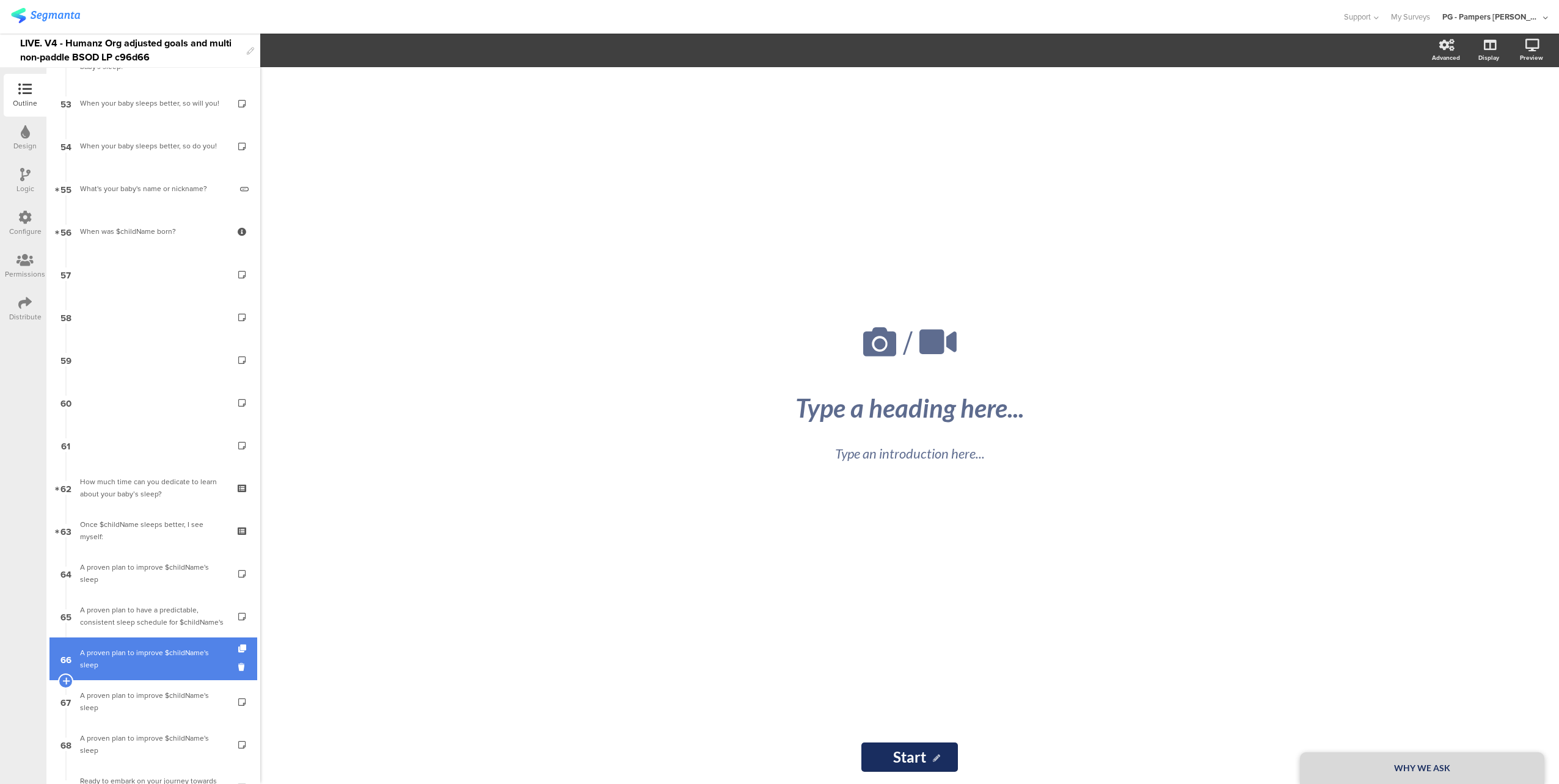
scroll to position [2352, 0]
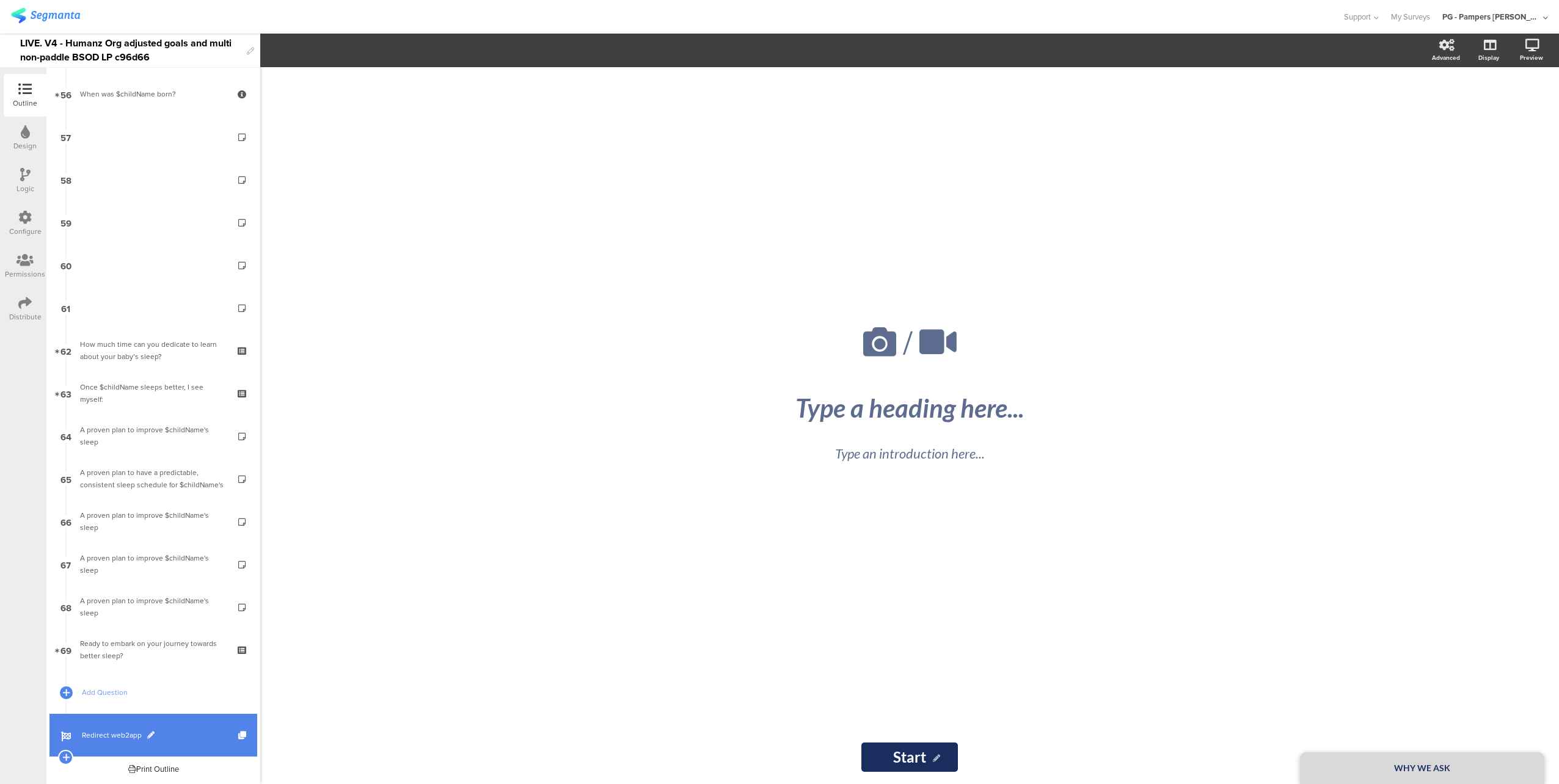
click at [173, 735] on span "Redirect web2app" at bounding box center [160, 735] width 156 height 12
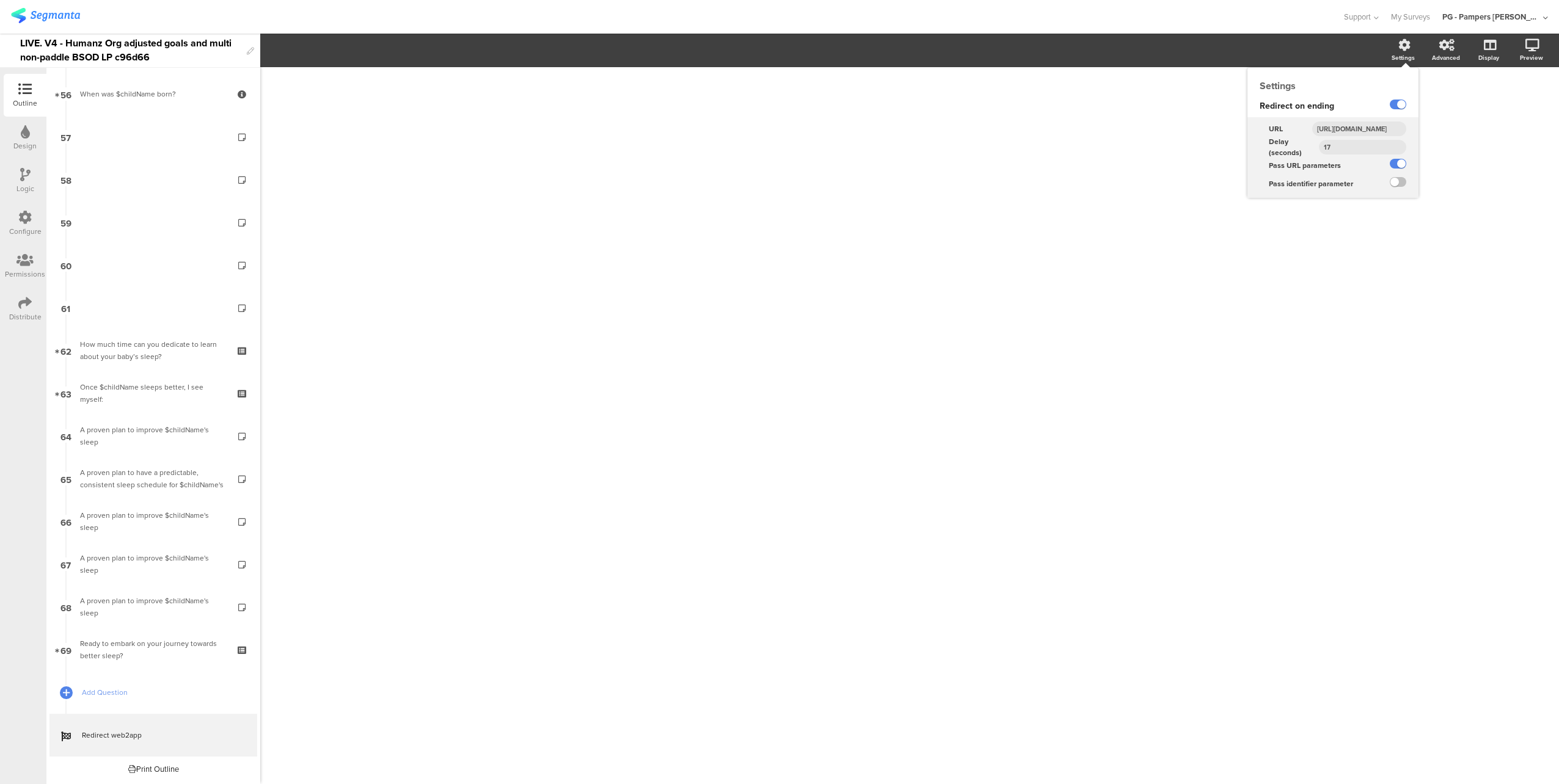
click at [1377, 125] on input "https://smartsleepcoach.com/finalize-account?sessionId=$sessionId&childName=$ch…" at bounding box center [1359, 129] width 94 height 15
paste input "restore_params=1&ending_page=humanz-w2a"
type input "https://smartsleepcoach.com/finalize-account?sessionId=$sessionId&childName=$ch…"
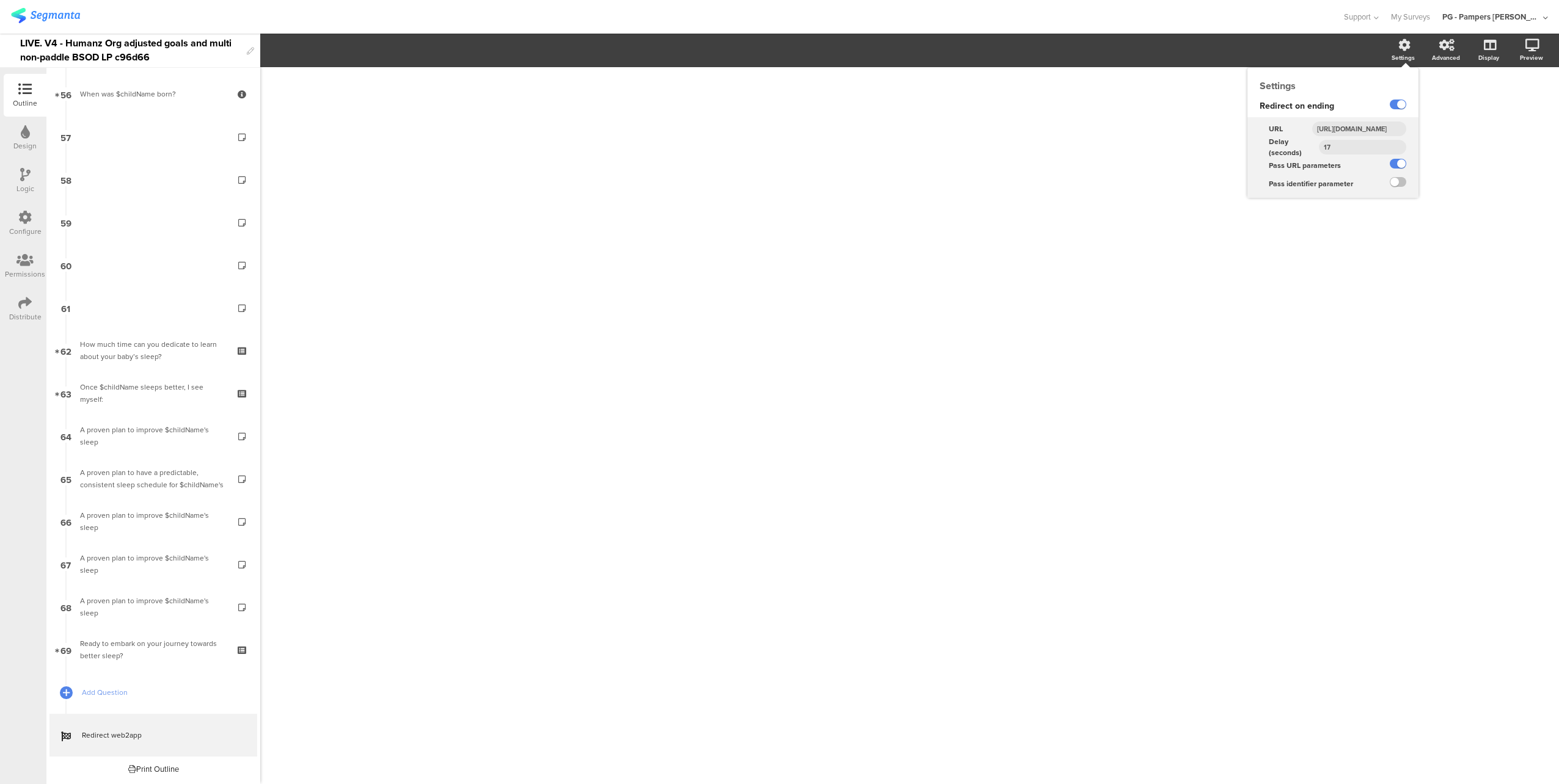
scroll to position [0, 572]
click at [1480, 163] on div "/" at bounding box center [910, 425] width 1299 height 717
click at [1371, 126] on input "https://smartsleepcoach.com/finalize-account?sessionId=$sessionId&childName=$ch…" at bounding box center [1359, 129] width 94 height 15
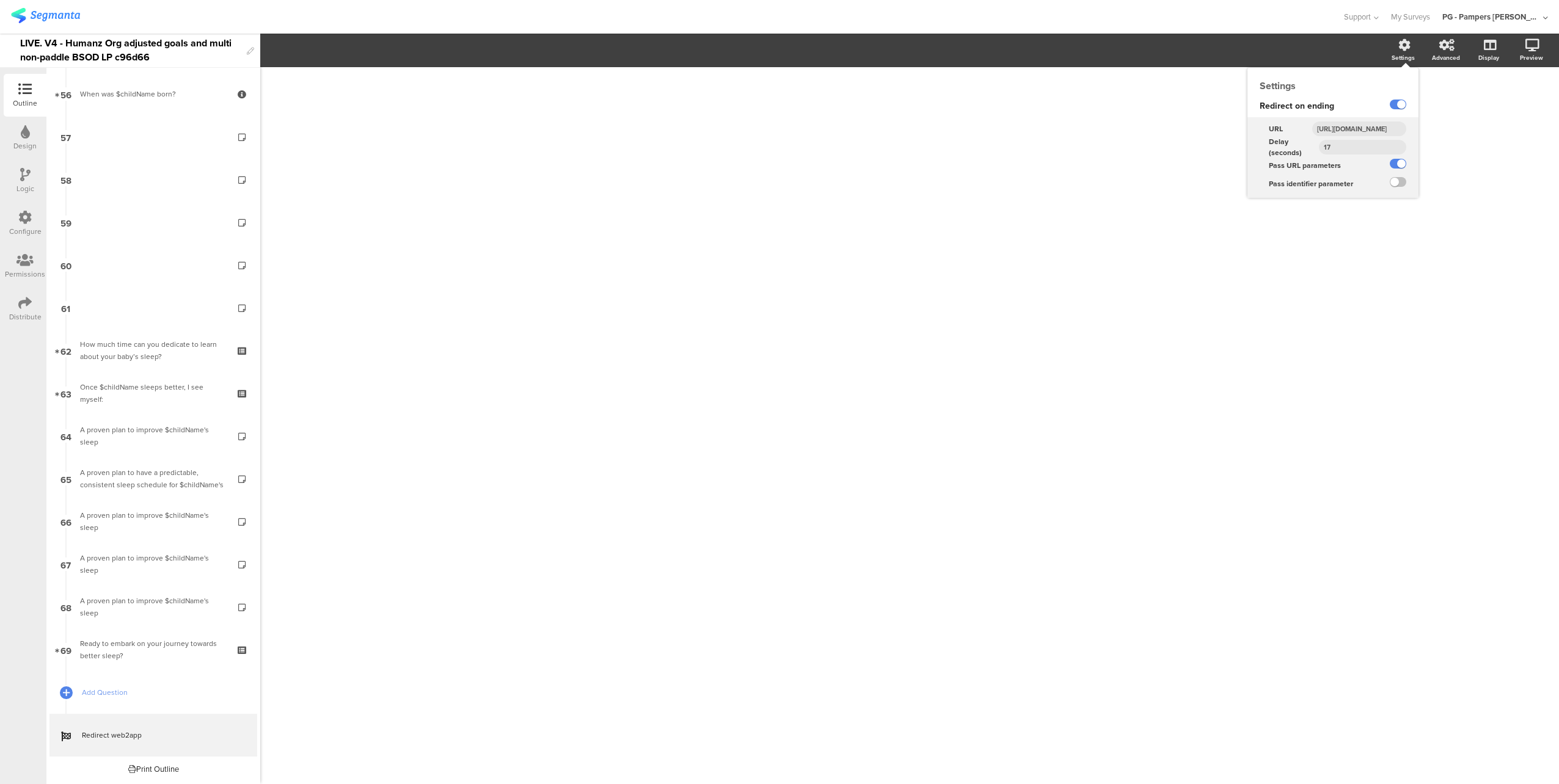
scroll to position [0, 0]
click at [1302, 134] on div "URL" at bounding box center [1275, 129] width 55 height 19
click at [138, 45] on div "LIVE. V4 - Humanz Org adjusted goals and multi non-paddle BSOD LP c96d66" at bounding box center [131, 50] width 221 height 34
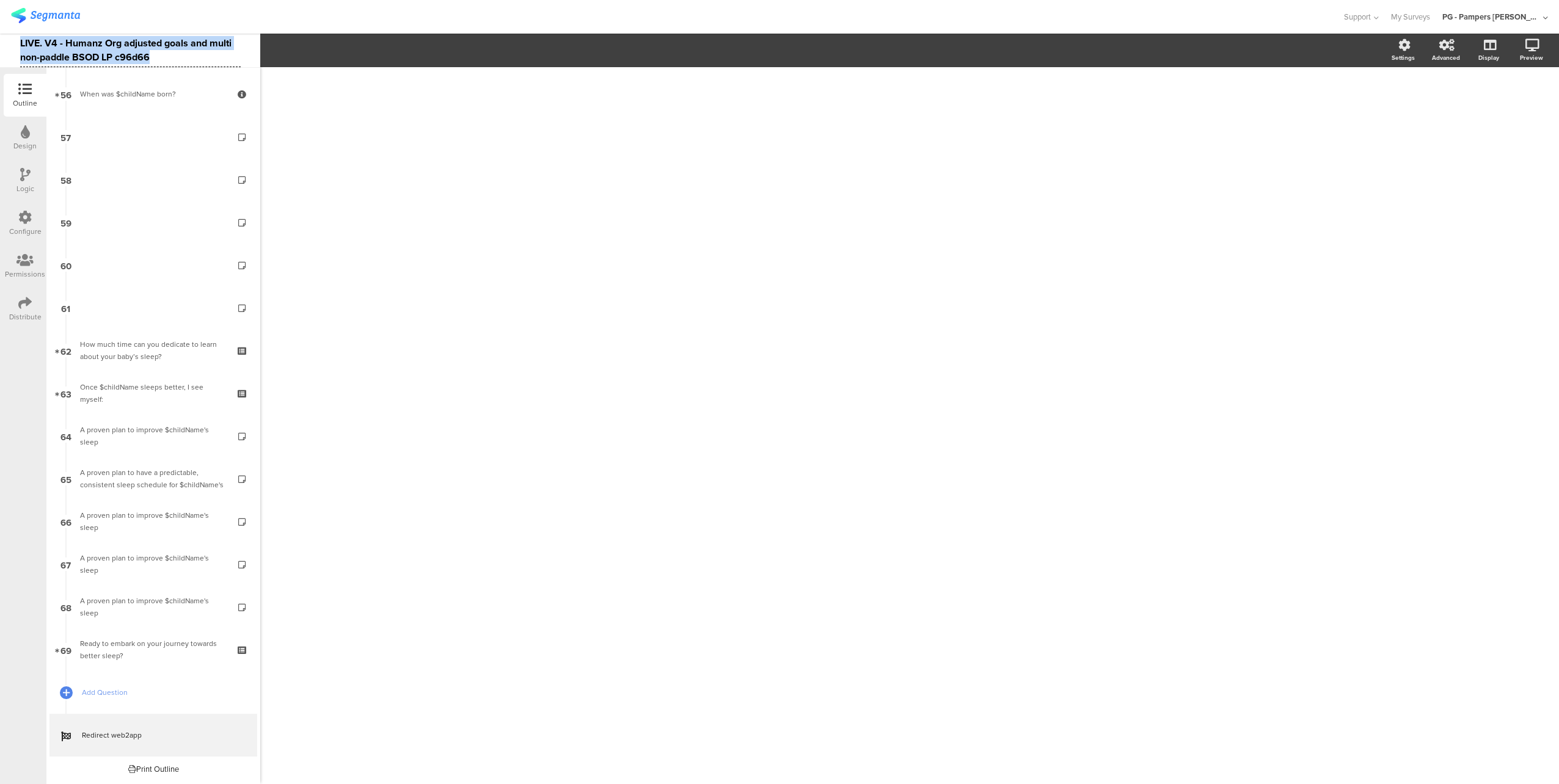
click at [138, 45] on div "LIVE. V4 - Humanz Org adjusted goals and multi non-paddle BSOD LP c96d66" at bounding box center [131, 50] width 221 height 34
click at [181, 45] on div "LIVE. V4 - Humanz Org adjusted goals and multi non-paddle BSOD LP c96d66" at bounding box center [131, 50] width 221 height 34
click at [146, 40] on div "LIVE. V4 - Humanz Org adjusted goals and multi non-paddle BSOD LP c96d66" at bounding box center [131, 50] width 221 height 34
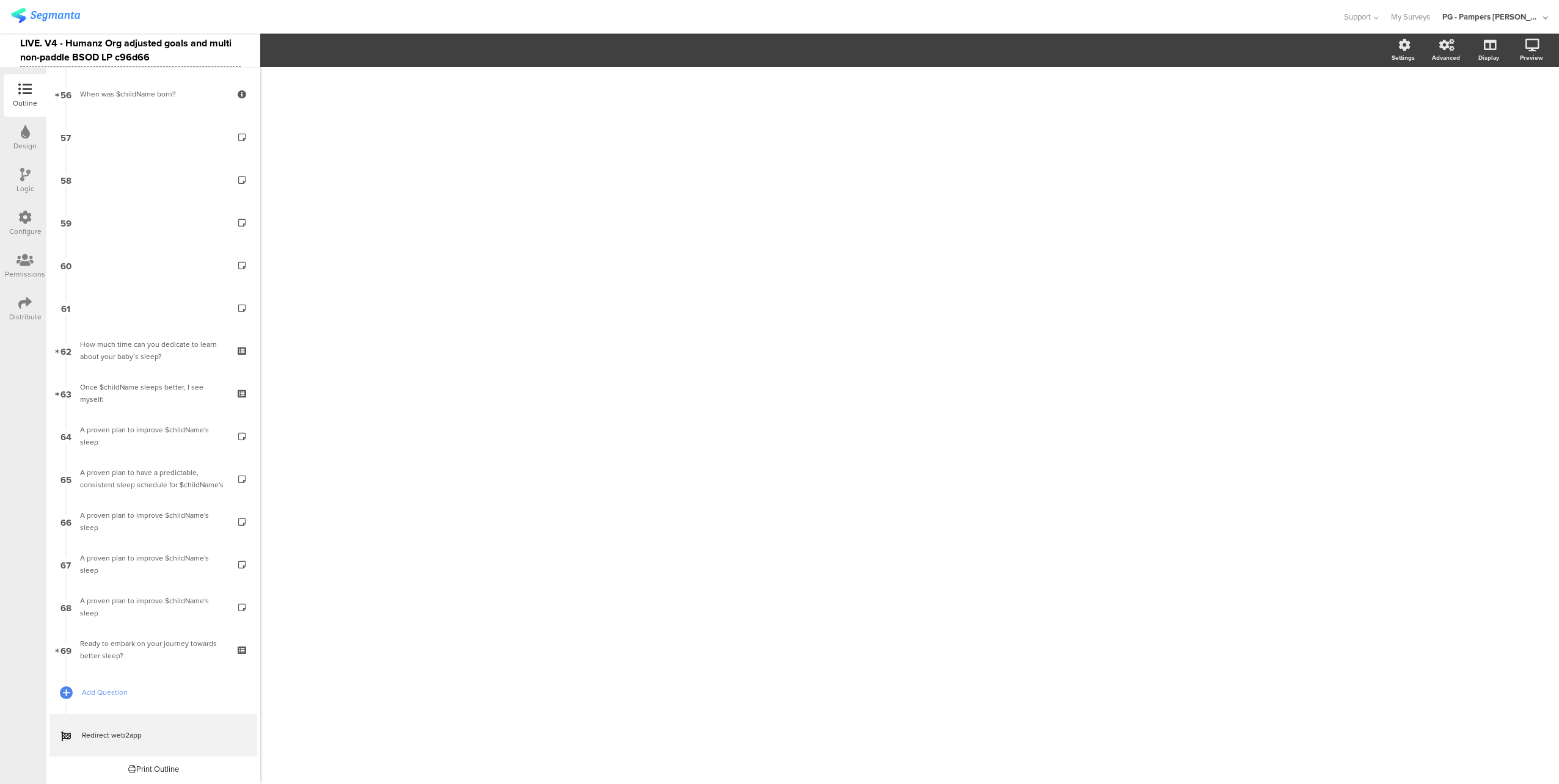
click at [146, 40] on div "LIVE. V4 - Humanz Org adjusted goals and multi non-paddle BSOD LP c96d66" at bounding box center [131, 50] width 221 height 34
copy div "LIVE. V4 - Humanz Org adjusted goals and multi non-paddle BSOD LP c96d66"
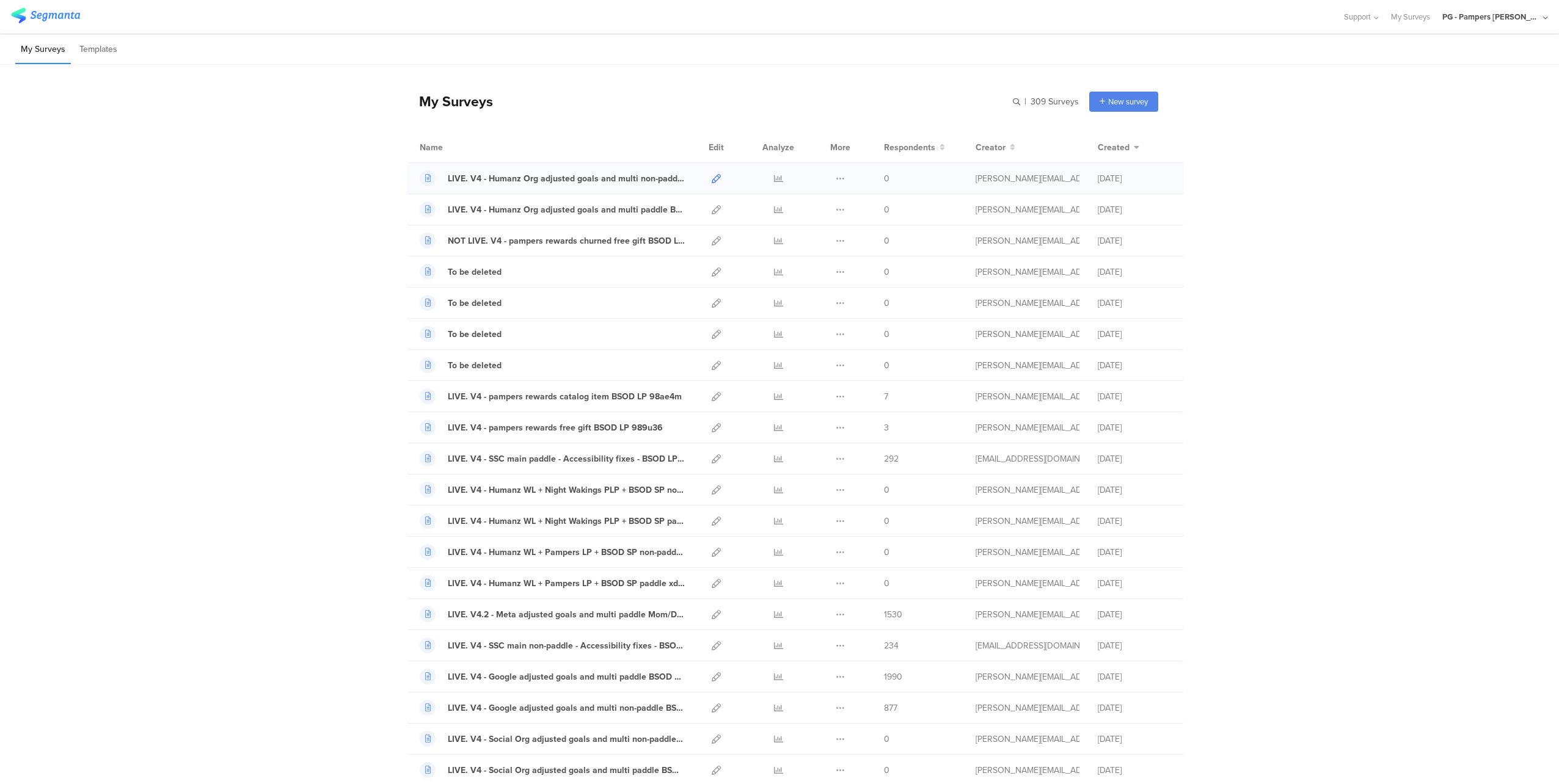
click at [712, 177] on icon at bounding box center [716, 178] width 9 height 9
click at [712, 212] on icon at bounding box center [716, 210] width 9 height 9
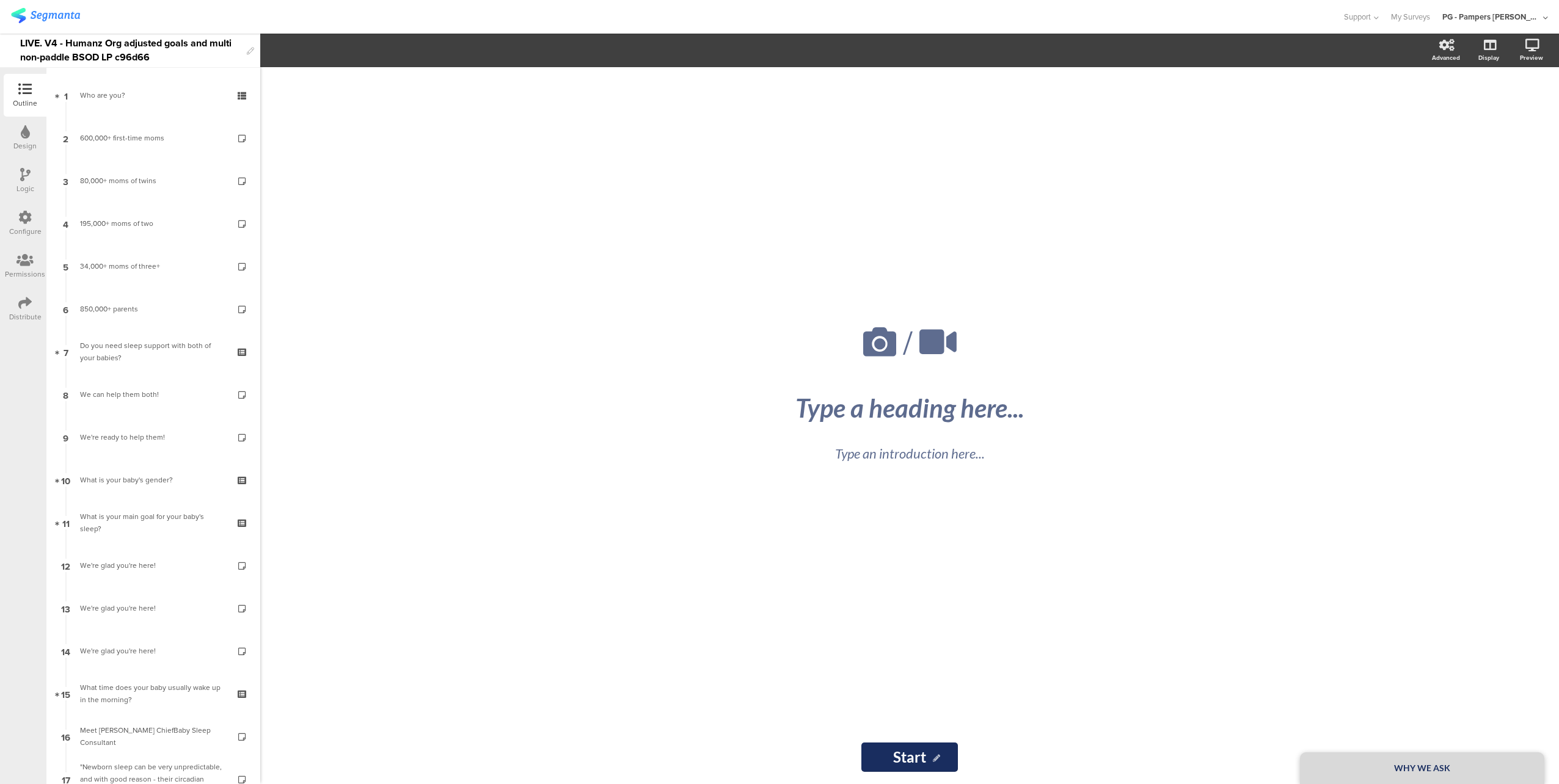
click at [25, 216] on icon at bounding box center [25, 217] width 13 height 13
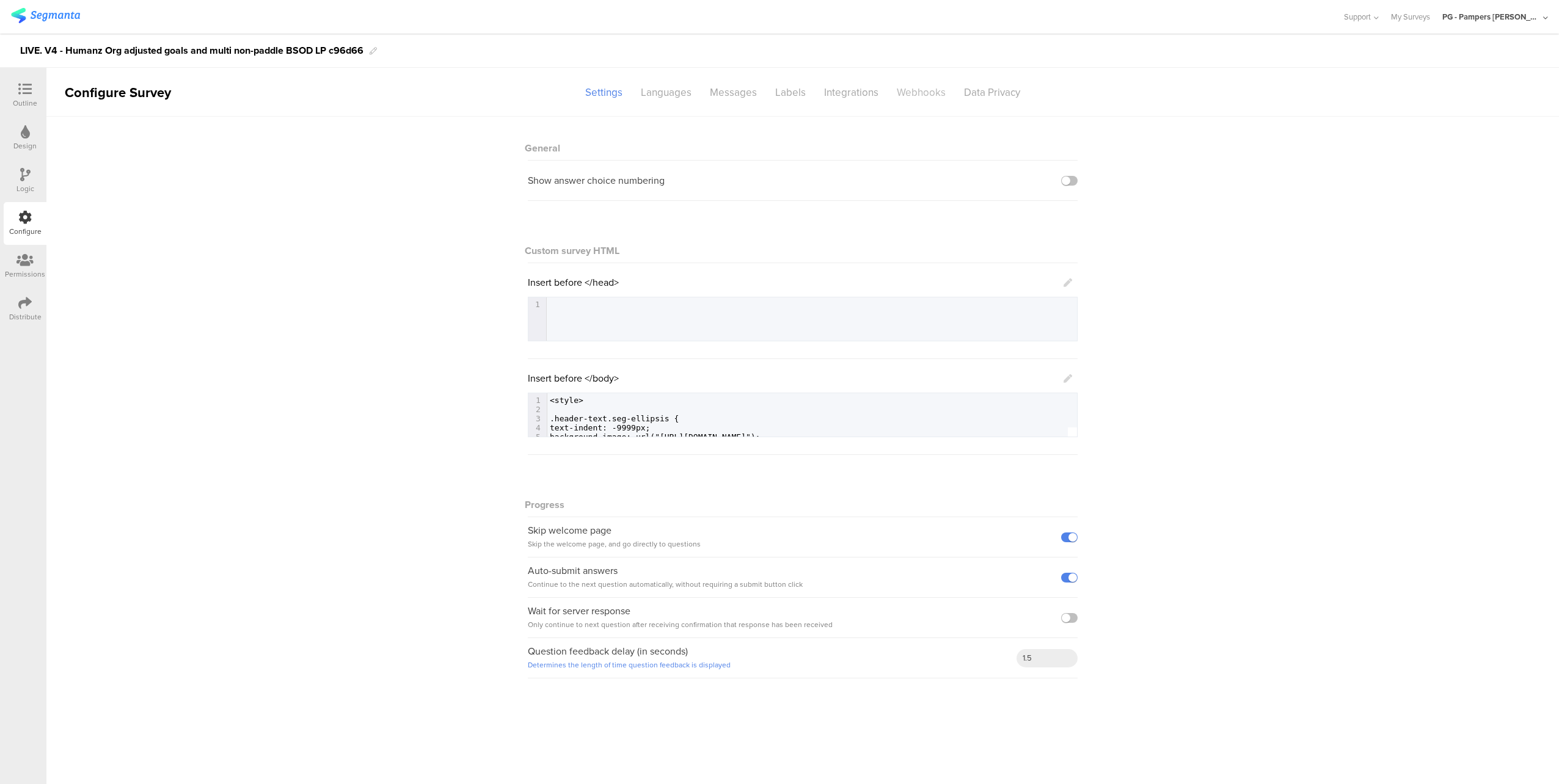
click at [920, 90] on div "Webhooks" at bounding box center [921, 93] width 67 height 21
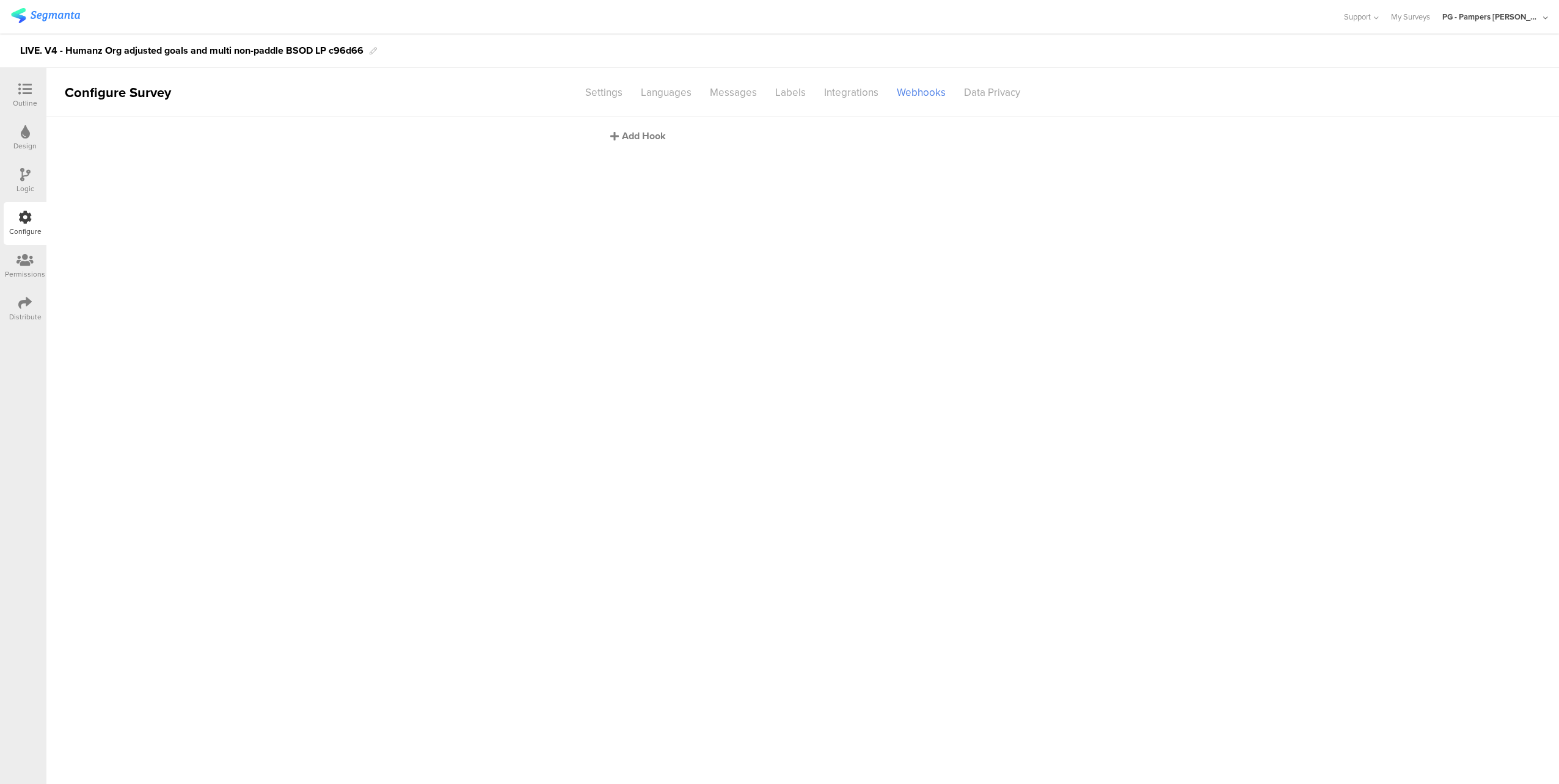
click at [638, 140] on div "Add Hook" at bounding box center [806, 136] width 391 height 14
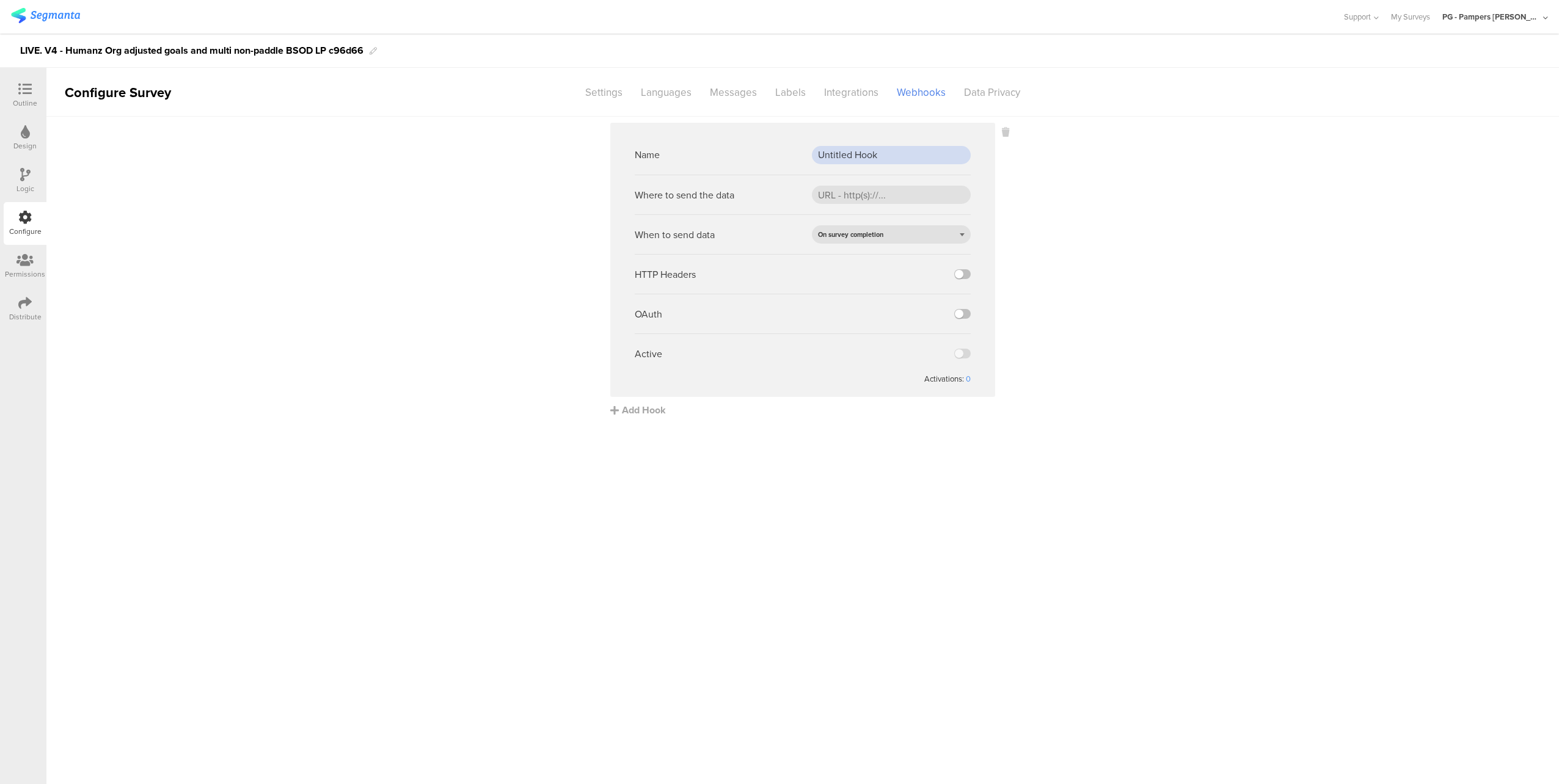
click at [866, 164] on input "Untitled Hook" at bounding box center [891, 154] width 159 height 19
paste input "PROD webh"
type input "PROD webhook"
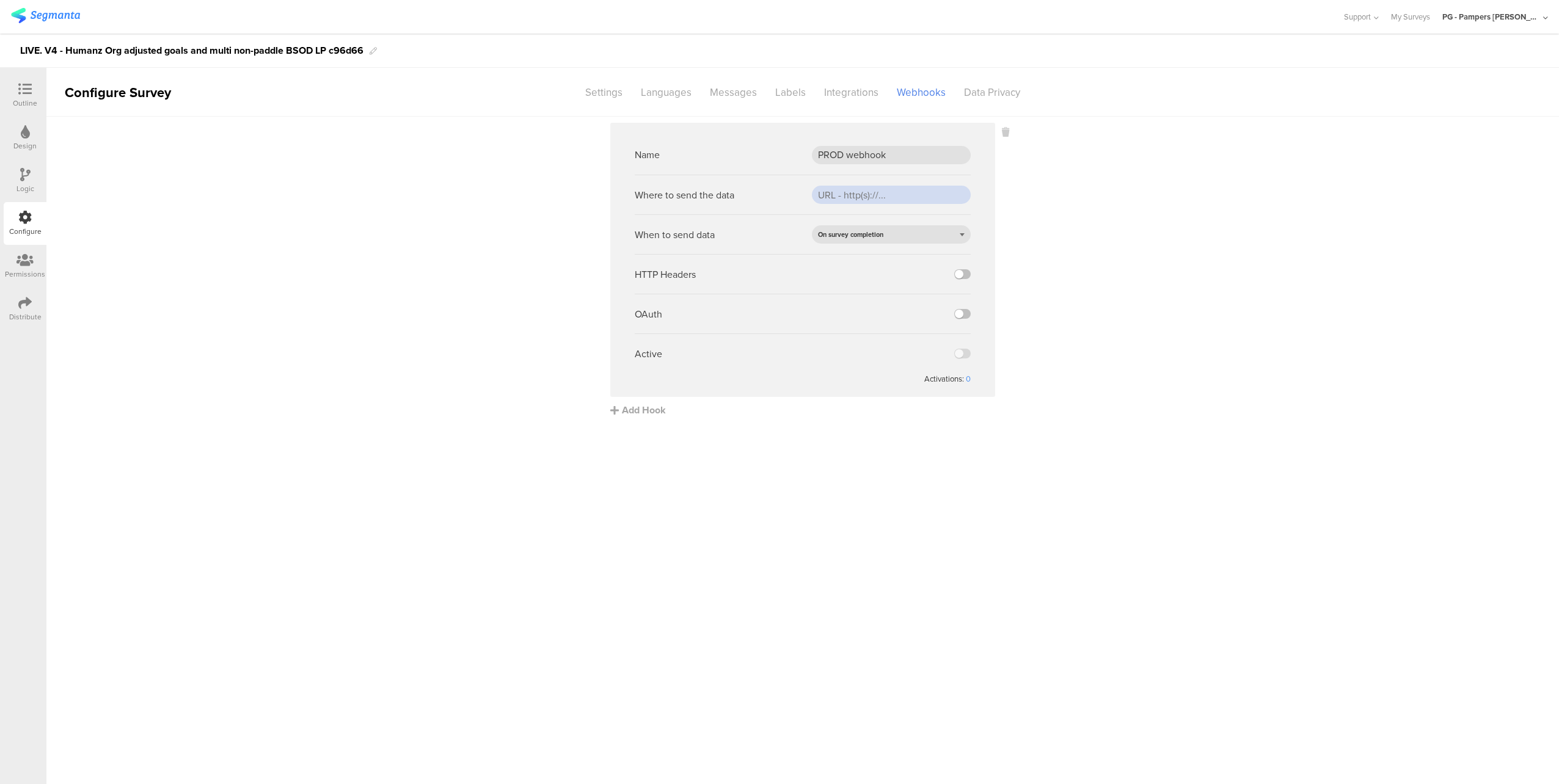
click at [880, 190] on input "url" at bounding box center [891, 194] width 159 height 19
paste input "[URL][DOMAIN_NAME]"
type input "[URL][DOMAIN_NAME]"
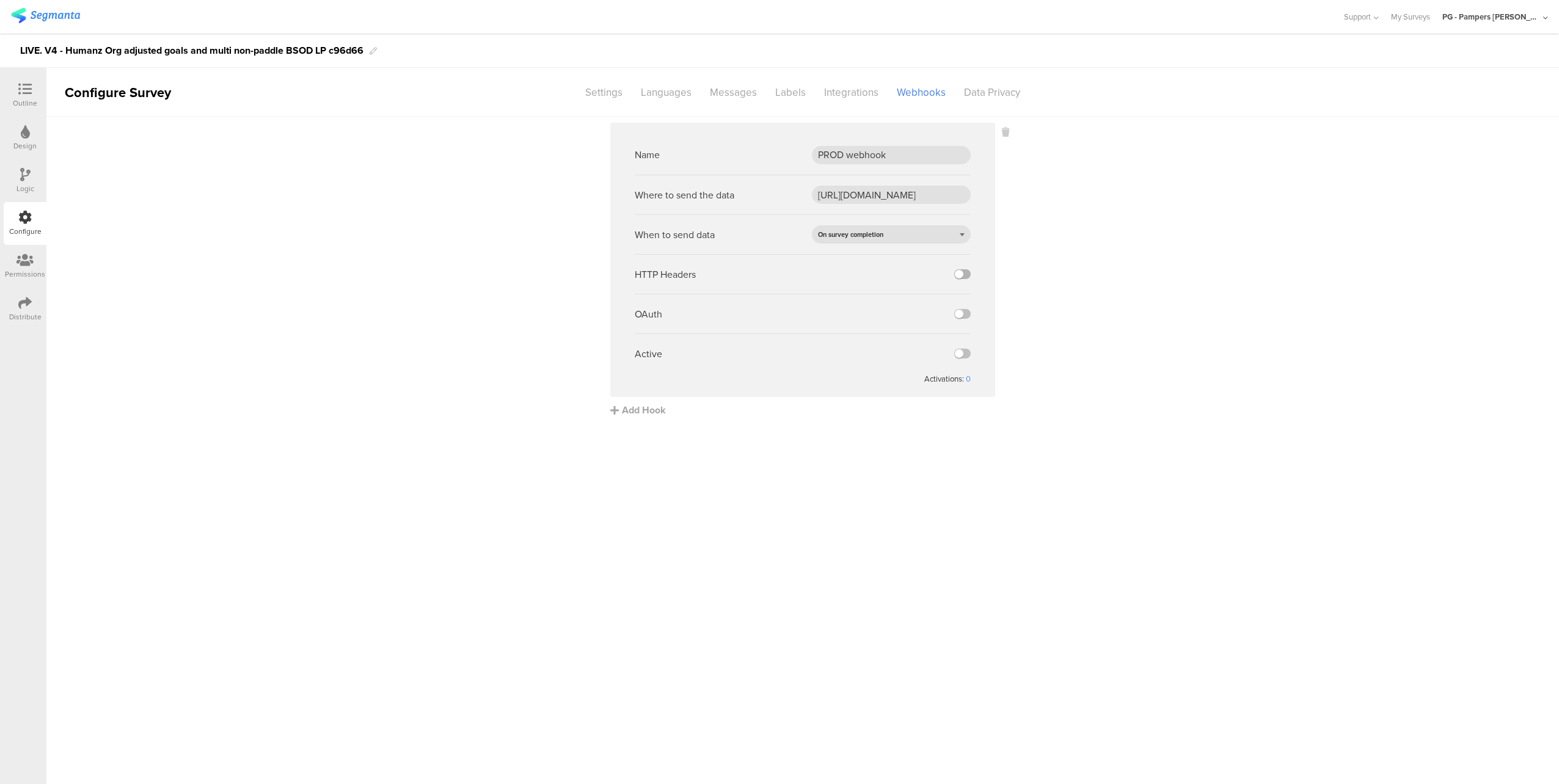
click at [969, 271] on label at bounding box center [963, 273] width 17 height 10
click at [0, 0] on input "checkbox" at bounding box center [0, 0] width 0 height 0
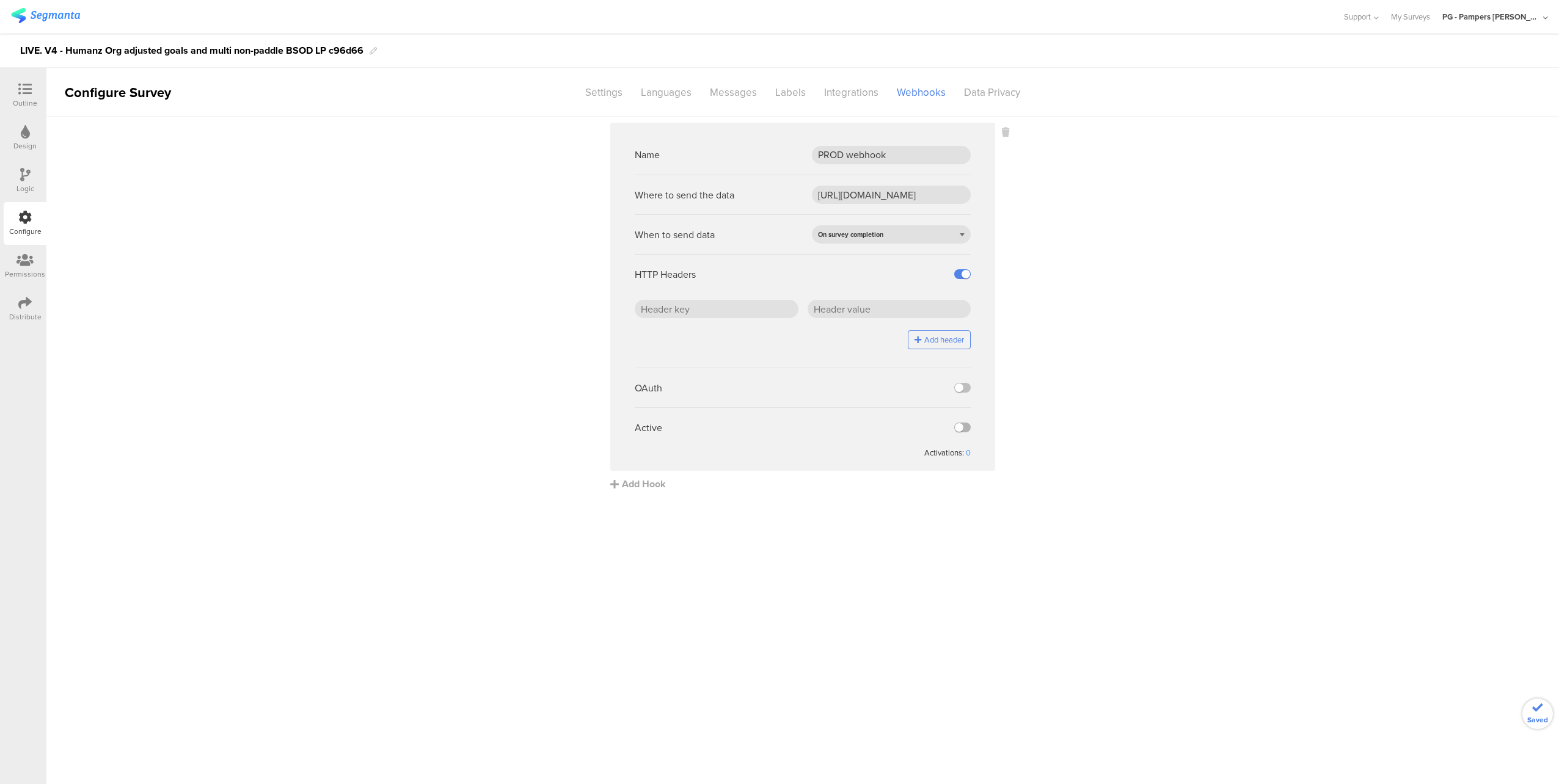
click at [961, 428] on label at bounding box center [963, 427] width 17 height 10
click at [0, 0] on input "checkbox" at bounding box center [0, 0] width 0 height 0
click at [726, 319] on div "Add header" at bounding box center [802, 329] width 336 height 58
click at [719, 309] on input "text" at bounding box center [716, 309] width 164 height 19
paste input "x-api-key"
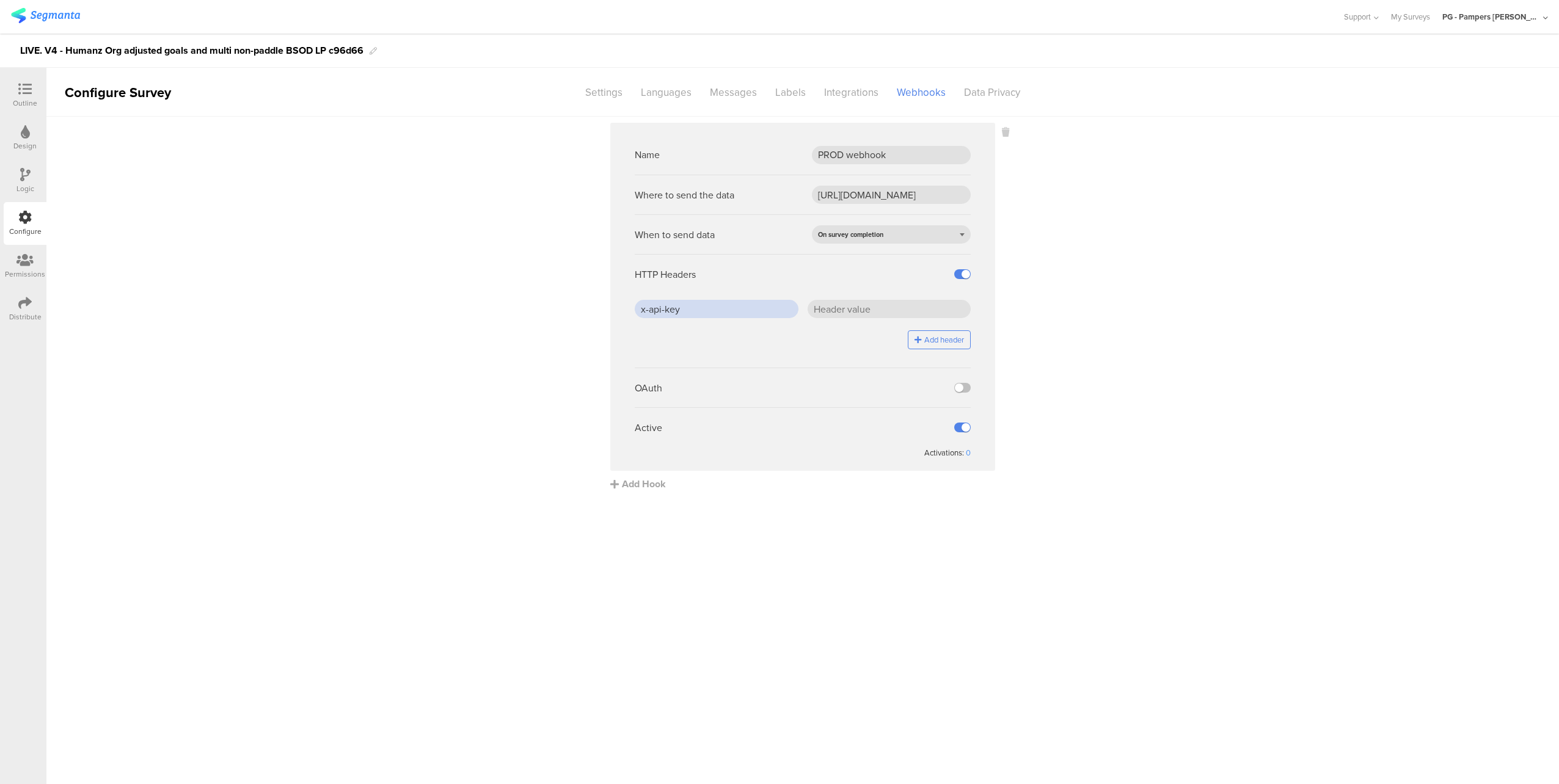
type input "x-api-key"
click at [733, 293] on div "HTTP Headers" at bounding box center [802, 273] width 336 height 40
click at [858, 307] on input "text" at bounding box center [889, 309] width 164 height 19
paste input "J5/ZHr0SD4BLepgCDGSdCfFOaBqEcW7PLEOwC2jhTjc="
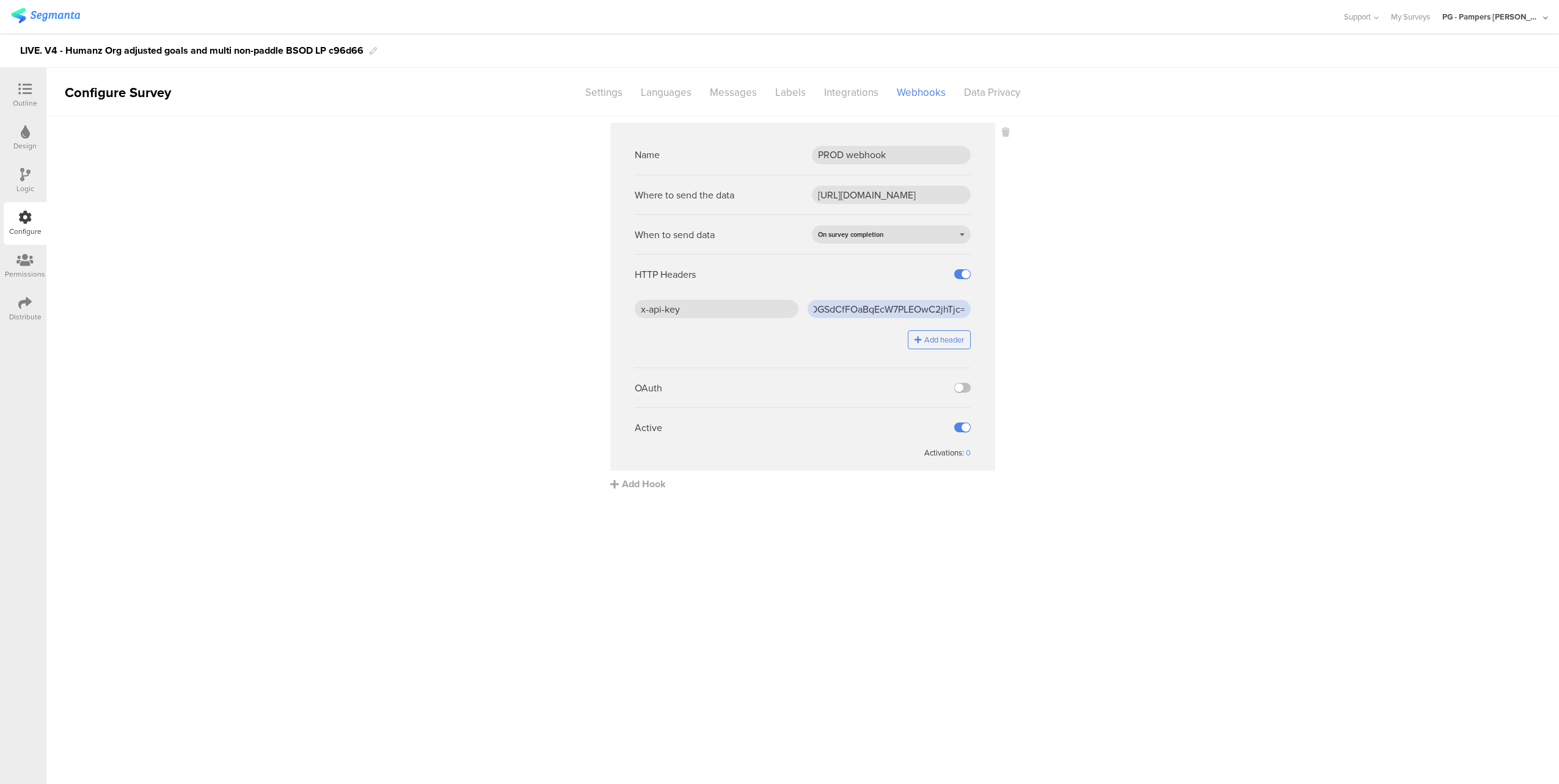
type input "J5/ZHr0SD4BLepgCDGSdCfFOaBqEcW7PLEOwC2jhTjc="
click at [1058, 309] on sg-webhook-settings "Name PROD webhook Where to send the data [URL][DOMAIN_NAME] When to send data O…" at bounding box center [803, 307] width 1512 height 369
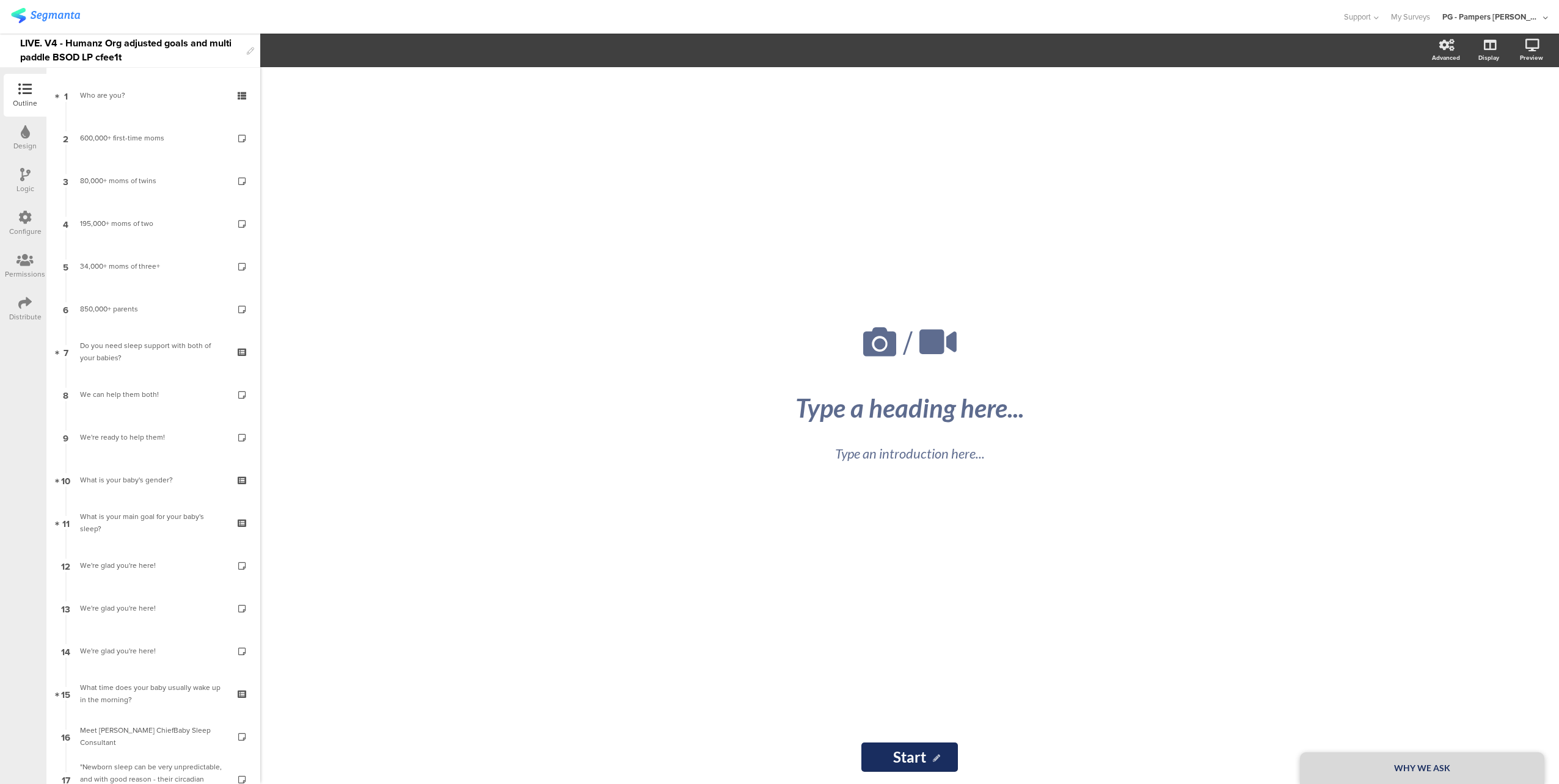
click at [24, 229] on div "Configure" at bounding box center [25, 231] width 33 height 11
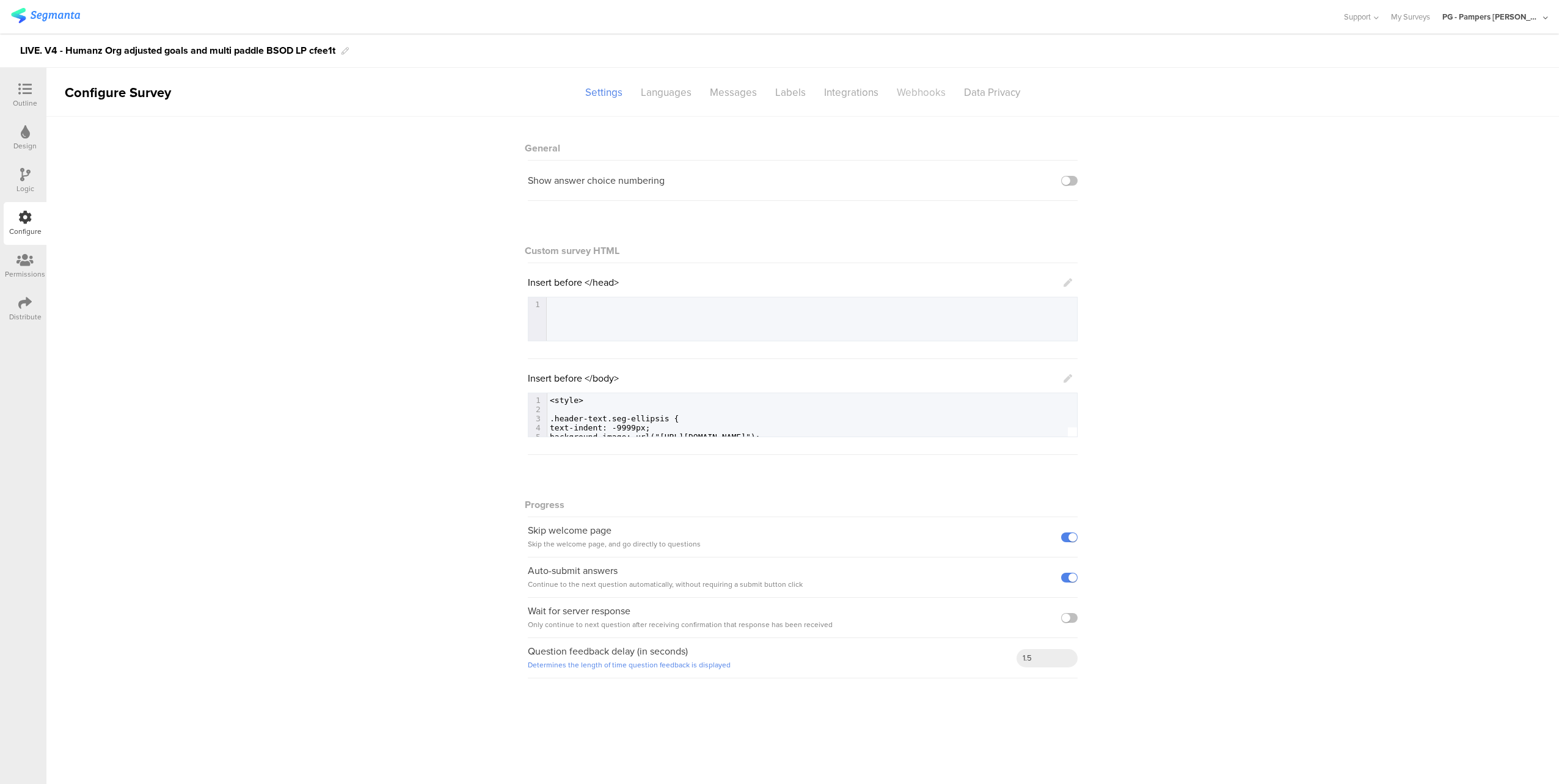
click at [901, 98] on div "Webhooks" at bounding box center [921, 93] width 67 height 21
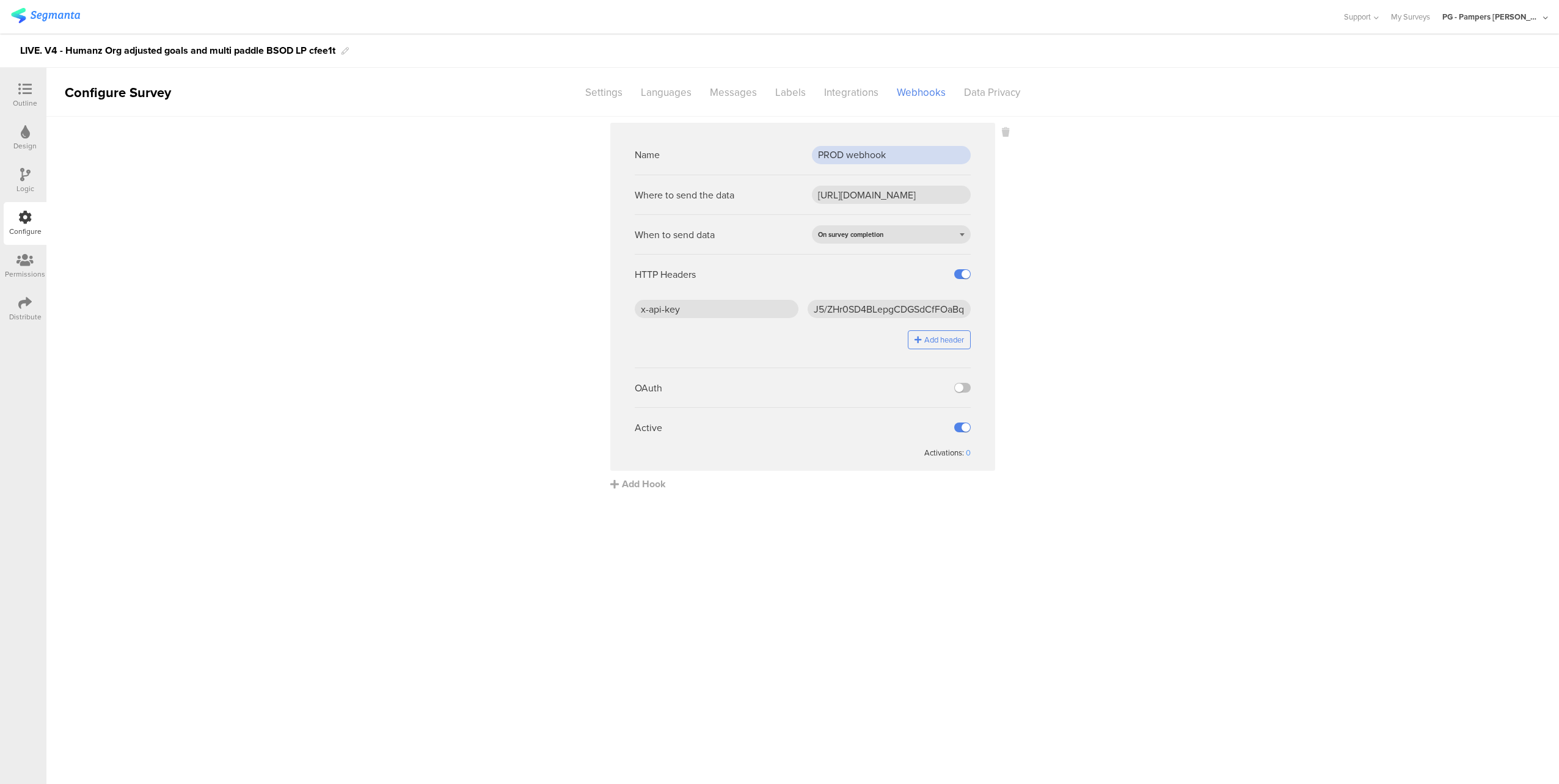
click at [849, 153] on input "PROD webhook" at bounding box center [891, 154] width 159 height 19
click at [857, 192] on input "[URL][DOMAIN_NAME]" at bounding box center [891, 194] width 159 height 19
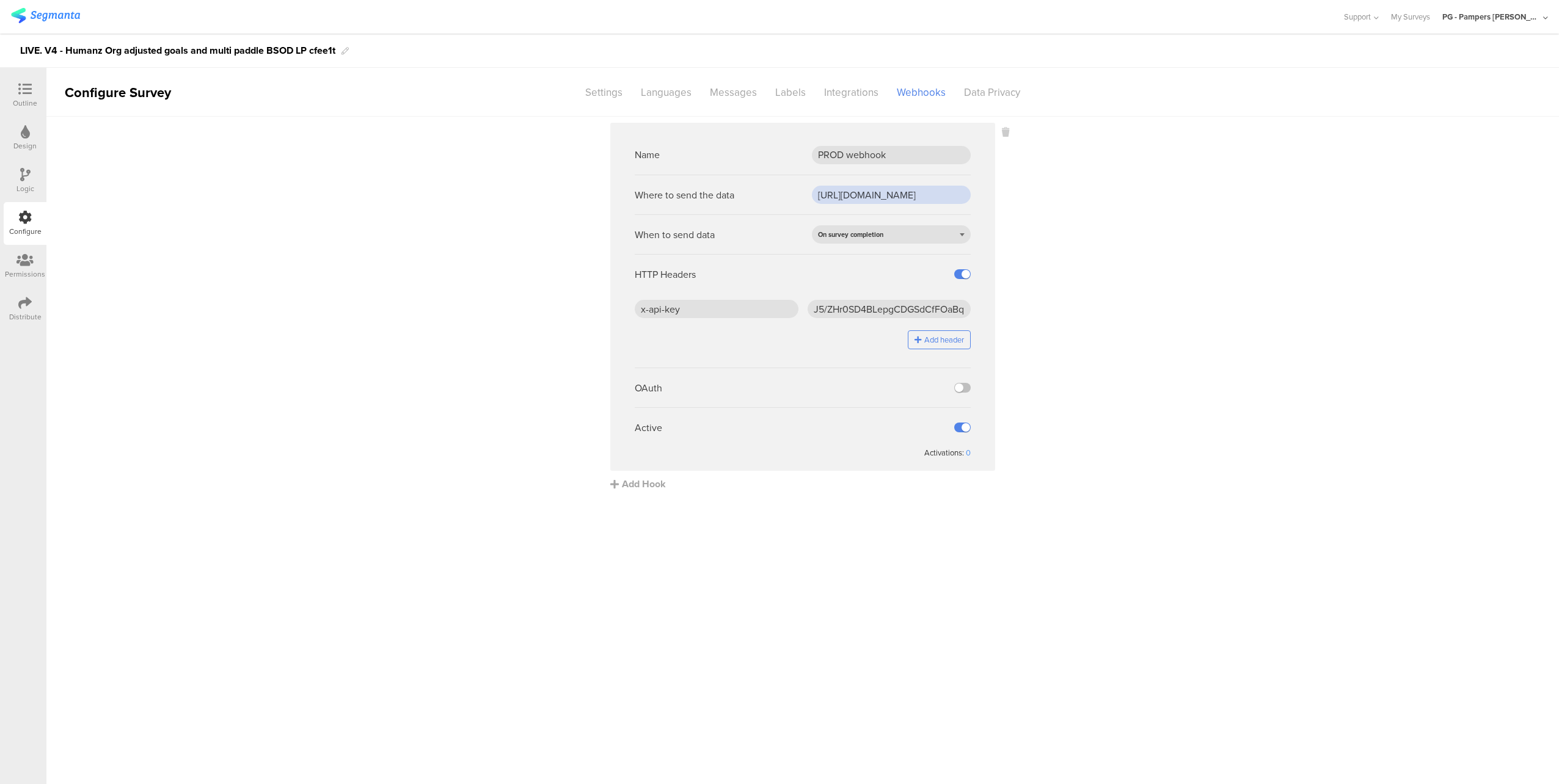
click at [857, 192] on input "[URL][DOMAIN_NAME]" at bounding box center [891, 194] width 159 height 19
click at [742, 309] on input "x-api-key" at bounding box center [716, 309] width 164 height 19
click at [853, 295] on ng-form "Name PROD webhook Where to send the data [URL][DOMAIN_NAME] When to send data O…" at bounding box center [802, 296] width 336 height 324
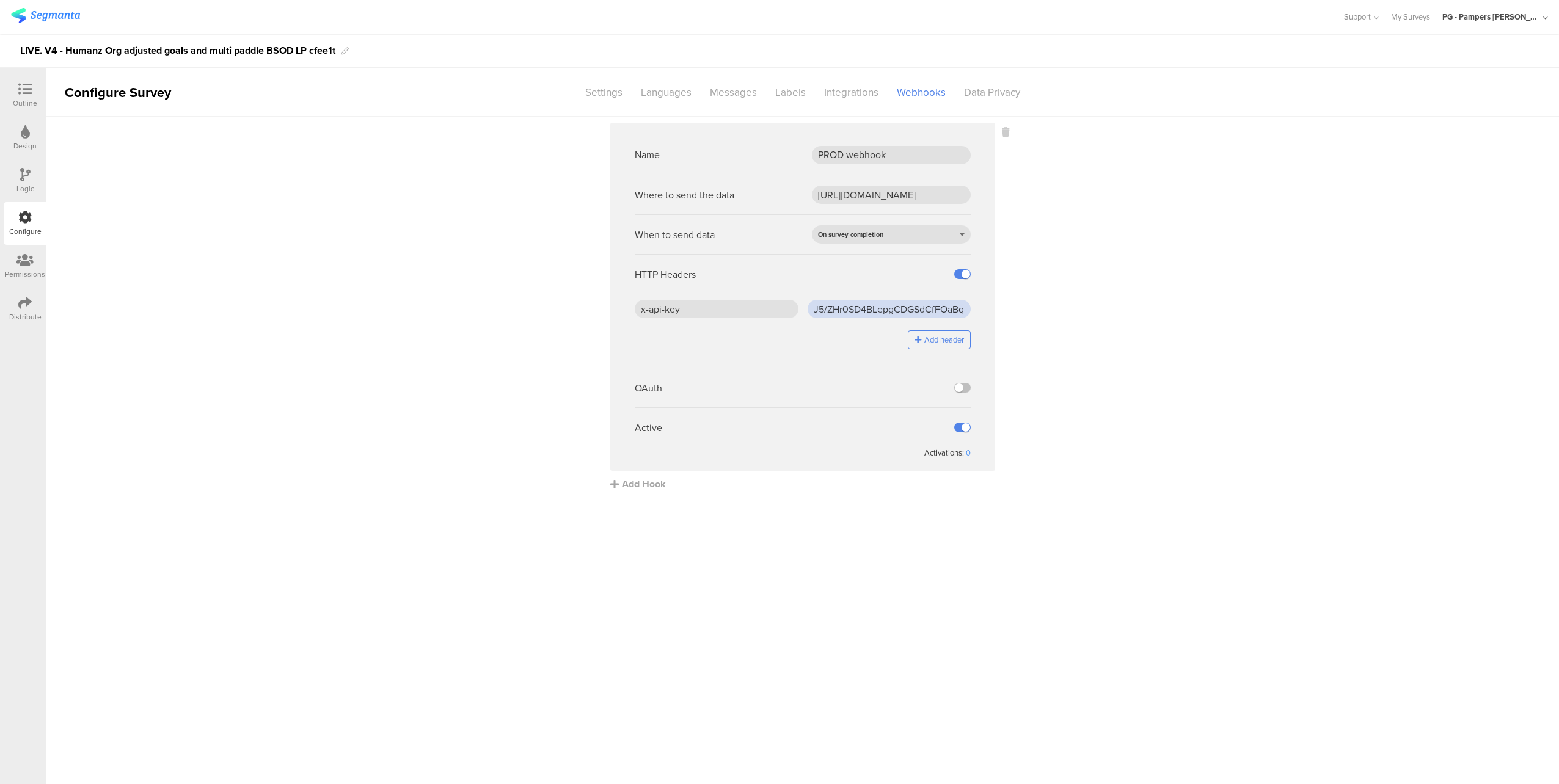
click at [868, 308] on input "J5/ZHr0SD4BLepgCDGSdCfFOaBqEcW7PLEOwC2jhTjc=" at bounding box center [889, 309] width 164 height 19
